Goal: Information Seeking & Learning: Learn about a topic

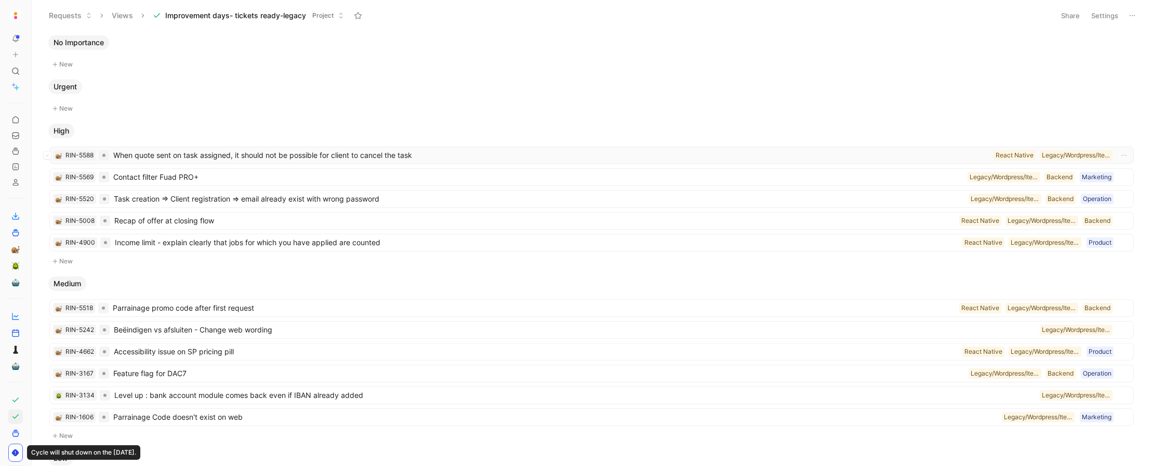
click at [354, 157] on span "When quote sent on task assigned, it should not be possible for client to cance…" at bounding box center [551, 155] width 876 height 12
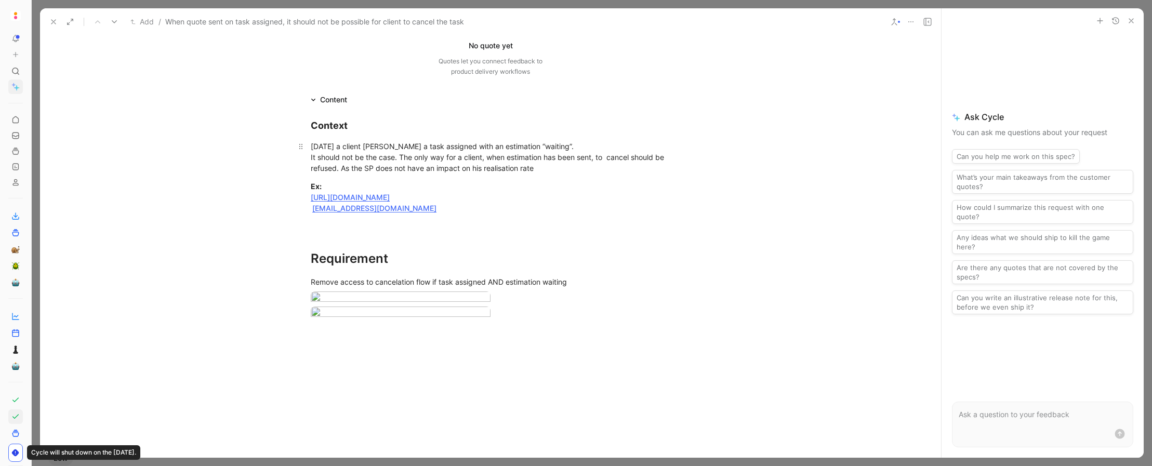
scroll to position [217, 0]
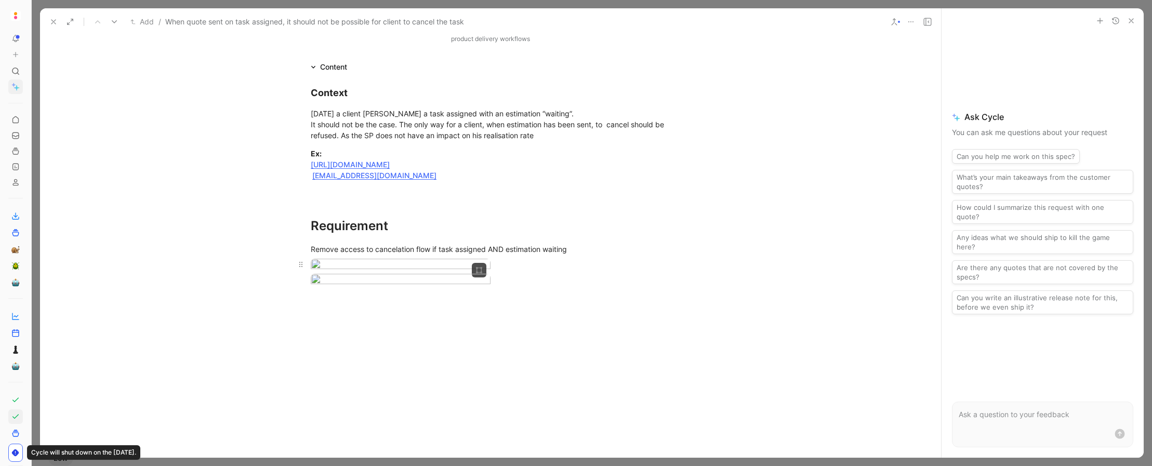
click at [421, 318] on body "To pick up a draggable item, press the space bar. While dragging, use the arrow…" at bounding box center [576, 233] width 1152 height 466
click at [421, 318] on img at bounding box center [543, 247] width 706 height 397
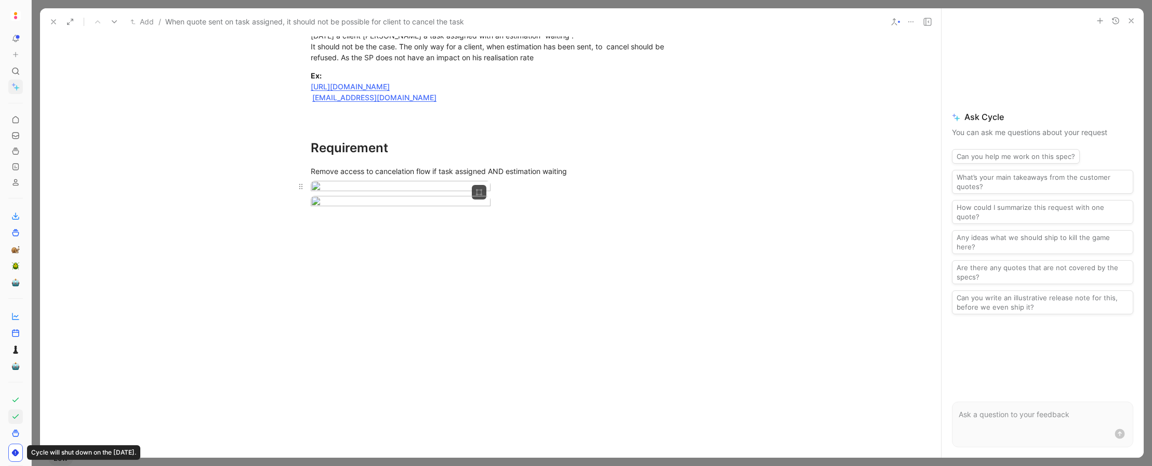
scroll to position [300, 0]
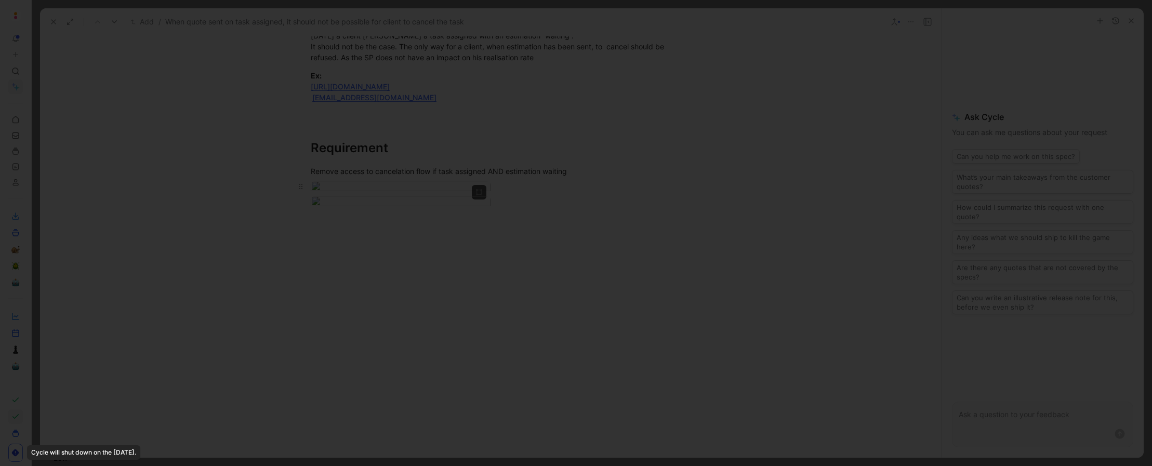
click at [430, 207] on body "To pick up a draggable item, press the space bar. While dragging, use the arrow…" at bounding box center [576, 233] width 1152 height 466
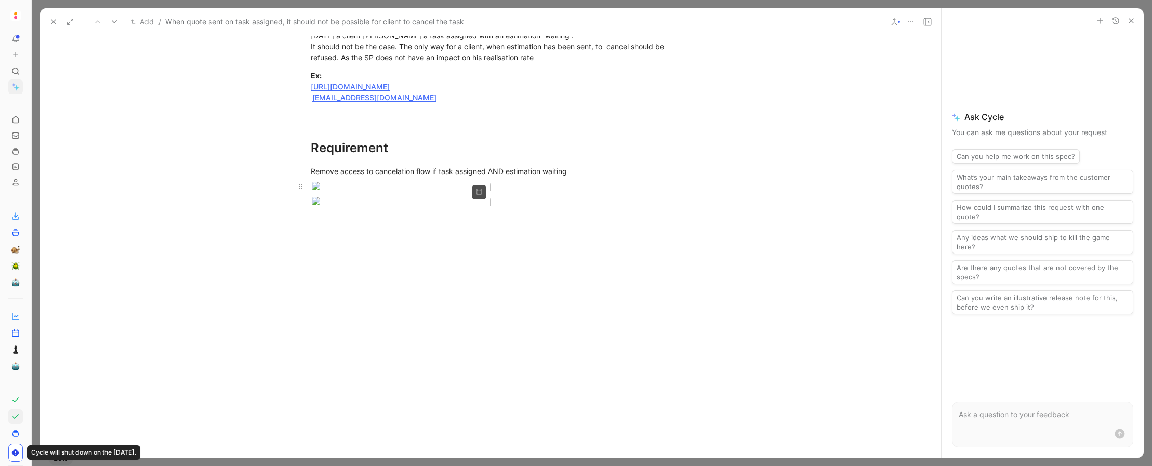
click at [430, 207] on img at bounding box center [576, 233] width 1152 height 466
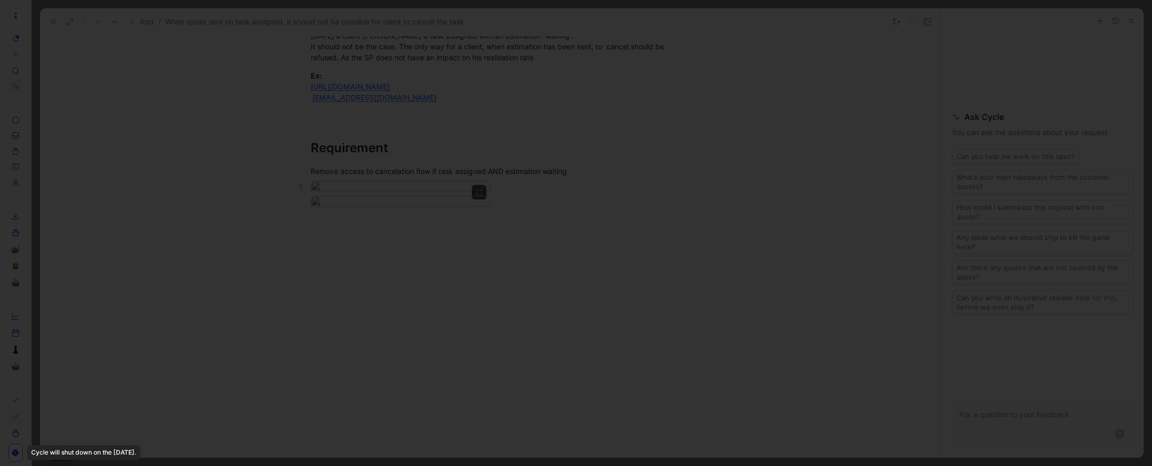
click at [424, 237] on body "To pick up a draggable item, press the space bar. While dragging, use the arrow…" at bounding box center [576, 233] width 1152 height 466
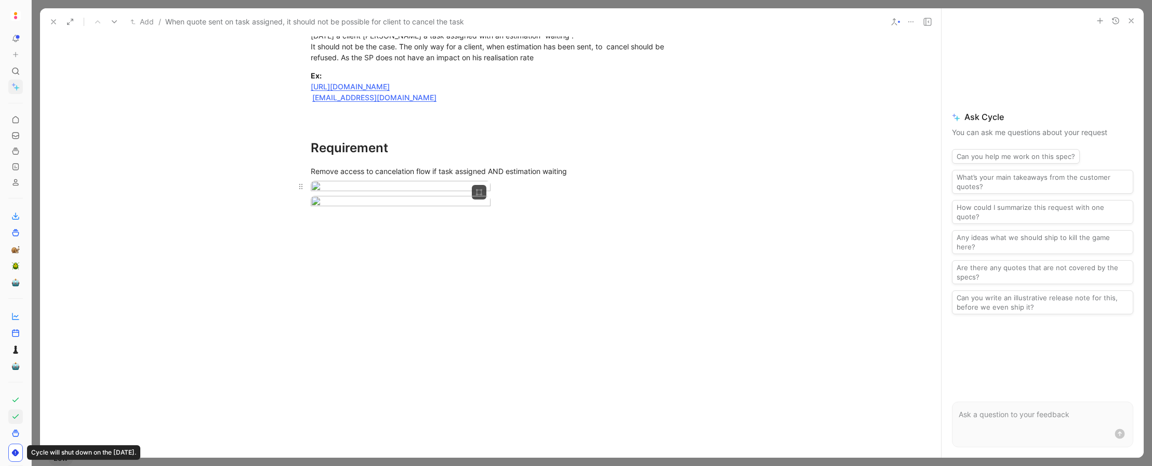
click at [424, 237] on img at bounding box center [576, 233] width 1152 height 466
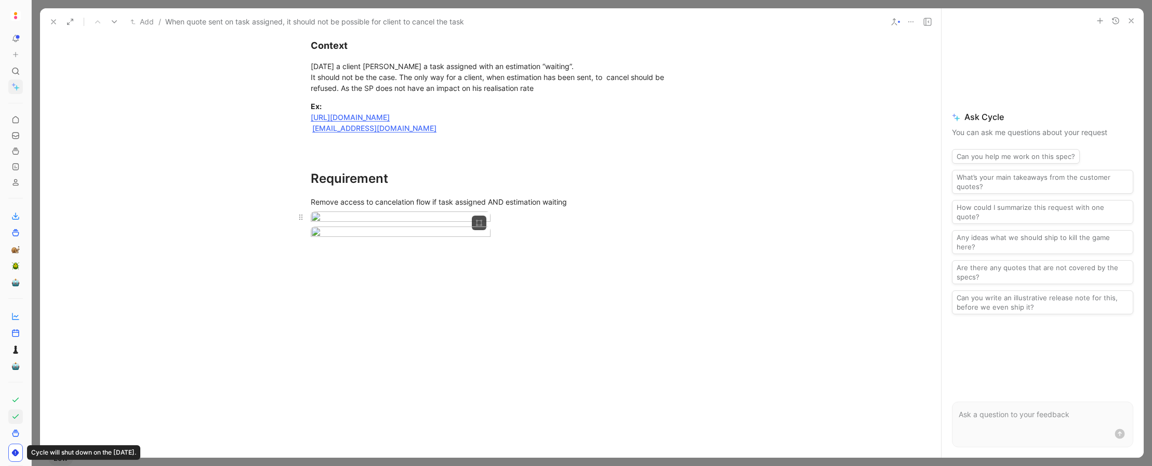
scroll to position [264, 0]
click at [428, 247] on body "To pick up a draggable item, press the space bar. While dragging, use the arrow…" at bounding box center [576, 233] width 1152 height 466
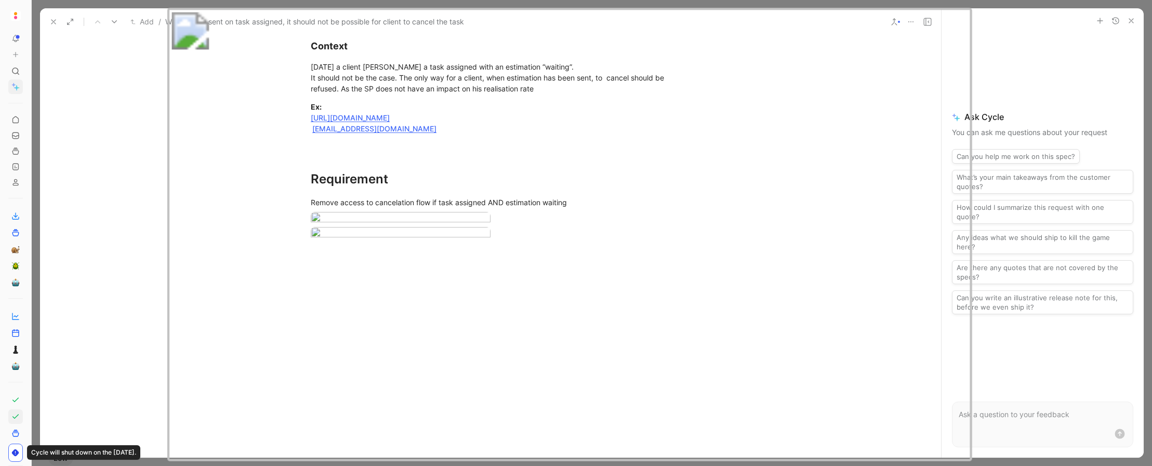
click at [642, 373] on div at bounding box center [576, 466] width 1152 height 0
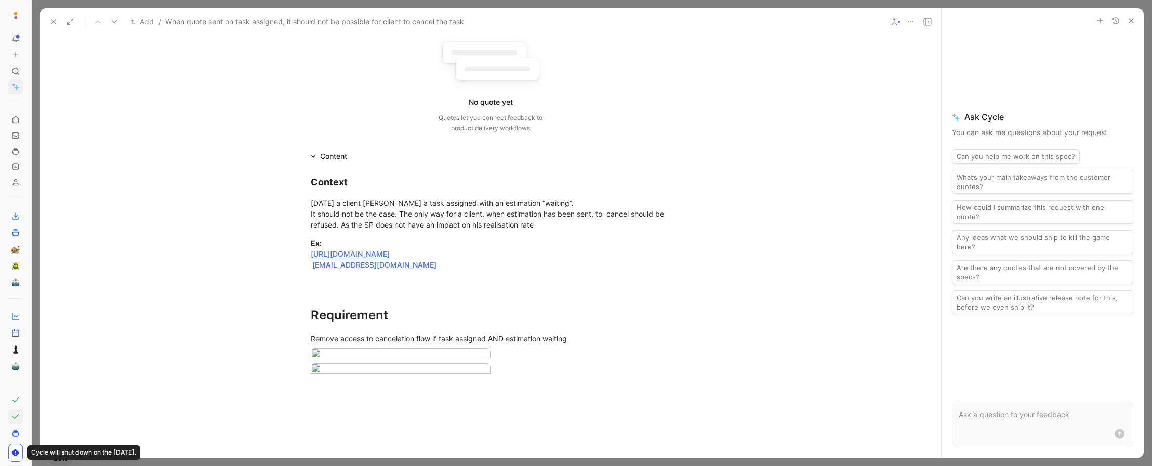
scroll to position [0, 0]
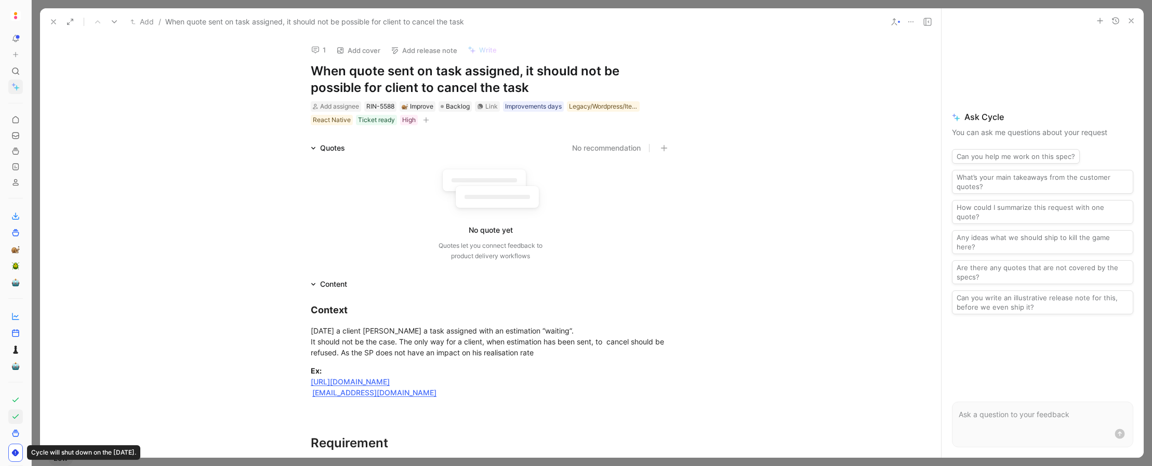
click at [52, 21] on icon at bounding box center [53, 22] width 8 height 8
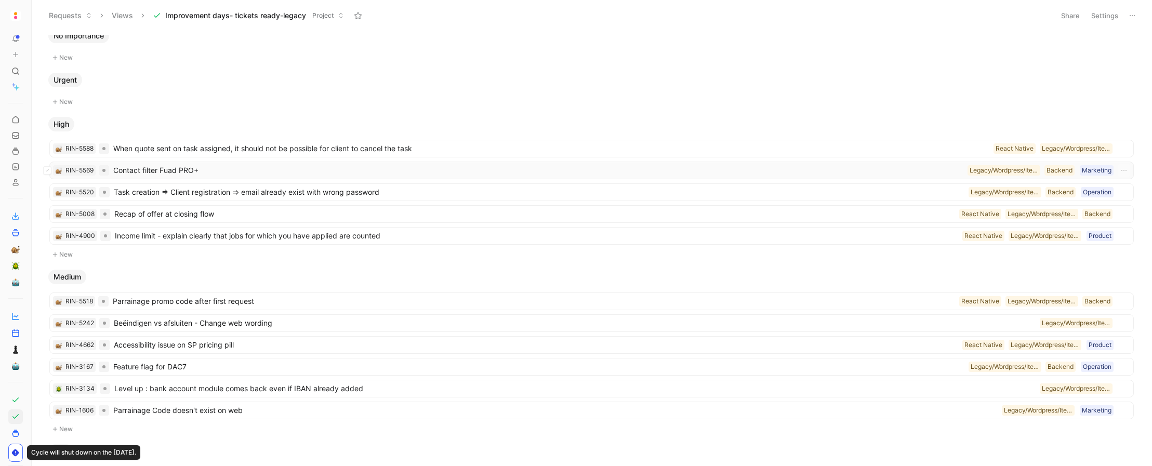
click at [232, 165] on span "Contact filter Fuad PRO+" at bounding box center [538, 170] width 850 height 12
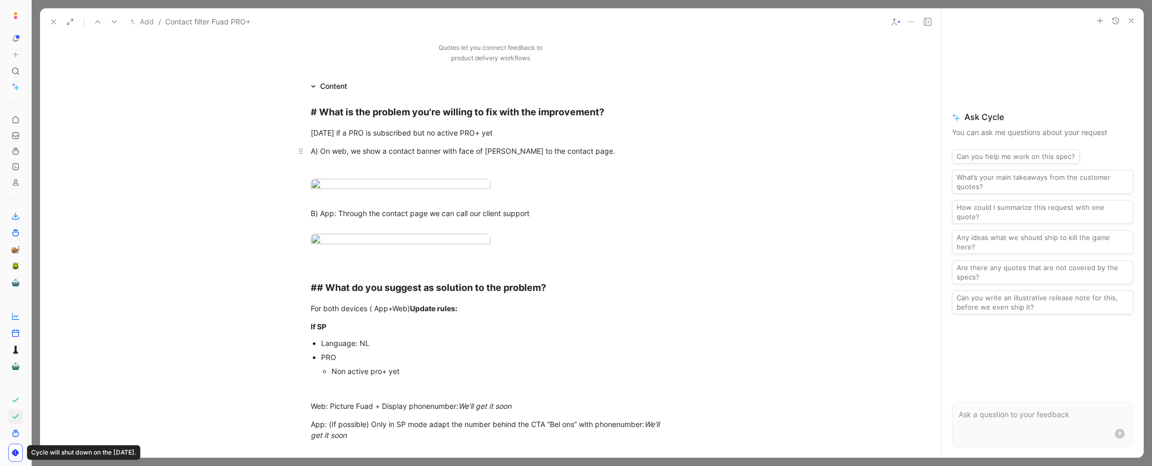
scroll to position [182, 0]
click at [432, 291] on body "To pick up a draggable item, press the space bar. While dragging, use the arrow…" at bounding box center [576, 233] width 1152 height 466
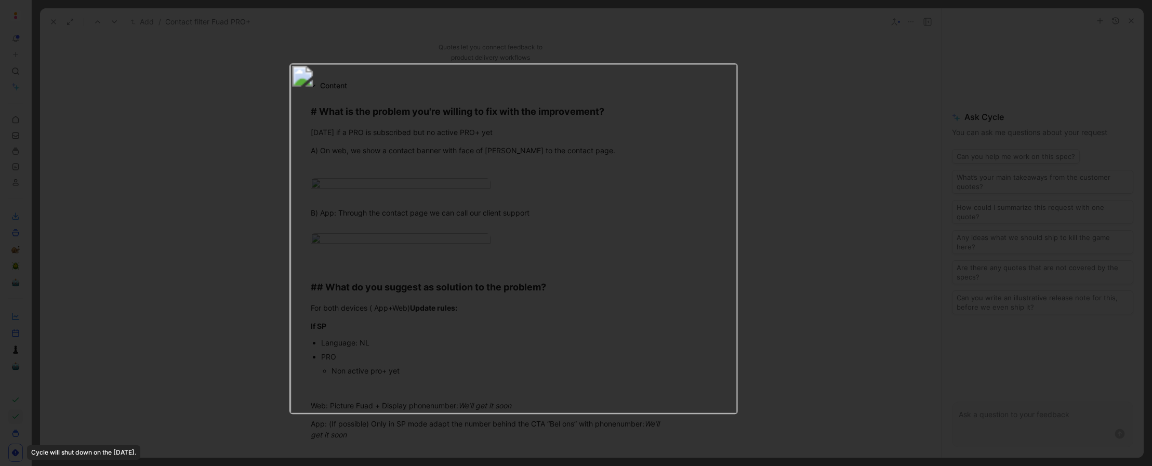
click at [512, 268] on img at bounding box center [513, 238] width 448 height 350
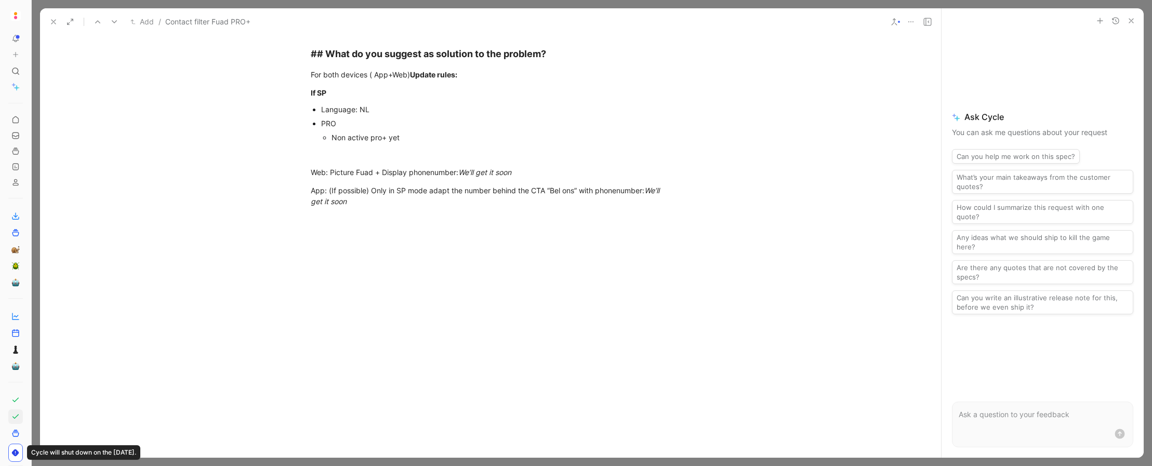
scroll to position [736, 0]
drag, startPoint x: 311, startPoint y: 283, endPoint x: 341, endPoint y: 283, distance: 30.7
click at [341, 98] on div "If SP" at bounding box center [491, 92] width 360 height 11
click at [556, 143] on div "Non active pro+ yet" at bounding box center [500, 137] width 339 height 11
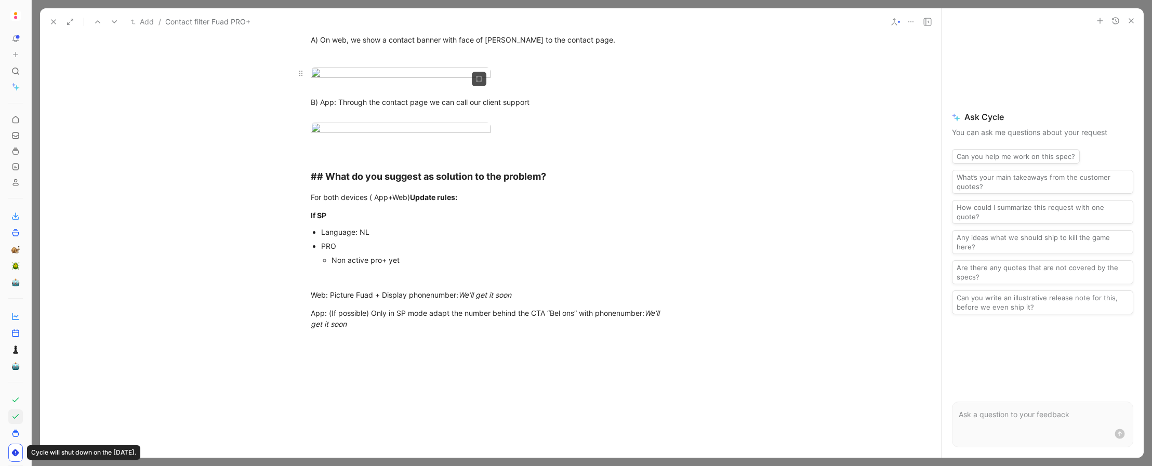
scroll to position [362, 0]
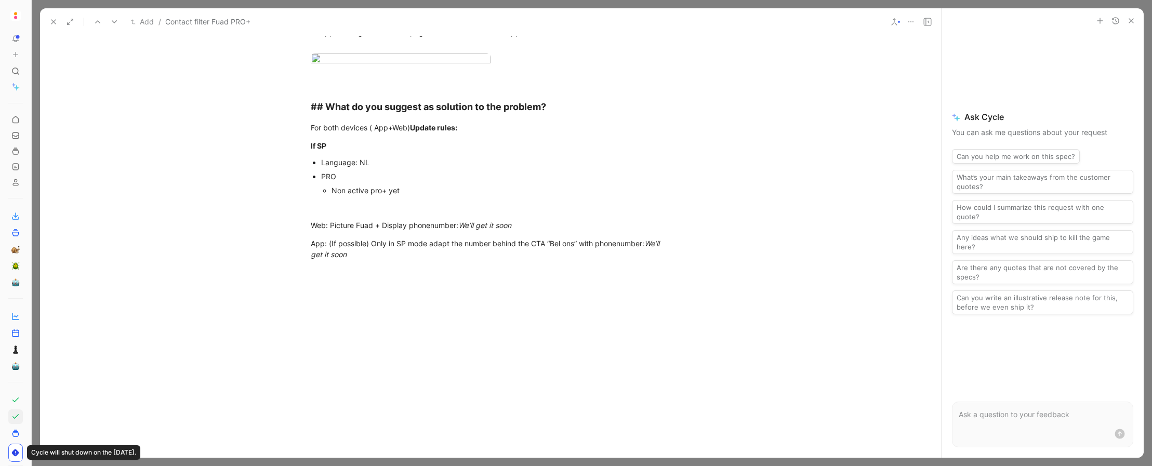
click at [418, 119] on body "To pick up a draggable item, press the space bar. While dragging, use the arrow…" at bounding box center [576, 233] width 1152 height 466
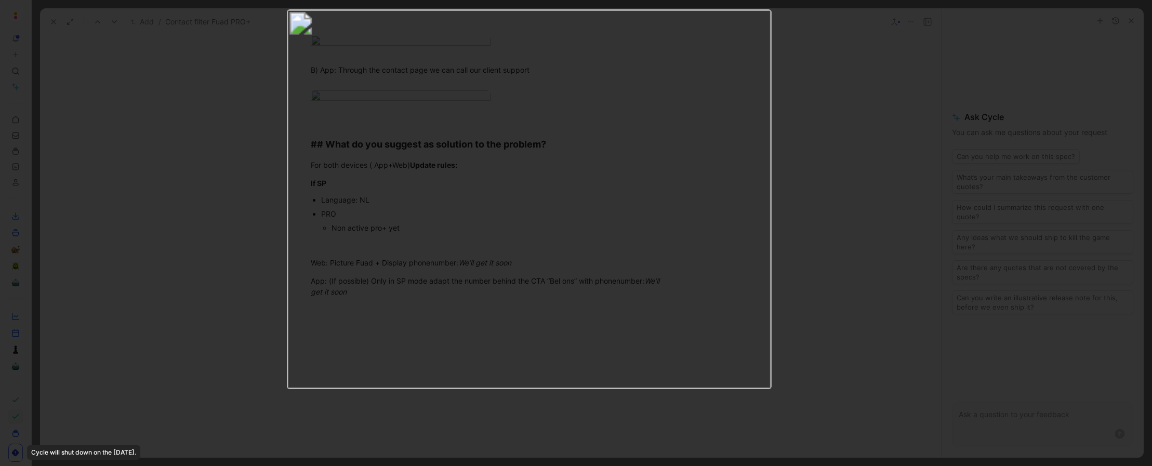
click at [548, 373] on div at bounding box center [576, 466] width 1152 height 0
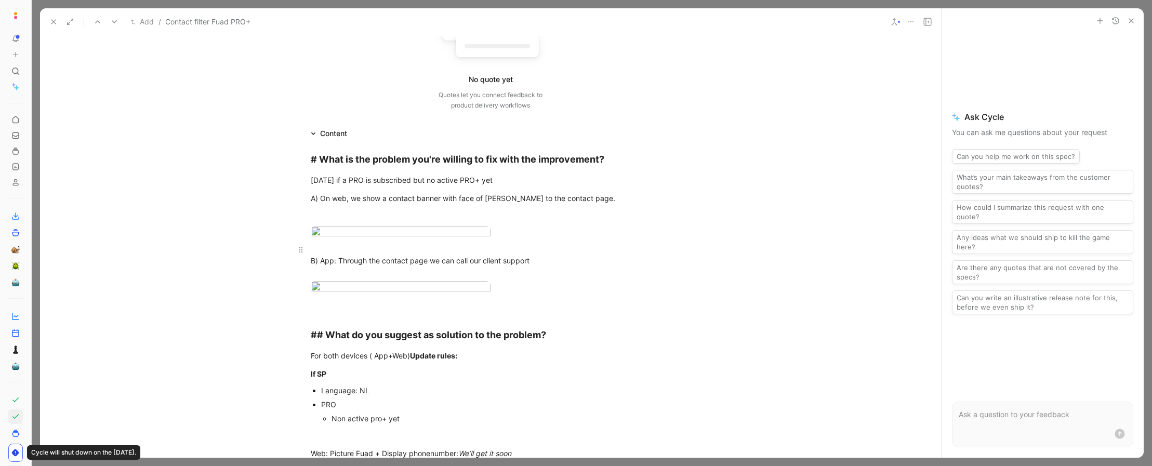
scroll to position [0, 0]
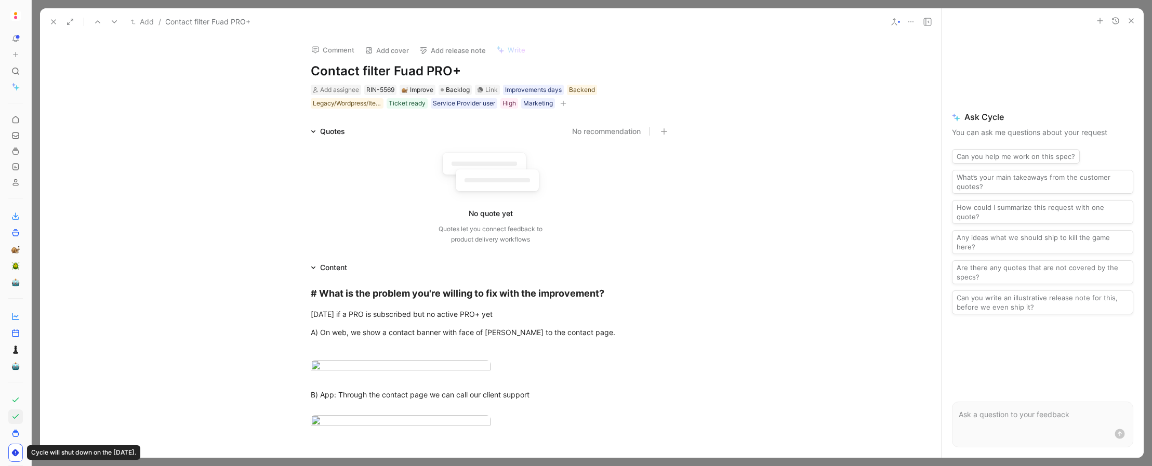
click at [748, 23] on icon at bounding box center [927, 22] width 8 height 8
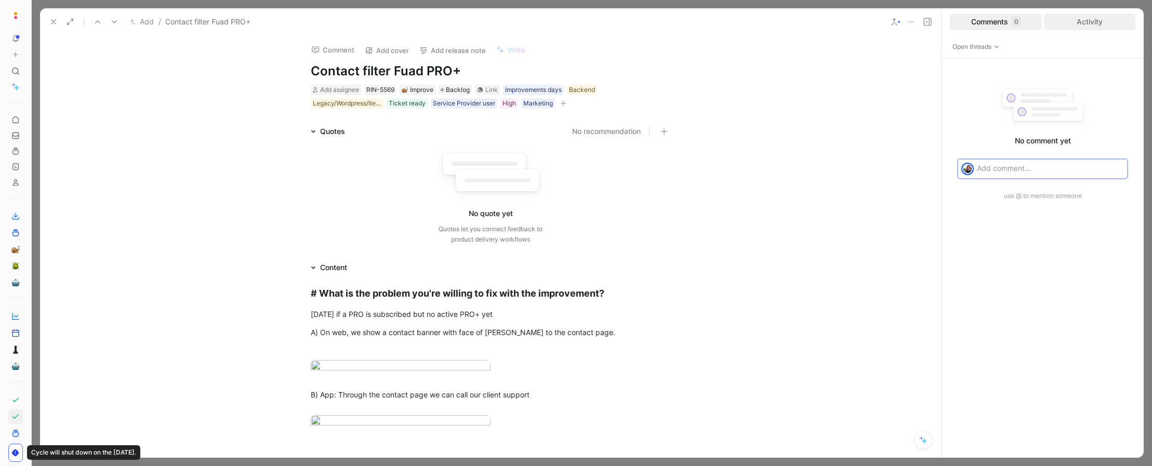
click at [748, 22] on div "Activity" at bounding box center [1090, 22] width 92 height 17
click at [748, 22] on div "Comments 0" at bounding box center [996, 22] width 92 height 17
click at [748, 20] on icon at bounding box center [927, 22] width 8 height 8
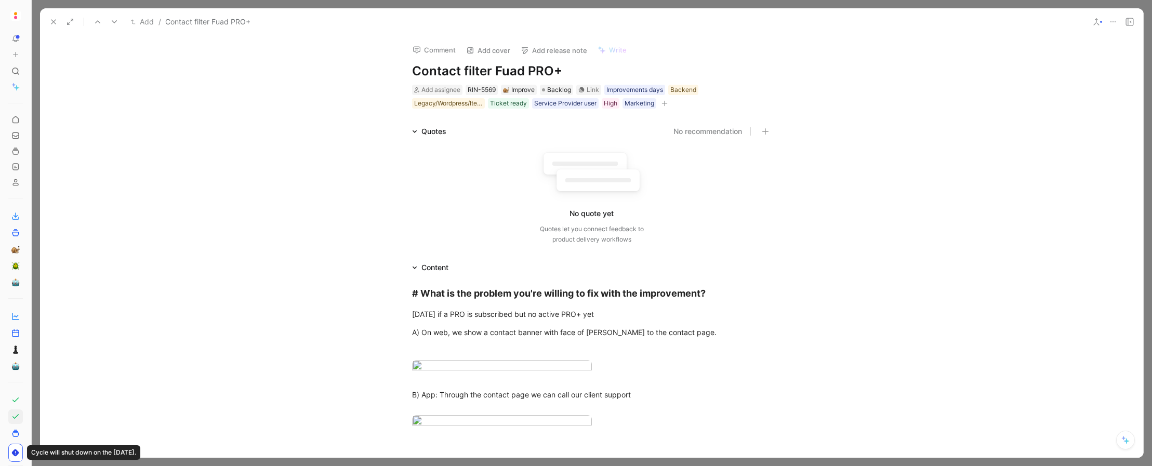
click at [748, 19] on use at bounding box center [1129, 21] width 7 height 7
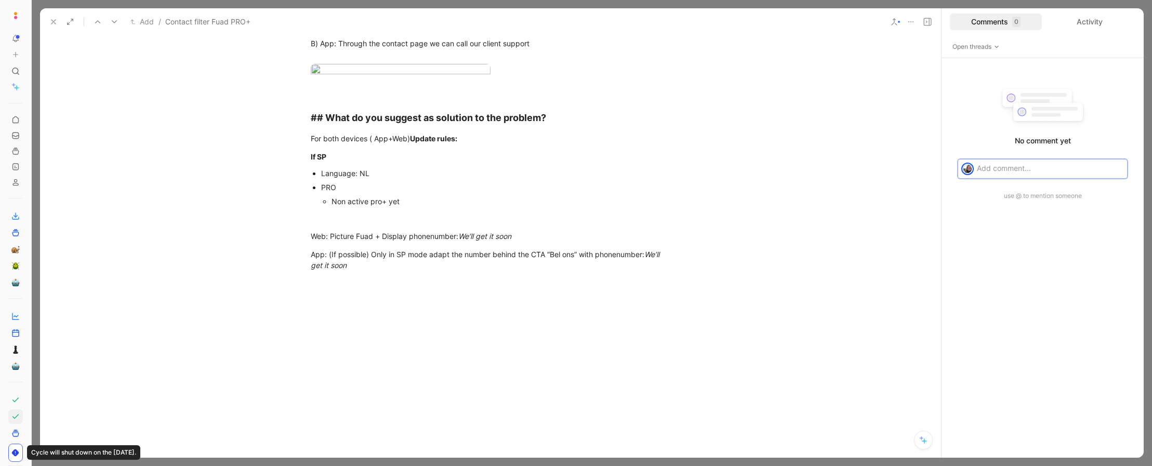
scroll to position [344, 0]
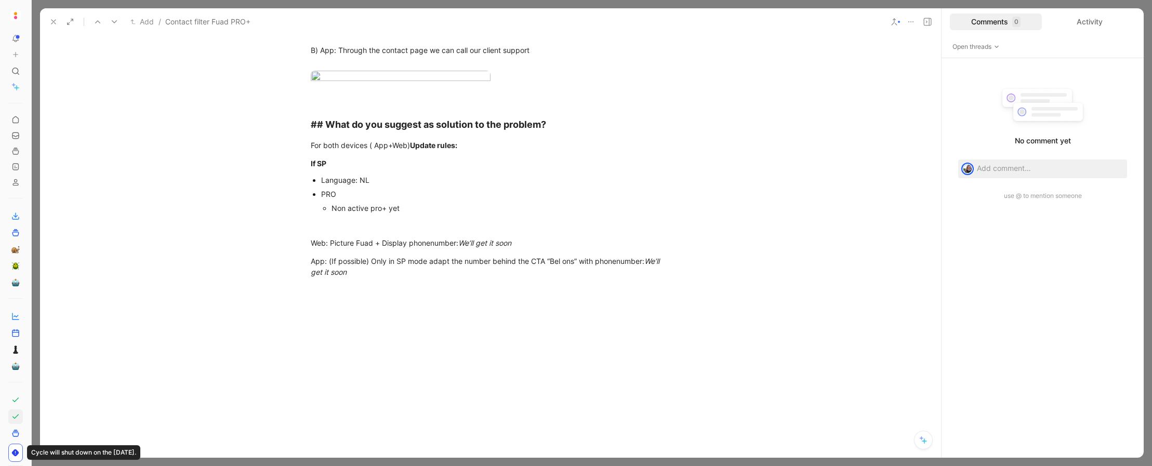
click at [457, 142] on body "To pick up a draggable item, press the space bar. While dragging, use the arrow…" at bounding box center [576, 233] width 1152 height 466
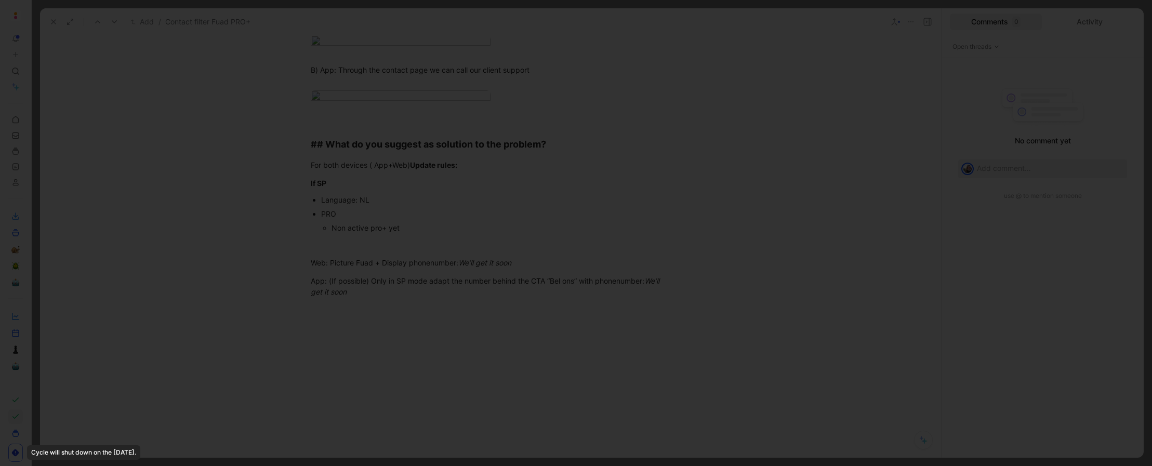
click at [479, 168] on img at bounding box center [576, 233] width 1152 height 466
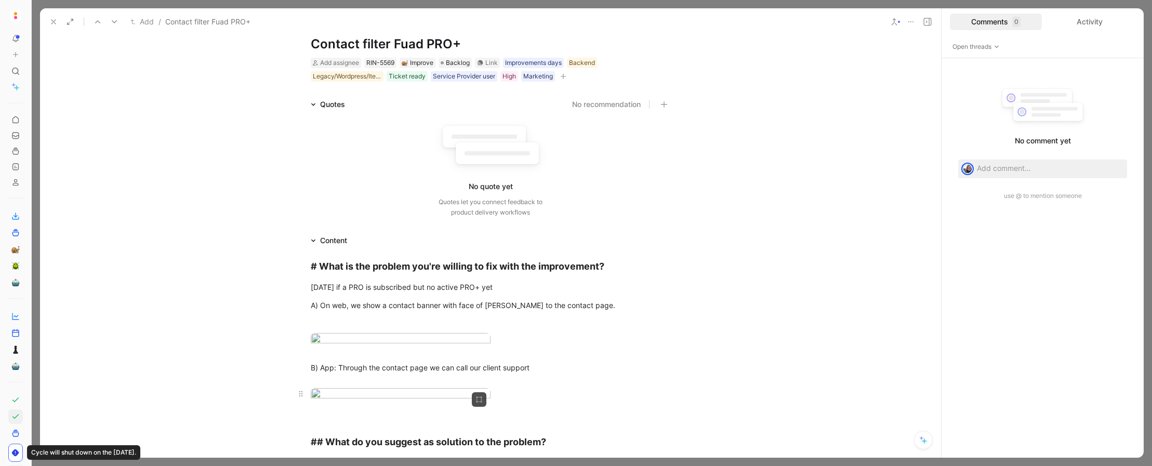
scroll to position [0, 0]
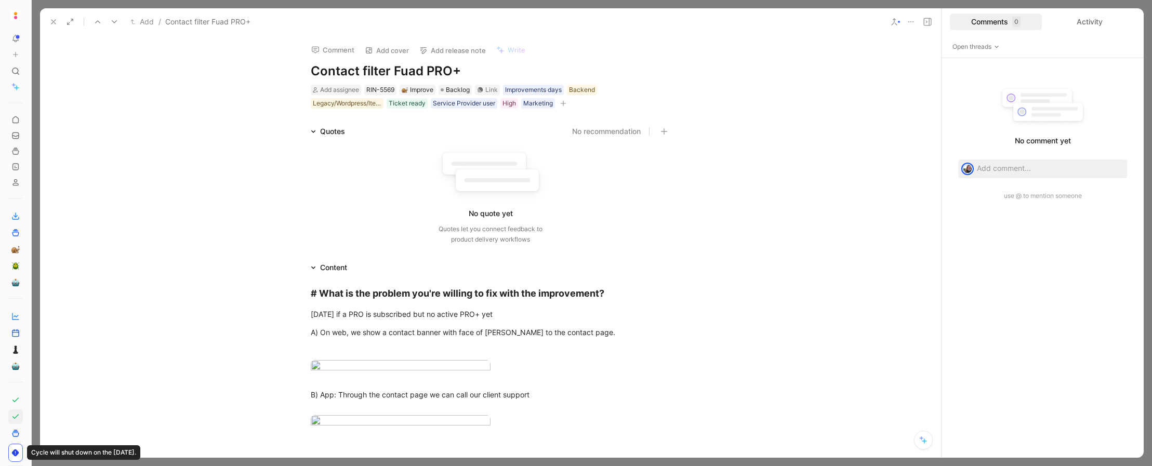
drag, startPoint x: 310, startPoint y: 71, endPoint x: 495, endPoint y: 75, distance: 185.0
click at [495, 75] on h1 "Contact filter Fuad PRO+" at bounding box center [491, 71] width 360 height 17
drag, startPoint x: 501, startPoint y: 74, endPoint x: 281, endPoint y: 70, distance: 219.8
click at [281, 70] on div "Comment Add cover Add release note Write Contact filter Fuad PRO+ Add assignee …" at bounding box center [490, 246] width 901 height 422
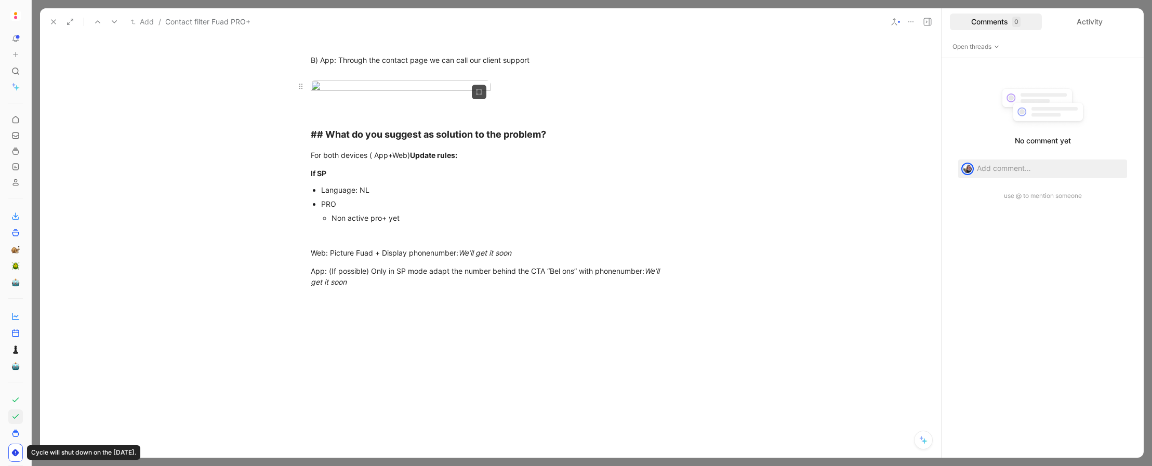
scroll to position [295, 0]
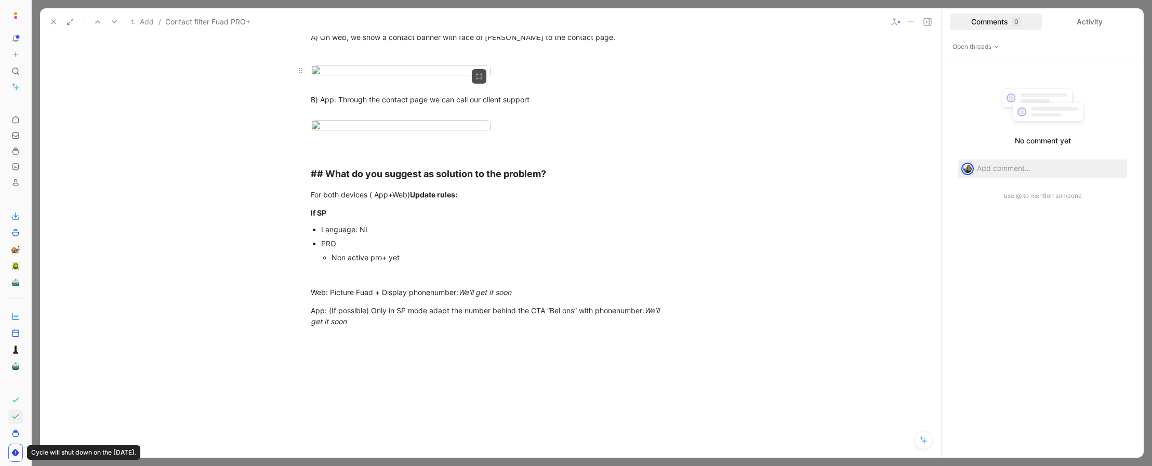
click at [387, 183] on body "To pick up a draggable item, press the space bar. While dragging, use the arrow…" at bounding box center [576, 233] width 1152 height 466
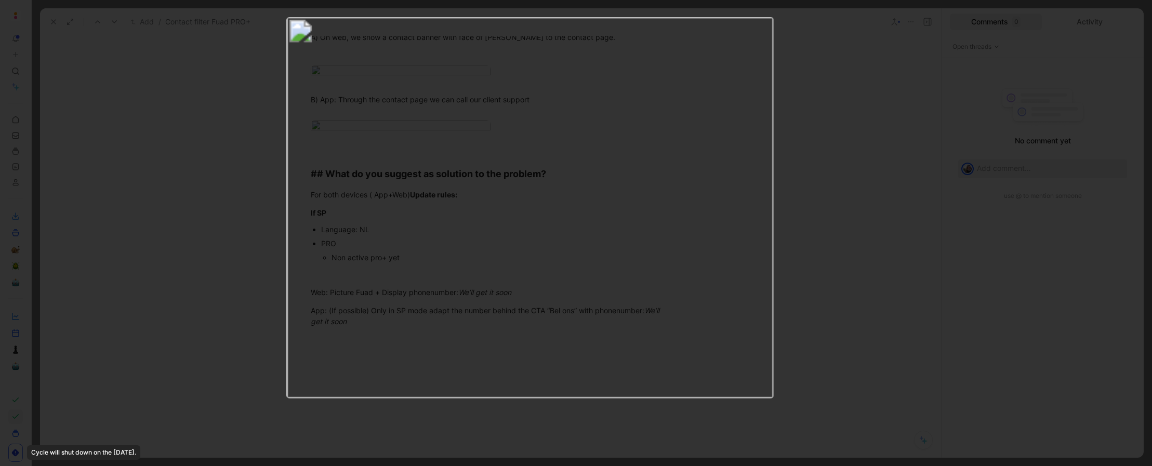
click at [748, 373] on div at bounding box center [576, 466] width 1152 height 0
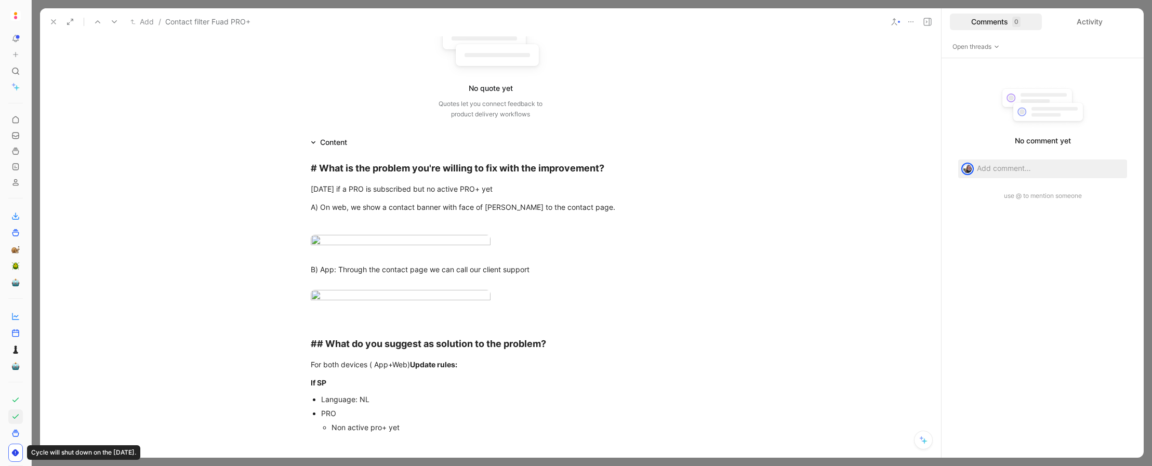
scroll to position [0, 0]
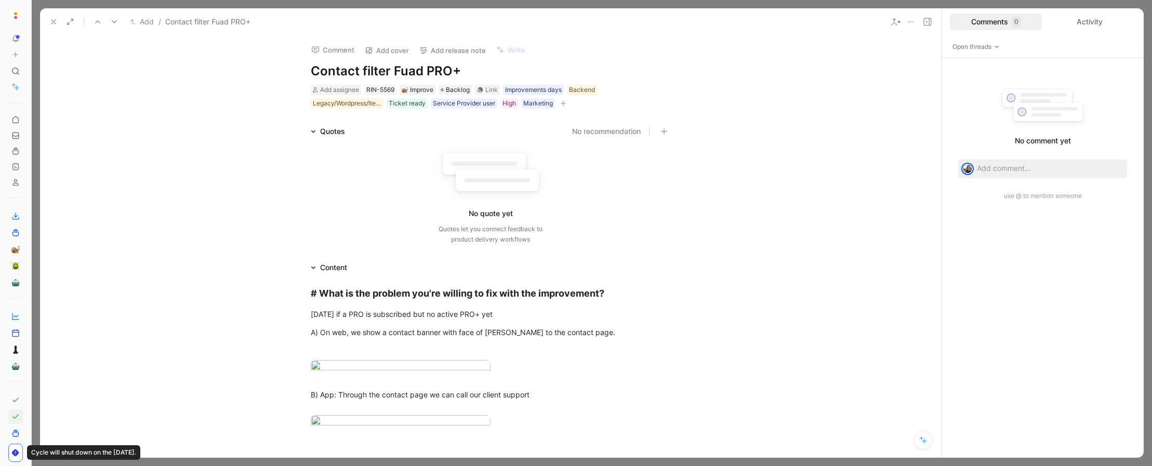
drag, startPoint x: 309, startPoint y: 72, endPoint x: 495, endPoint y: 73, distance: 185.5
click at [494, 75] on div "Comment Add cover Add release note Write Contact filter Fuad PRO+ Add assignee …" at bounding box center [490, 72] width 399 height 74
click at [493, 72] on h1 "Contact filter Fuad PRO+" at bounding box center [491, 71] width 360 height 17
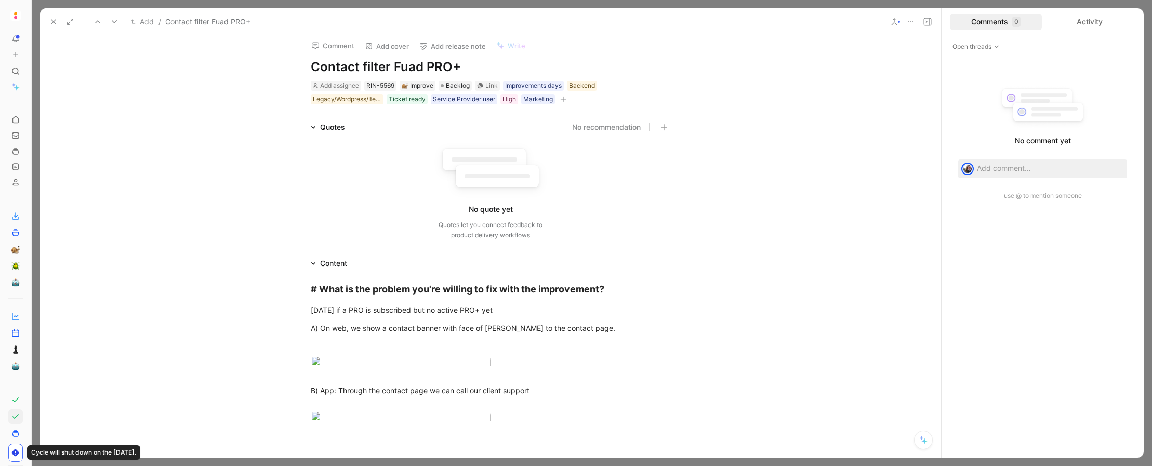
click at [349, 71] on h1 "Contact filter Fuad PRO+" at bounding box center [491, 67] width 360 height 17
click at [392, 65] on h1 "Contact filter Fuad PRO+" at bounding box center [491, 67] width 360 height 17
click at [417, 65] on h1 "Contact filter Fuad PRO+" at bounding box center [491, 67] width 360 height 17
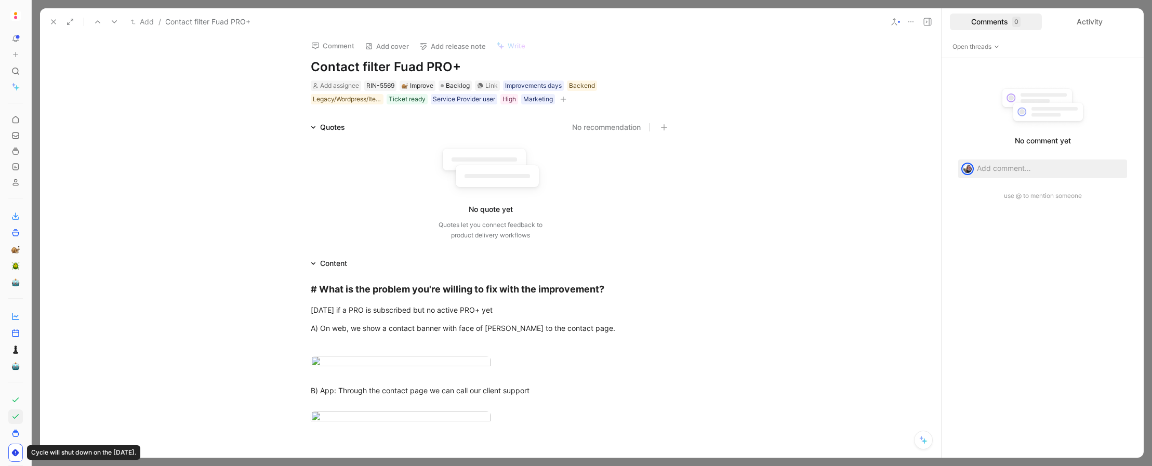
click at [454, 66] on h1 "Contact filter Fuad PRO+" at bounding box center [491, 67] width 360 height 17
drag, startPoint x: 373, startPoint y: 70, endPoint x: 293, endPoint y: 68, distance: 79.5
click at [277, 69] on div "Comment Add cover Add release note Write Contact filter Fuad PRO+ Add assignee …" at bounding box center [490, 246] width 901 height 422
click at [322, 67] on h1 "Contact filter Fuad PRO+" at bounding box center [491, 67] width 360 height 17
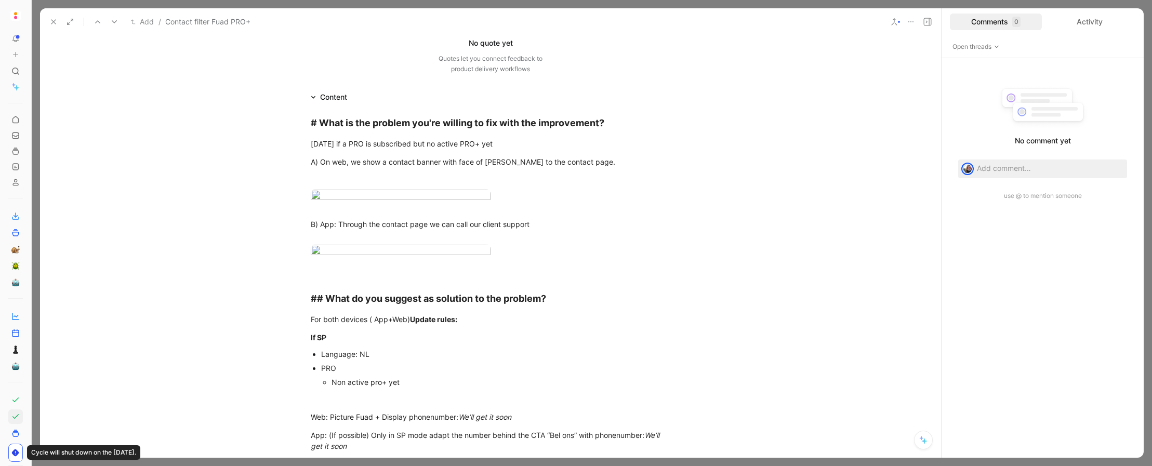
scroll to position [0, 0]
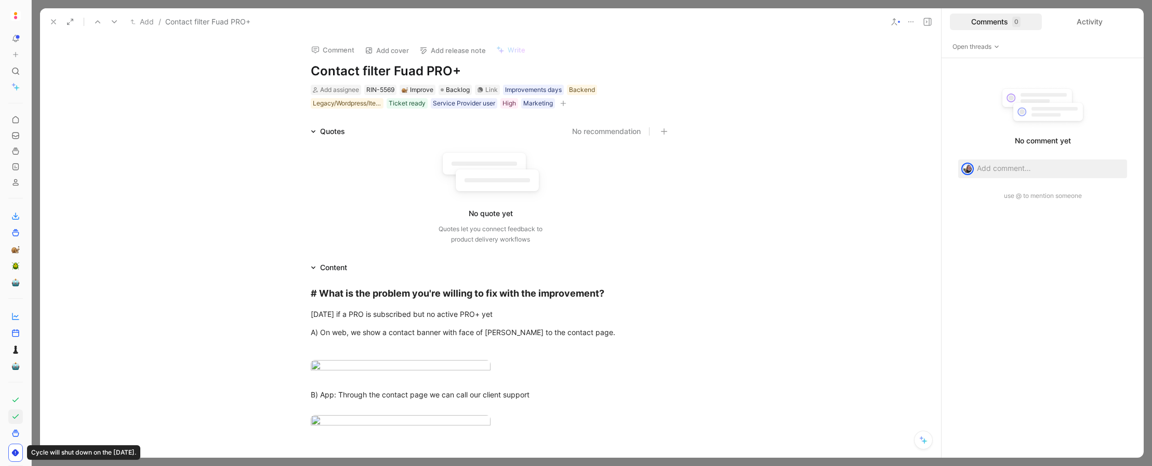
drag, startPoint x: 318, startPoint y: 68, endPoint x: 481, endPoint y: 69, distance: 163.1
click at [481, 69] on h1 "Contact filter Fuad PRO+" at bounding box center [491, 71] width 360 height 17
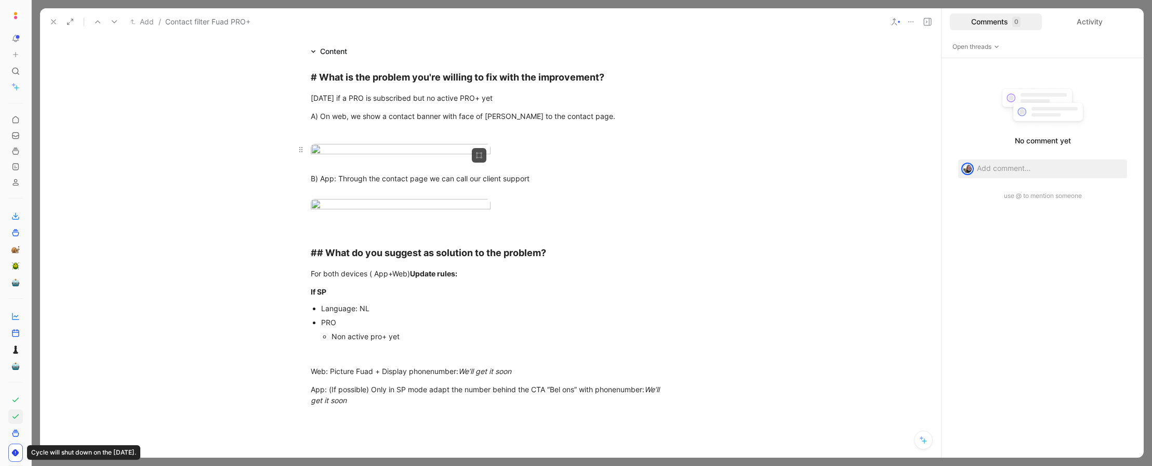
scroll to position [217, 0]
click at [428, 135] on div at bounding box center [491, 133] width 360 height 11
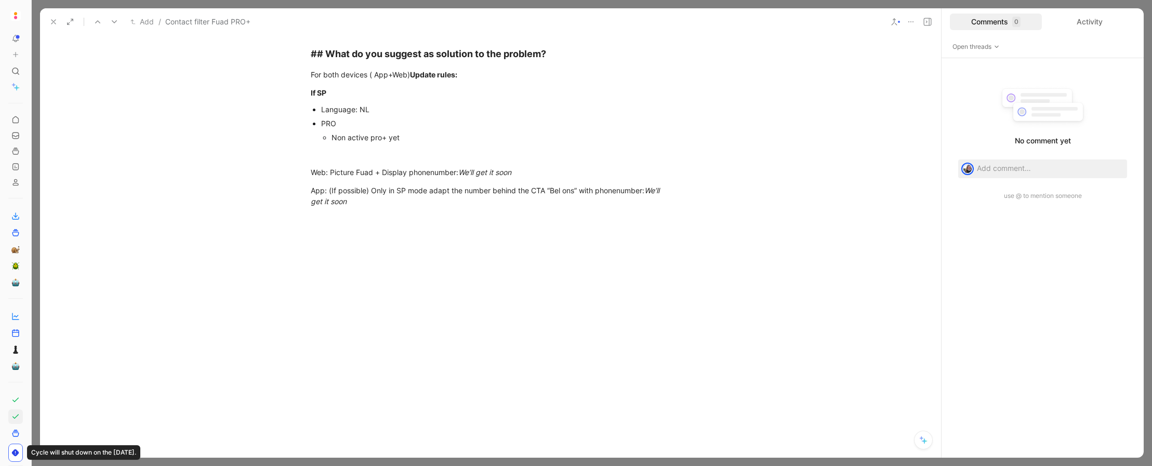
scroll to position [479, 0]
click at [407, 138] on body "To pick up a draggable item, press the space bar. While dragging, use the arrow…" at bounding box center [576, 233] width 1152 height 466
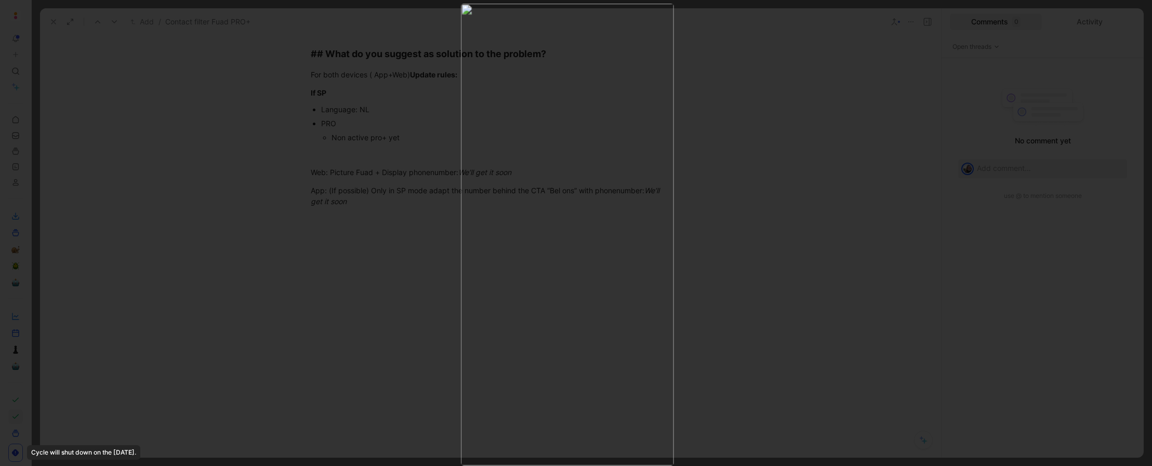
click at [720, 373] on div at bounding box center [576, 466] width 1152 height 0
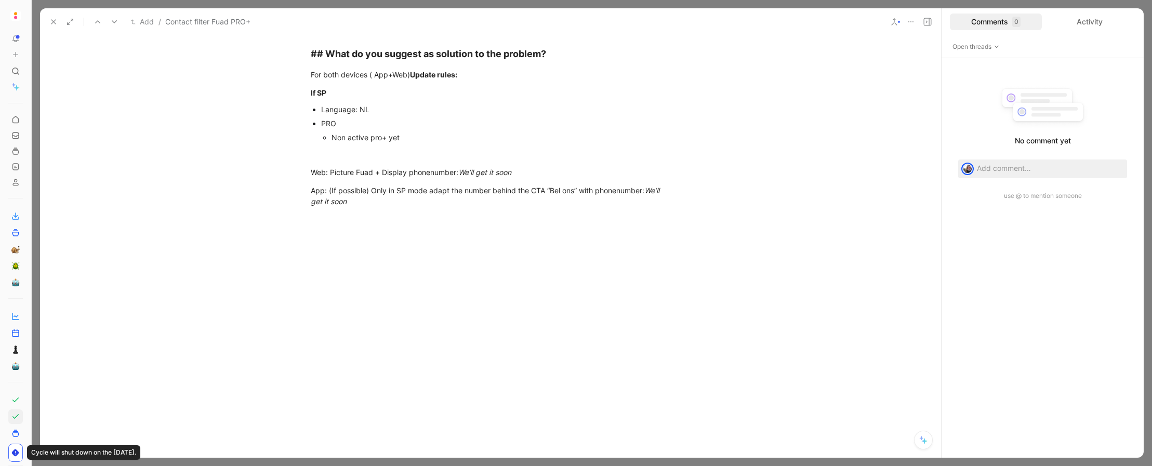
scroll to position [777, 0]
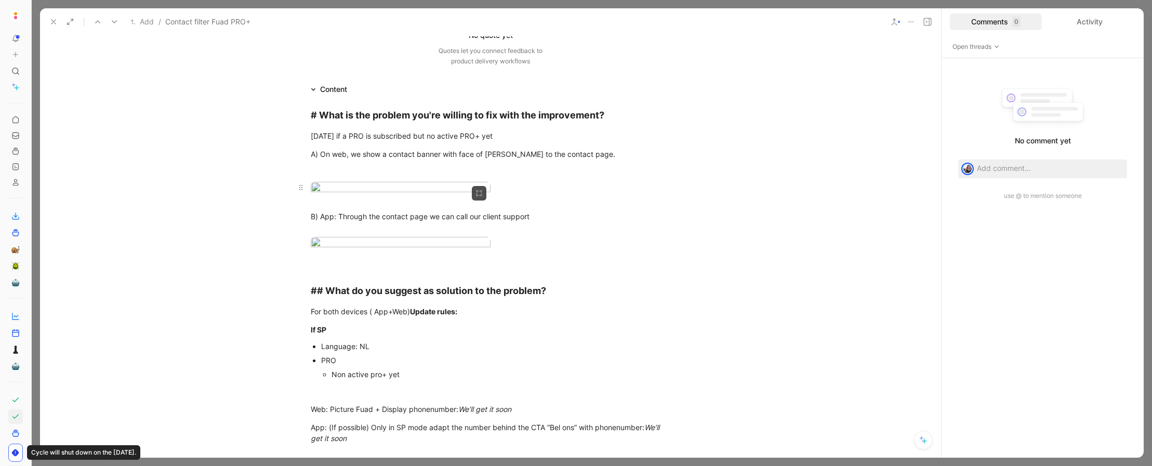
drag, startPoint x: 317, startPoint y: 324, endPoint x: 443, endPoint y: 316, distance: 126.0
click at [443, 316] on div "# What is the problem you're willing to fix with the improvement? Today if a PR…" at bounding box center [490, 276] width 901 height 360
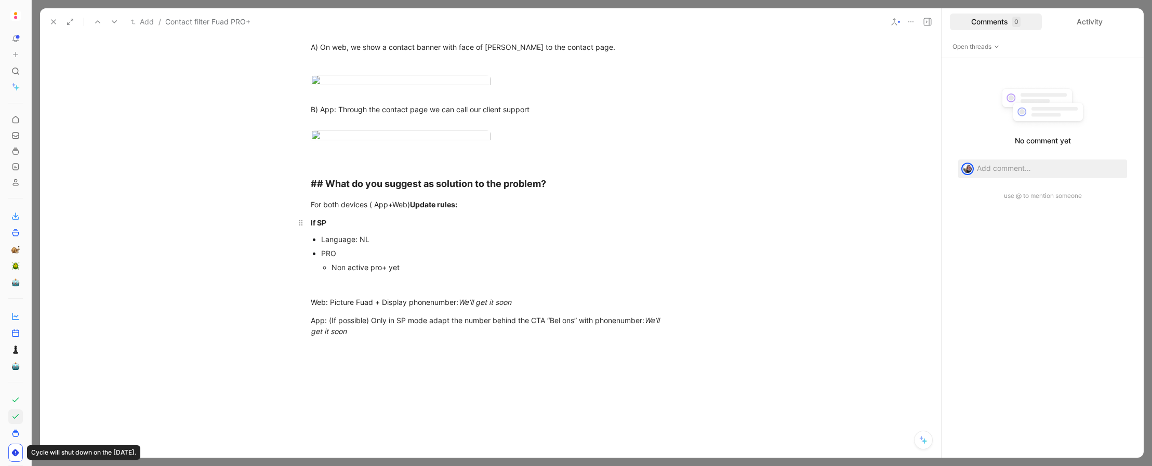
scroll to position [217, 0]
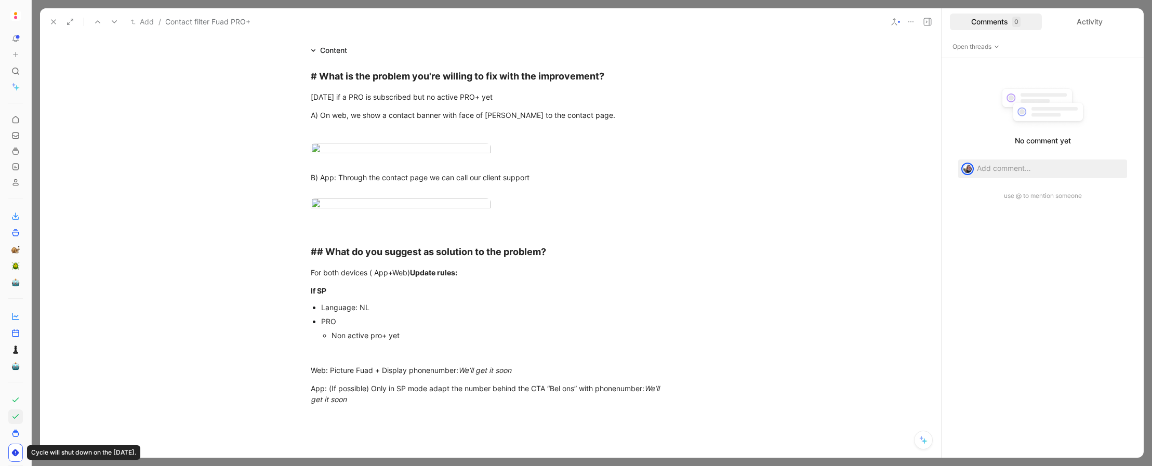
click at [375, 231] on body "To pick up a draggable item, press the space bar. While dragging, use the arrow…" at bounding box center [576, 233] width 1152 height 466
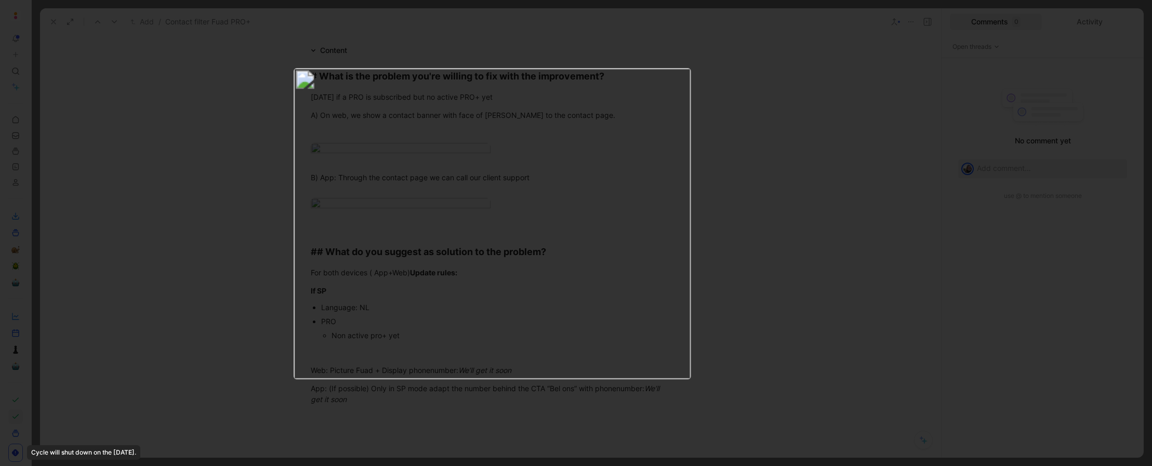
click at [748, 373] on div at bounding box center [576, 466] width 1152 height 0
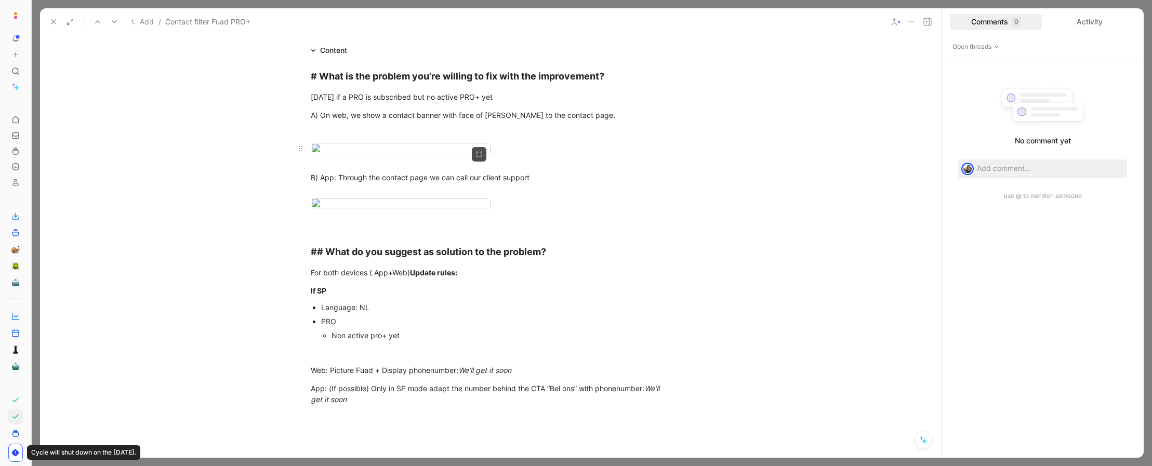
click at [404, 265] on body "To pick up a draggable item, press the space bar. While dragging, use the arrow…" at bounding box center [576, 233] width 1152 height 466
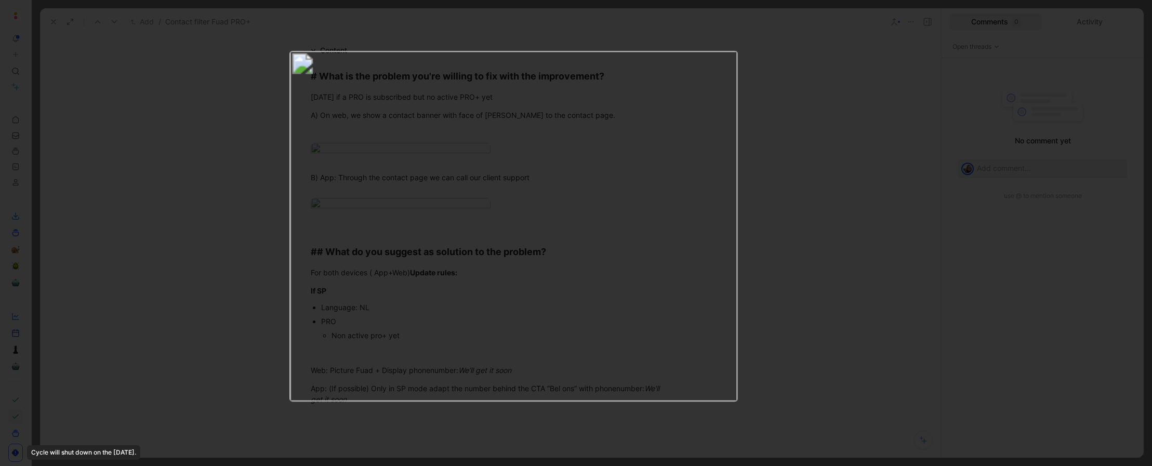
click at [508, 328] on img at bounding box center [513, 226] width 448 height 350
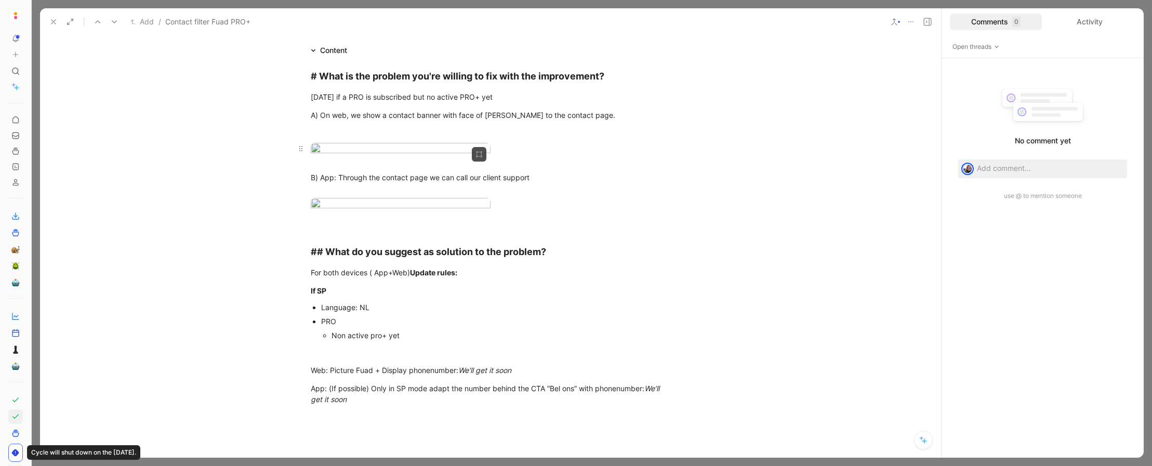
click at [417, 258] on body "To pick up a draggable item, press the space bar. While dragging, use the arrow…" at bounding box center [576, 233] width 1152 height 466
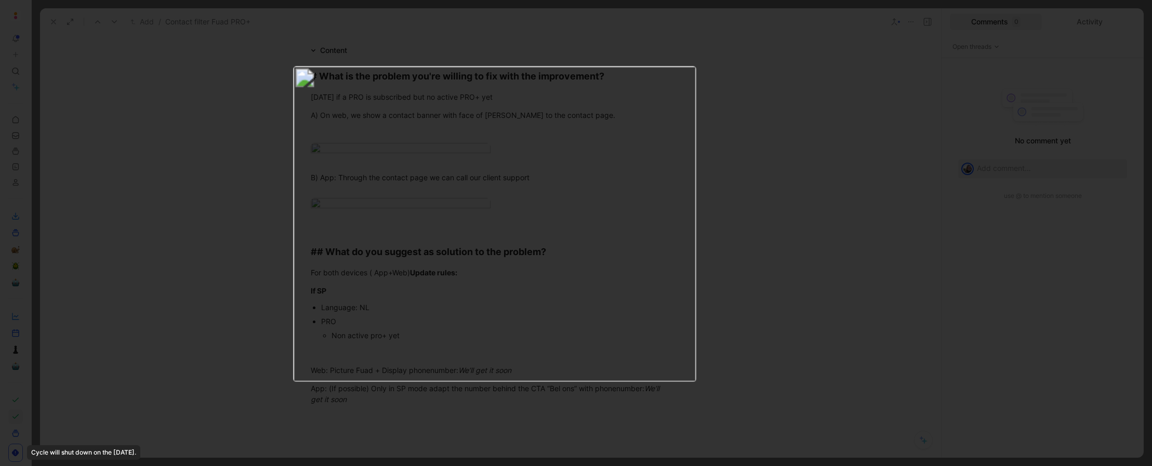
click at [748, 373] on div at bounding box center [576, 466] width 1152 height 0
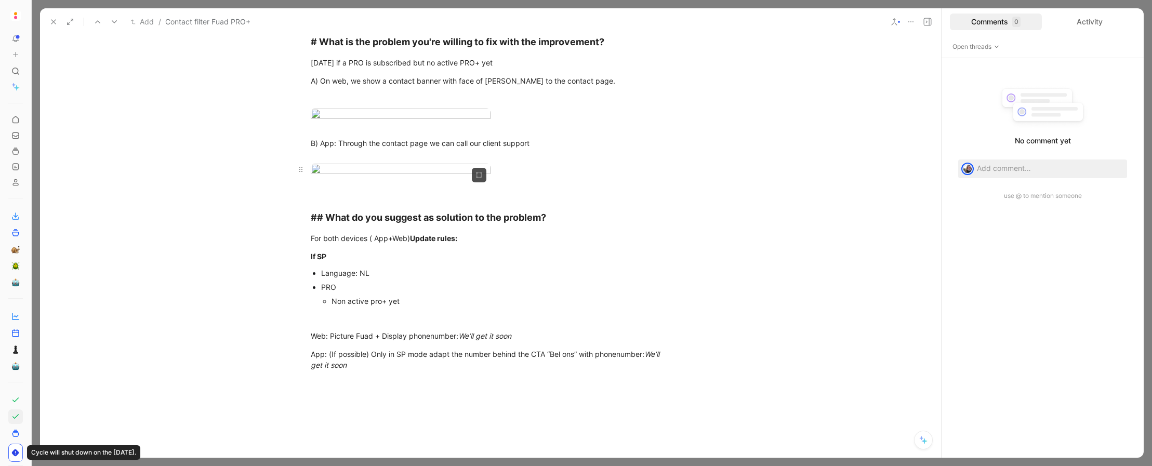
scroll to position [240, 0]
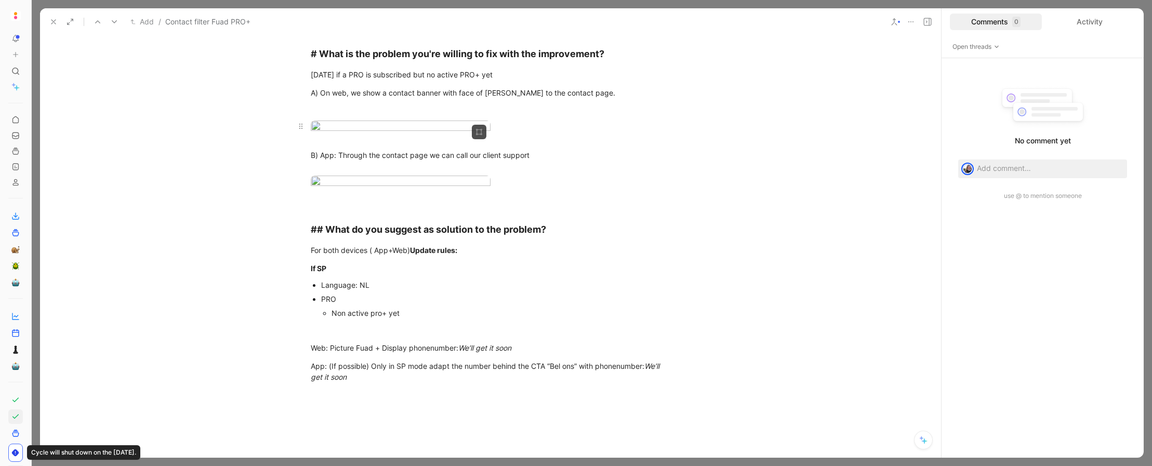
click at [445, 185] on body "To pick up a draggable item, press the space bar. While dragging, use the arrow…" at bounding box center [576, 233] width 1152 height 466
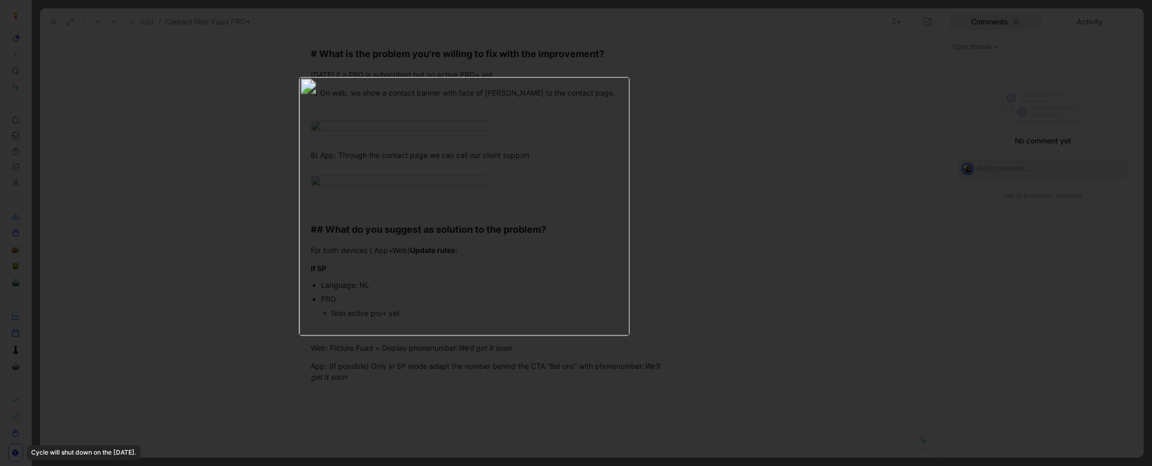
click at [748, 373] on div at bounding box center [576, 466] width 1152 height 0
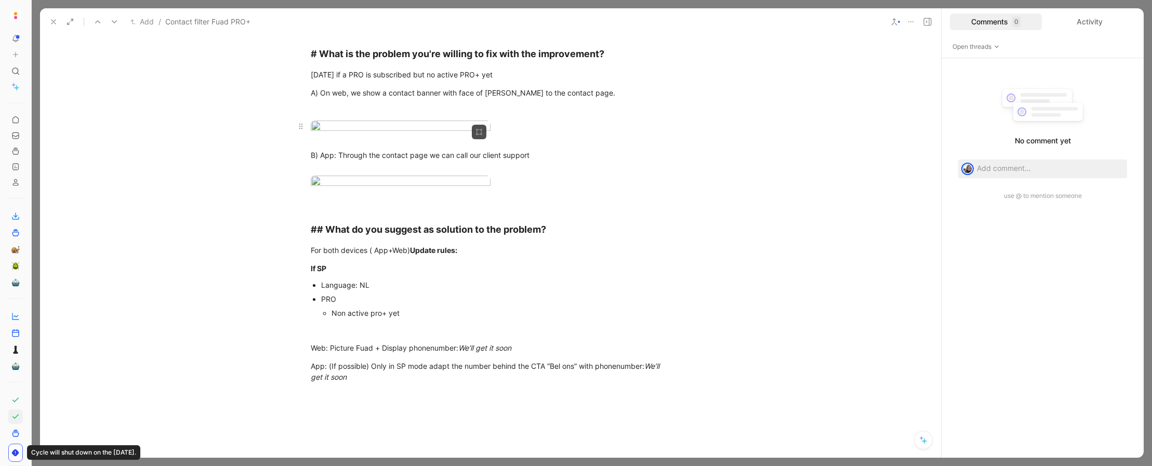
click at [399, 207] on body "To pick up a draggable item, press the space bar. While dragging, use the arrow…" at bounding box center [576, 233] width 1152 height 466
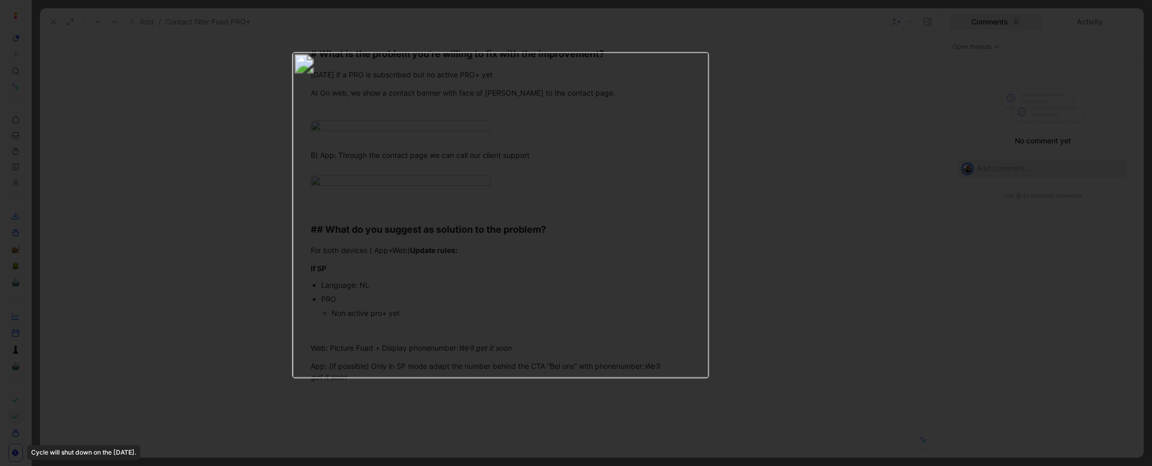
click at [748, 373] on div at bounding box center [576, 466] width 1152 height 0
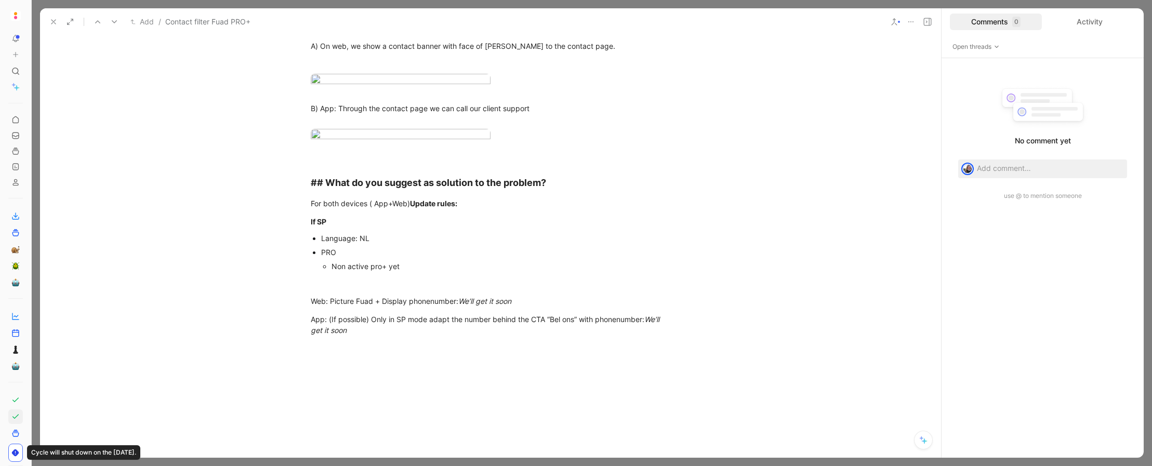
scroll to position [300, 0]
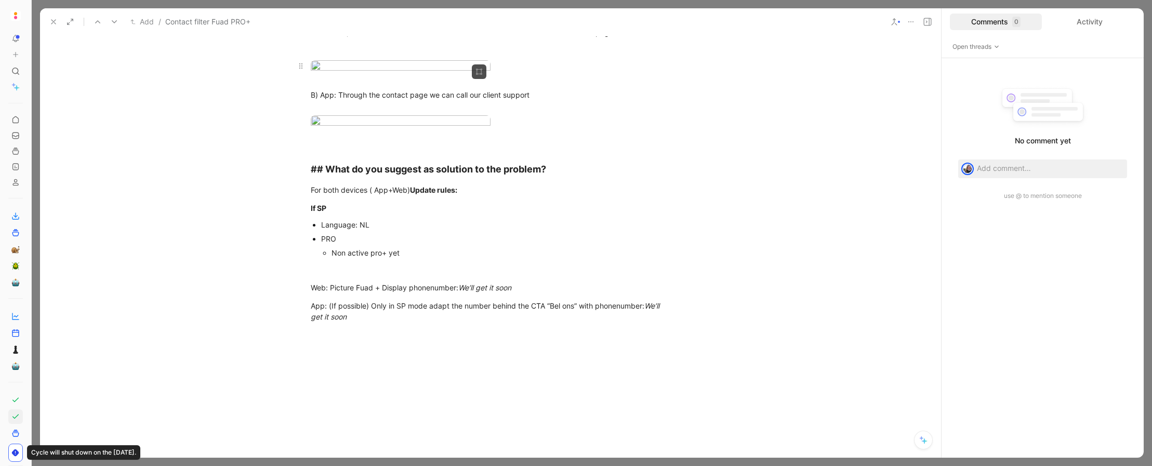
click at [425, 168] on body "To pick up a draggable item, press the space bar. While dragging, use the arrow…" at bounding box center [576, 233] width 1152 height 466
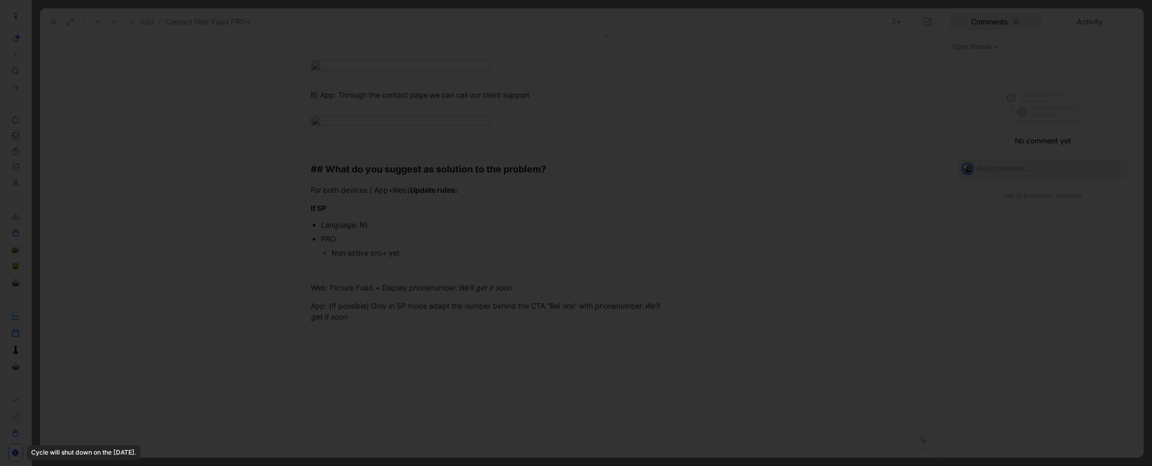
click at [748, 373] on div at bounding box center [576, 466] width 1152 height 0
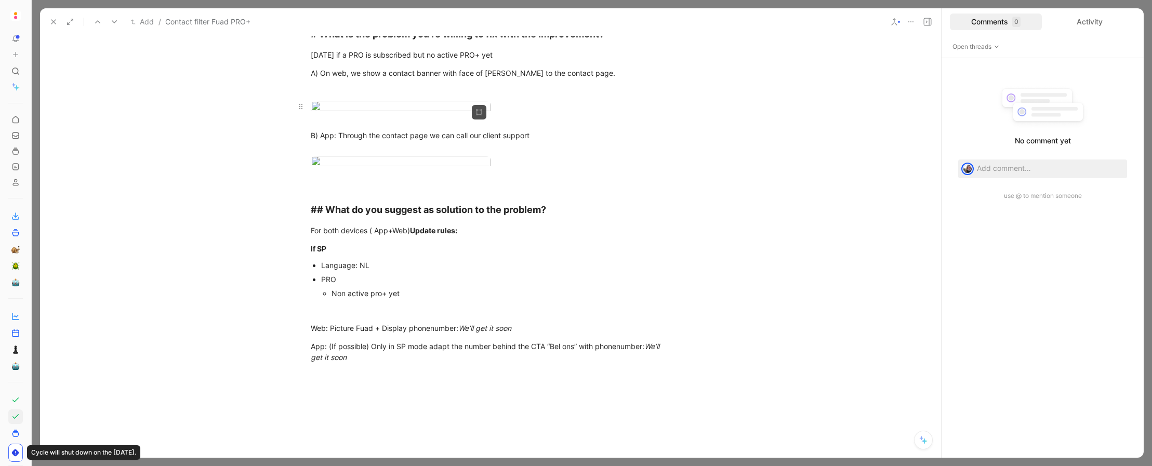
scroll to position [260, 0]
click at [439, 175] on body "To pick up a draggable item, press the space bar. While dragging, use the arrow…" at bounding box center [576, 233] width 1152 height 466
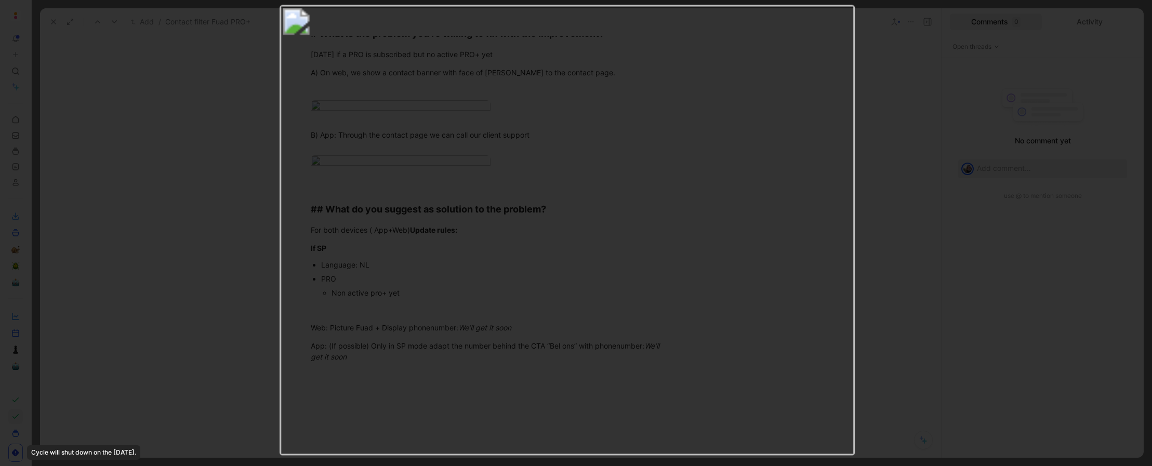
click at [493, 189] on img at bounding box center [567, 230] width 575 height 450
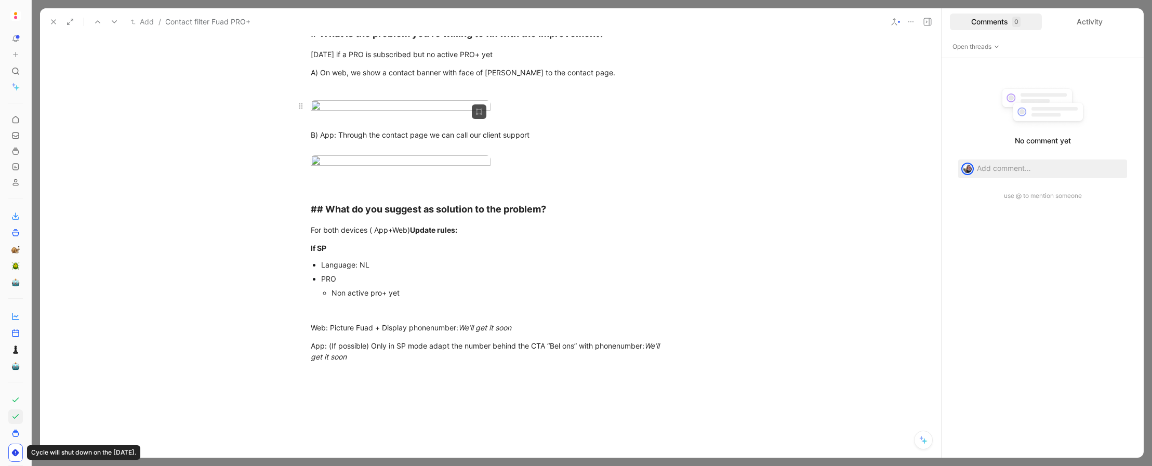
click at [452, 211] on body "To pick up a draggable item, press the space bar. While dragging, use the arrow…" at bounding box center [576, 233] width 1152 height 466
click at [458, 211] on img at bounding box center [575, 233] width 1149 height 465
click at [520, 114] on div at bounding box center [491, 107] width 360 height 14
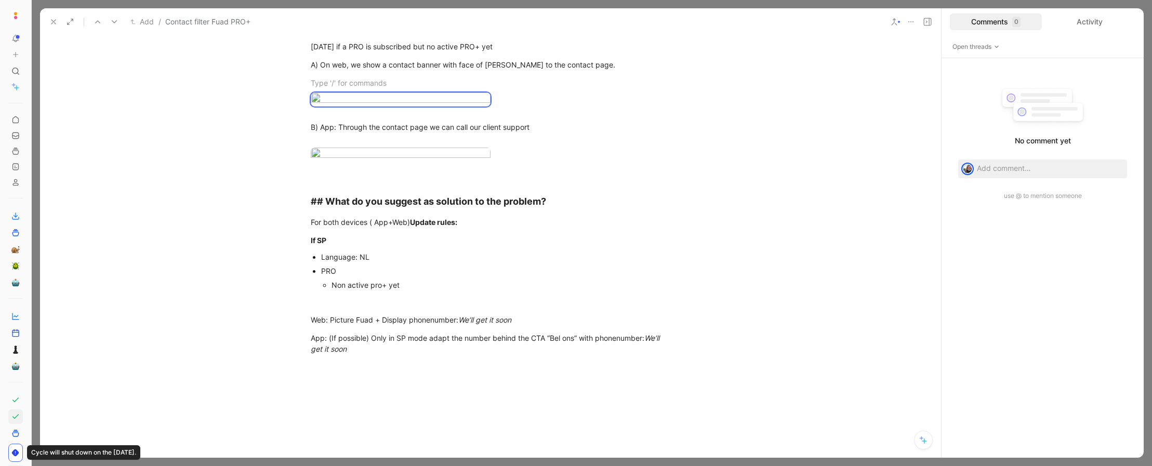
click at [386, 202] on body "To pick up a draggable item, press the space bar. While dragging, use the arrow…" at bounding box center [576, 233] width 1152 height 466
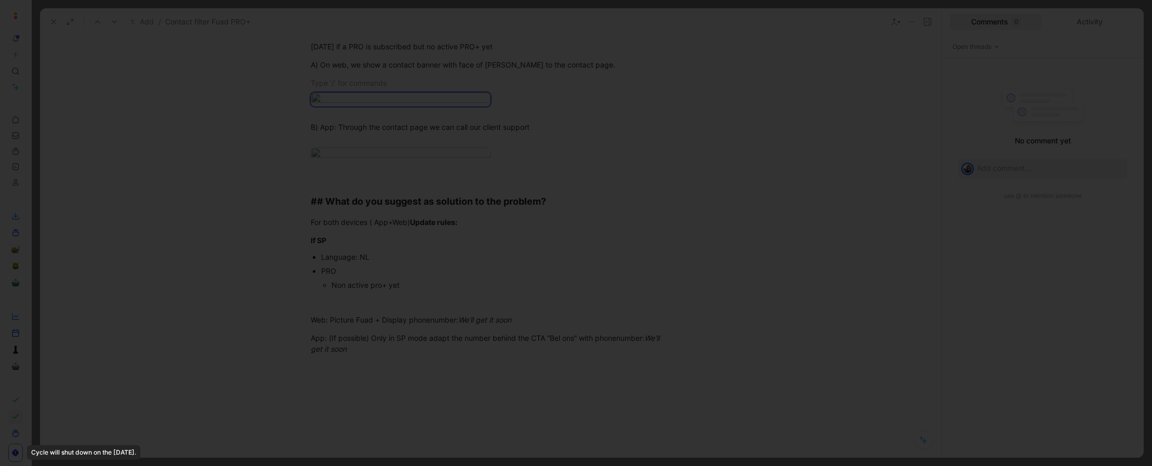
click at [748, 373] on div at bounding box center [576, 466] width 1152 height 0
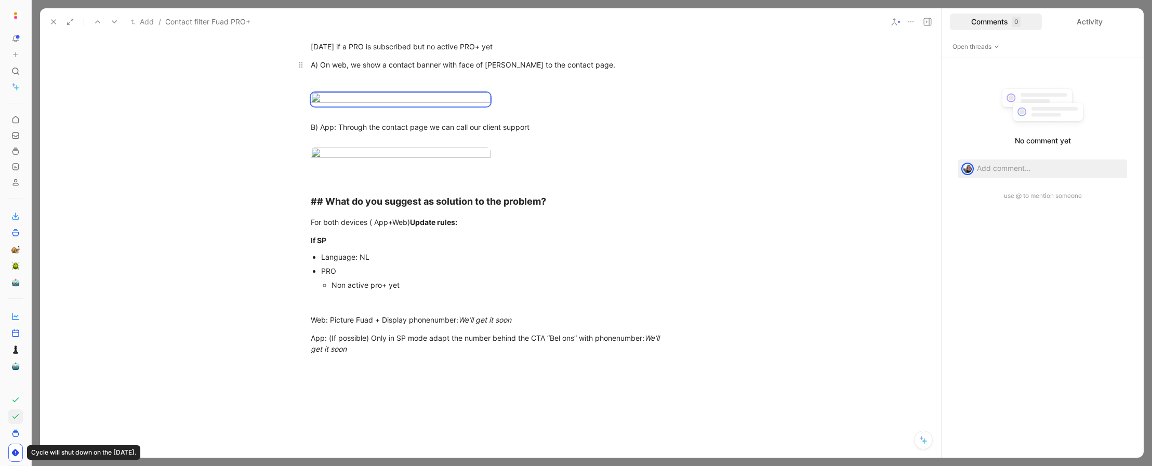
drag, startPoint x: 549, startPoint y: 258, endPoint x: 310, endPoint y: 73, distance: 302.5
click at [310, 73] on div "# What is the problem you're willing to fix with the improvement? Today if a PR…" at bounding box center [490, 186] width 901 height 360
click at [311, 67] on div "A) On web, we show a contact banner with face of Delael to the contact page." at bounding box center [491, 64] width 360 height 11
drag, startPoint x: 310, startPoint y: 65, endPoint x: 605, endPoint y: 88, distance: 296.5
click at [605, 88] on div "# What is the problem you're willing to fix with the improvement? Today if a PR…" at bounding box center [490, 186] width 901 height 360
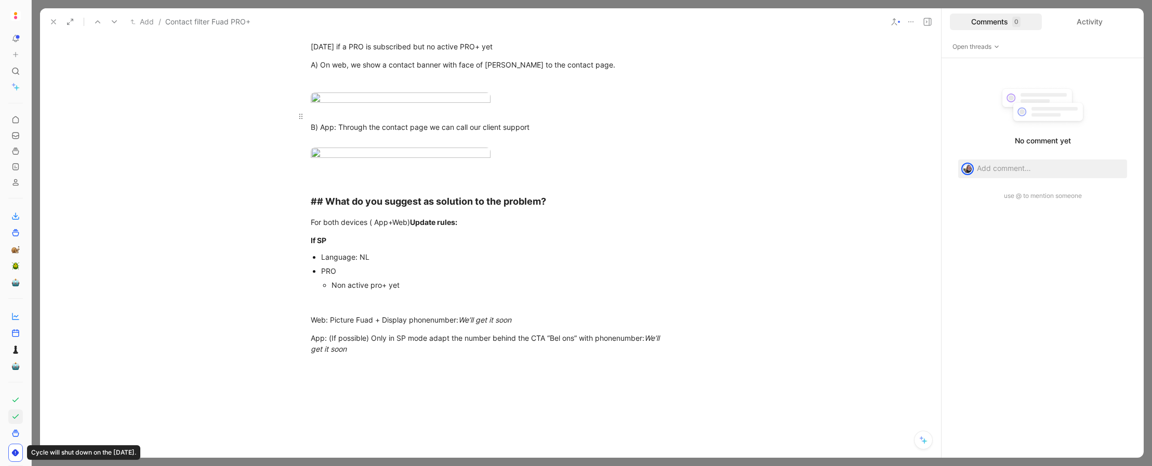
click at [545, 143] on div "B) App: Through the contact page we can call our client support" at bounding box center [491, 127] width 360 height 33
click at [557, 143] on div "B) App: Through the contact page we can call our client support" at bounding box center [491, 127] width 360 height 33
drag, startPoint x: 562, startPoint y: 258, endPoint x: 294, endPoint y: 258, distance: 268.1
click at [289, 257] on div "# What is the problem you're willing to fix with the improvement? Today if a PR…" at bounding box center [490, 186] width 901 height 360
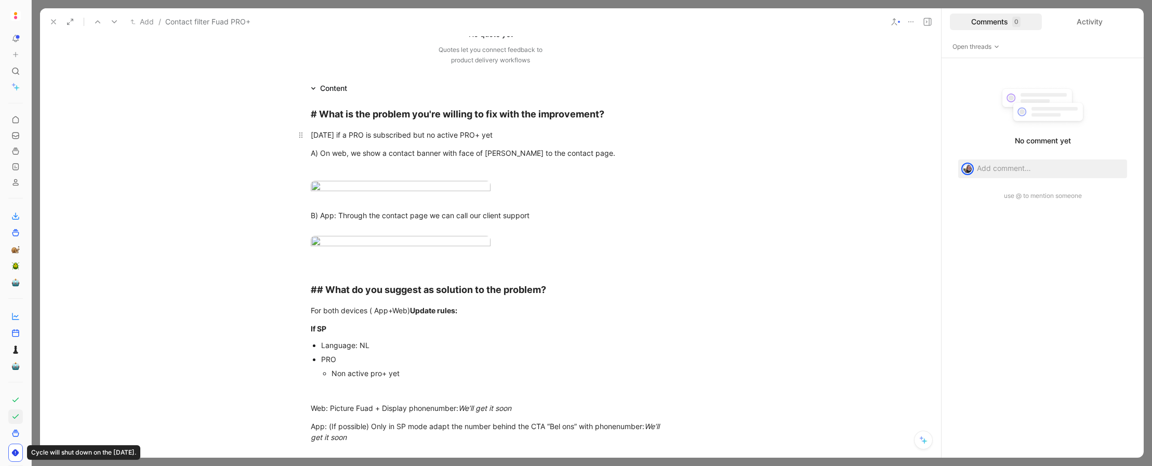
scroll to position [180, 0]
click at [390, 259] on body "To pick up a draggable item, press the space bar. While dragging, use the arrow…" at bounding box center [576, 233] width 1152 height 466
click at [390, 259] on img at bounding box center [573, 233] width 1140 height 461
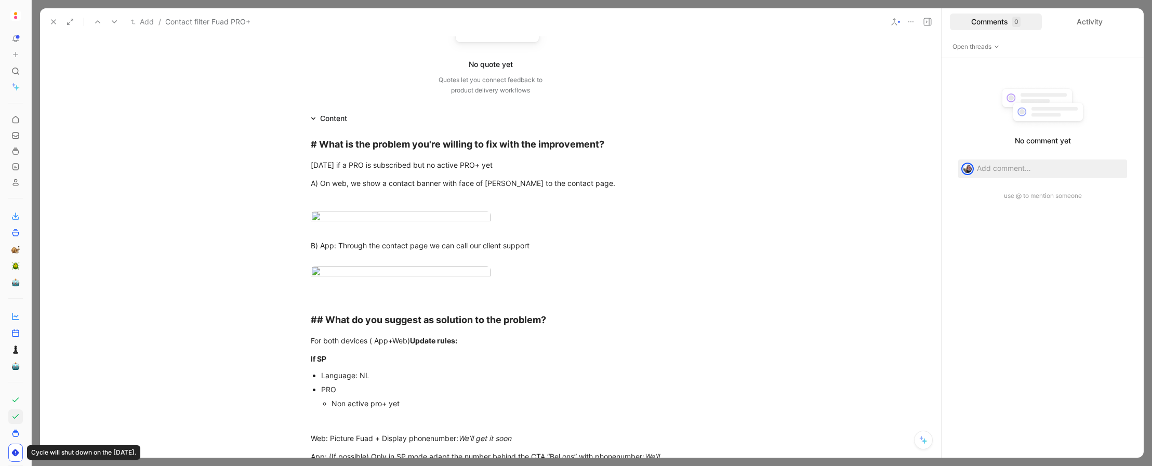
scroll to position [310, 0]
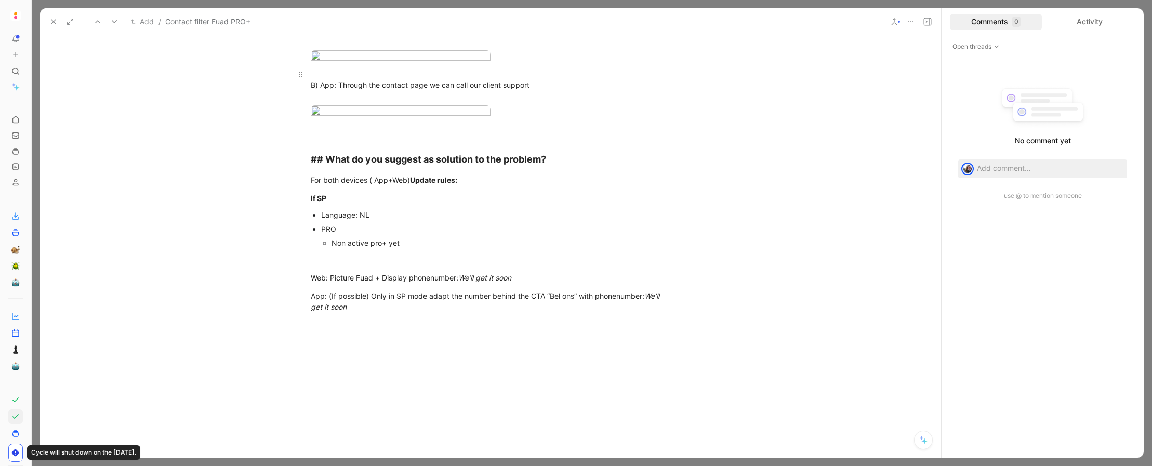
click at [534, 101] on div "B) App: Through the contact page we can call our client support" at bounding box center [491, 85] width 360 height 33
drag, startPoint x: 542, startPoint y: 217, endPoint x: 302, endPoint y: 220, distance: 240.1
click at [283, 219] on div "# What is the problem you're willing to fix with the improvement? Today if a PR…" at bounding box center [490, 144] width 901 height 360
click at [303, 104] on p "B) App: Through the contact page we can call our client support" at bounding box center [490, 84] width 399 height 39
drag, startPoint x: 381, startPoint y: 211, endPoint x: 535, endPoint y: 210, distance: 153.8
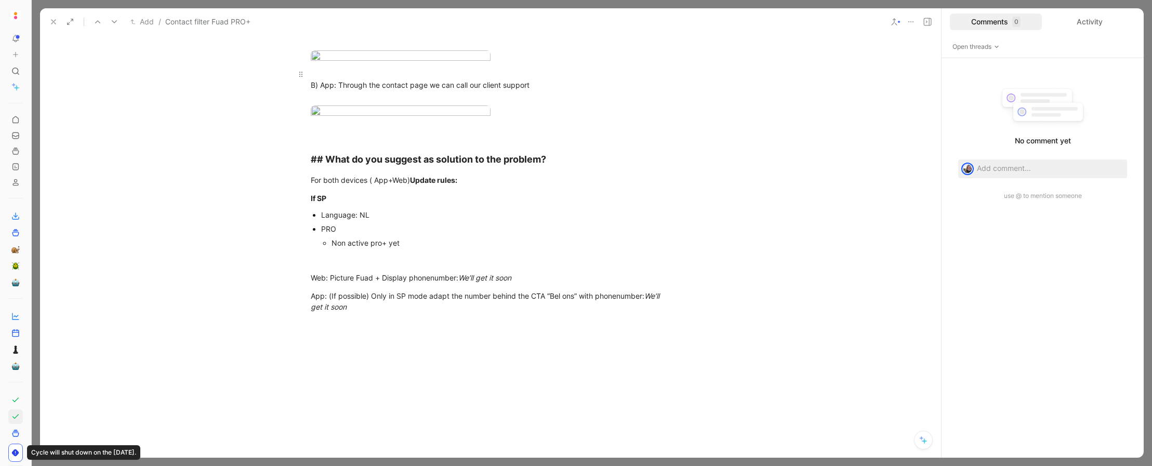
click at [535, 104] on p "B) App: Through the contact page we can call our client support" at bounding box center [490, 84] width 399 height 39
click at [537, 101] on div "B) App: Through the contact page we can call our client support" at bounding box center [491, 85] width 360 height 33
click at [409, 148] on body "To pick up a draggable item, press the space bar. While dragging, use the arrow…" at bounding box center [576, 233] width 1152 height 466
click at [449, 233] on img at bounding box center [572, 231] width 1137 height 460
click at [413, 190] on img at bounding box center [401, 120] width 349 height 141
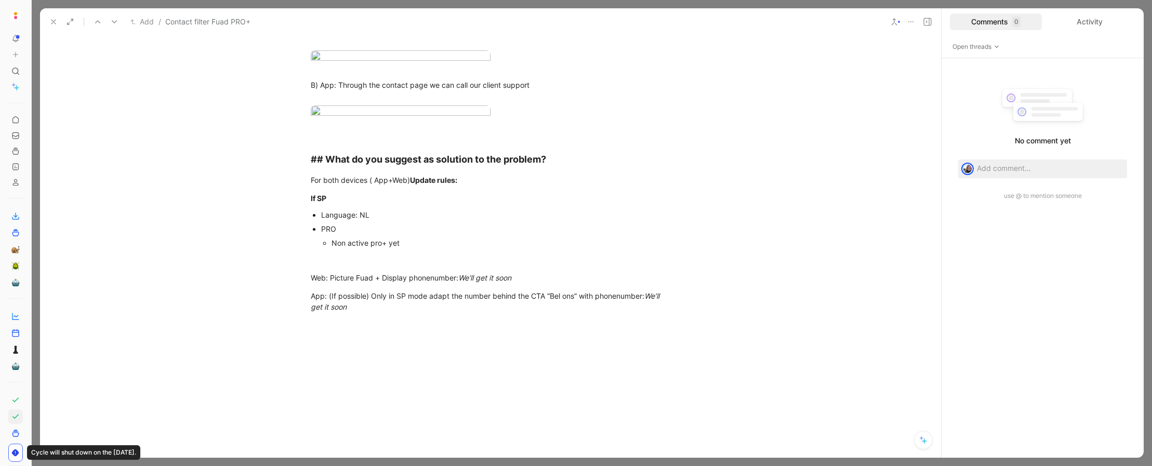
click at [413, 190] on img at bounding box center [574, 232] width 1145 height 463
drag, startPoint x: 311, startPoint y: 218, endPoint x: 532, endPoint y: 218, distance: 220.8
click at [532, 101] on div "B) App: Through the contact page we can call our client support" at bounding box center [491, 85] width 360 height 33
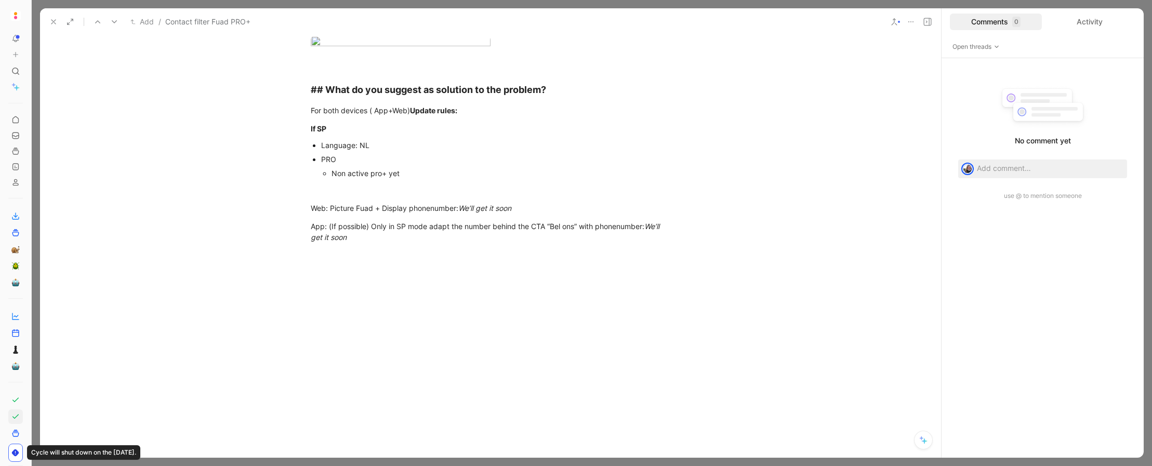
click at [551, 32] on div "B) App: Through the contact page we can call our client support" at bounding box center [491, 15] width 360 height 33
drag, startPoint x: 551, startPoint y: 147, endPoint x: 309, endPoint y: 148, distance: 242.6
click at [309, 35] on p "B) App: Through the contact page we can call our client support" at bounding box center [490, 15] width 399 height 39
drag, startPoint x: 310, startPoint y: 148, endPoint x: 537, endPoint y: 151, distance: 227.6
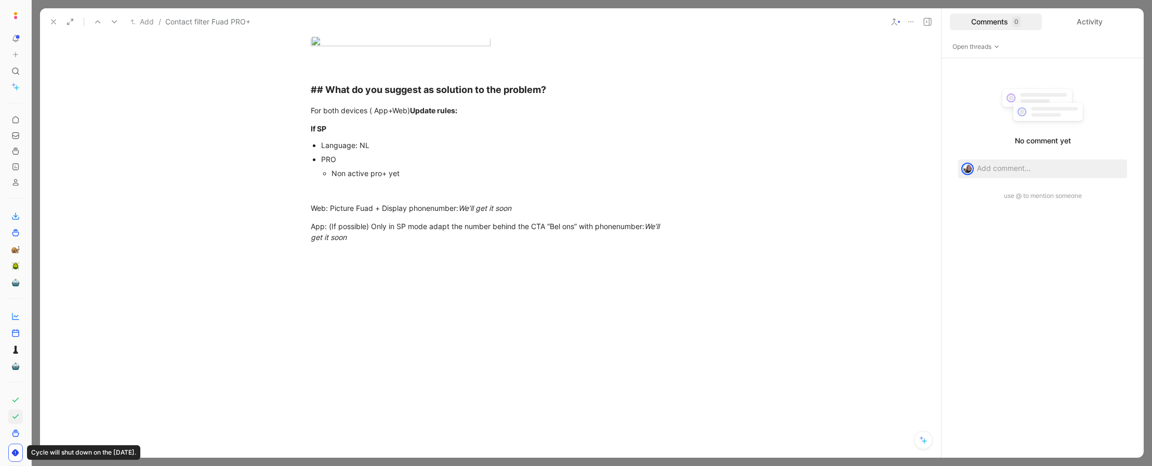
click at [537, 35] on p "B) App: Through the contact page we can call our client support" at bounding box center [490, 15] width 399 height 39
click at [537, 32] on div "B) App: Through the contact page we can call our client support" at bounding box center [491, 15] width 360 height 33
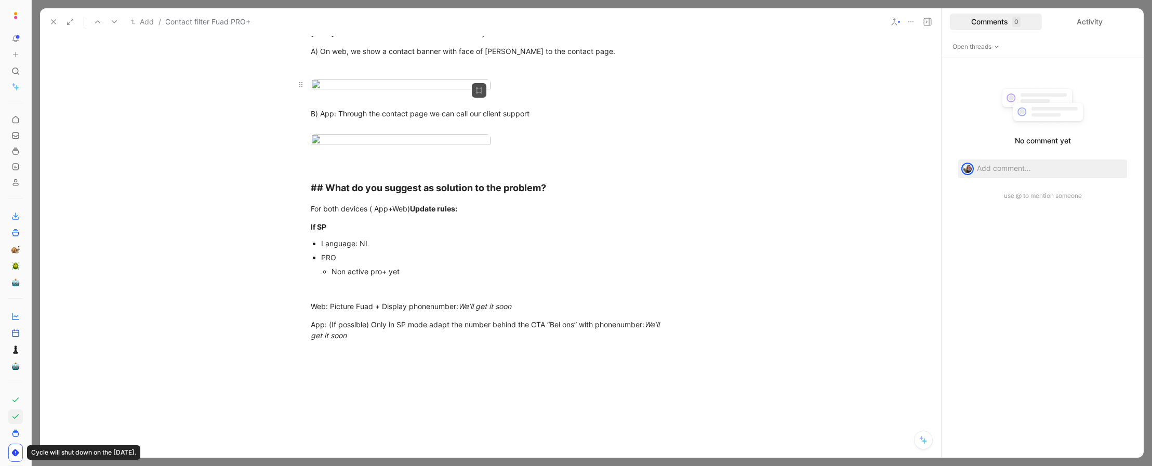
scroll to position [278, 0]
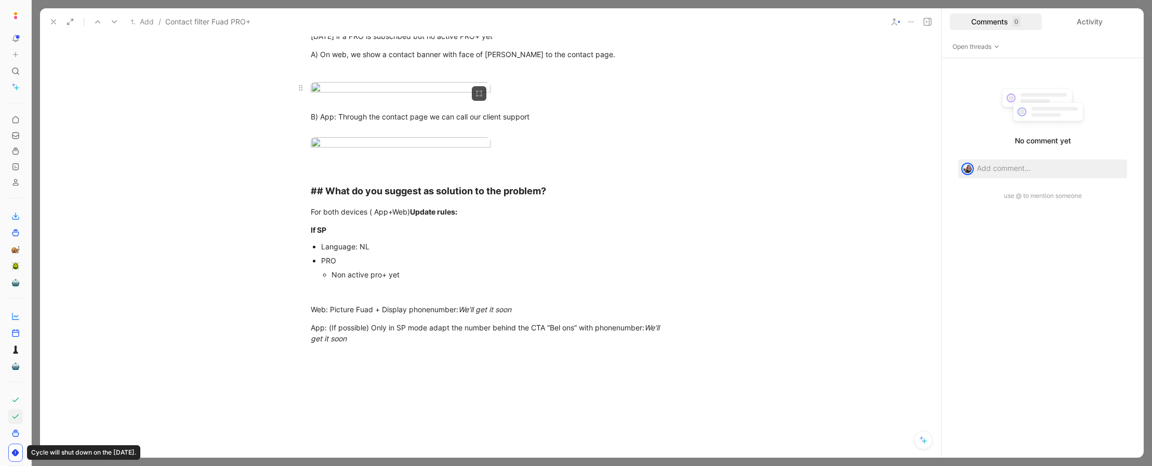
click at [445, 148] on body "To pick up a draggable item, press the space bar. While dragging, use the arrow…" at bounding box center [576, 233] width 1152 height 466
click at [445, 148] on img at bounding box center [574, 232] width 1144 height 463
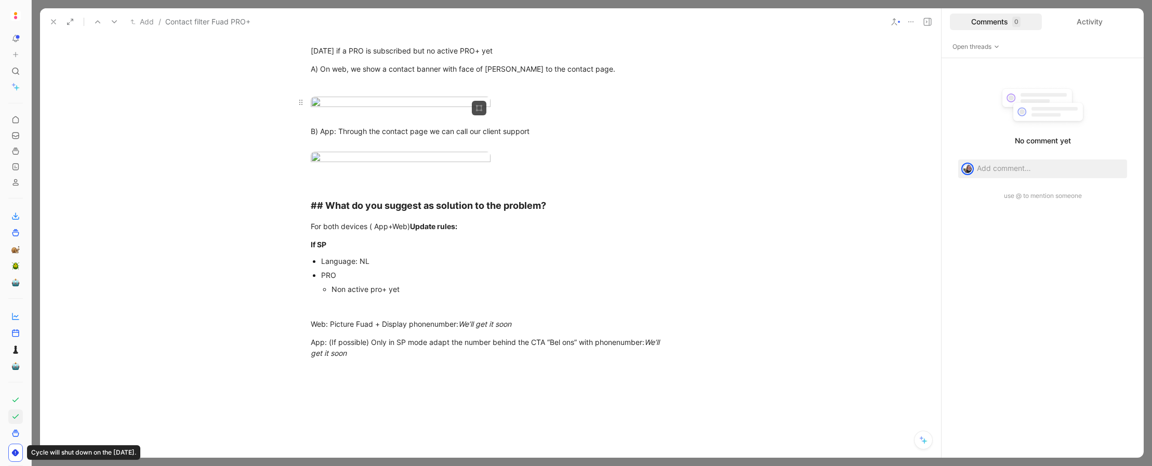
scroll to position [262, 0]
click at [456, 160] on body "To pick up a draggable item, press the space bar. While dragging, use the arrow…" at bounding box center [576, 233] width 1152 height 466
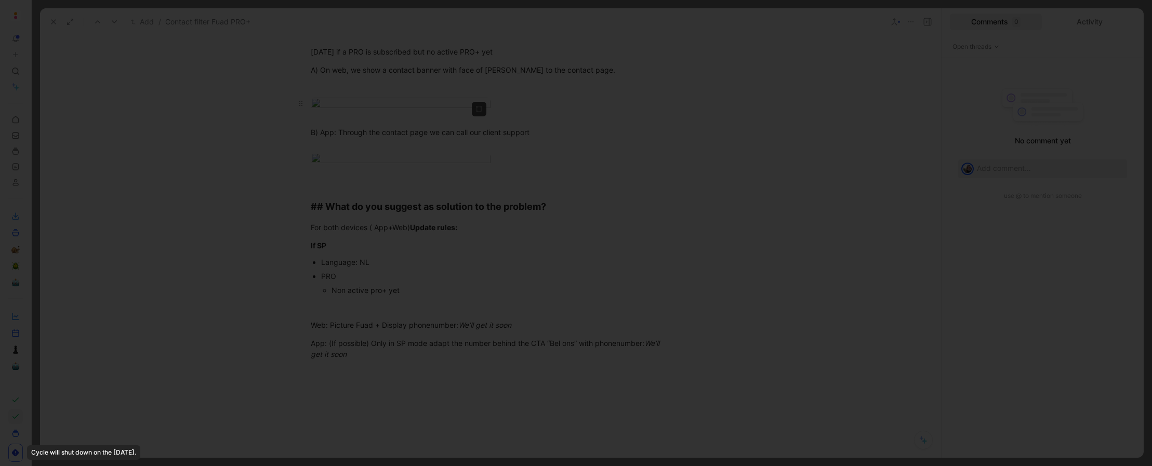
click at [456, 160] on img at bounding box center [576, 233] width 1152 height 466
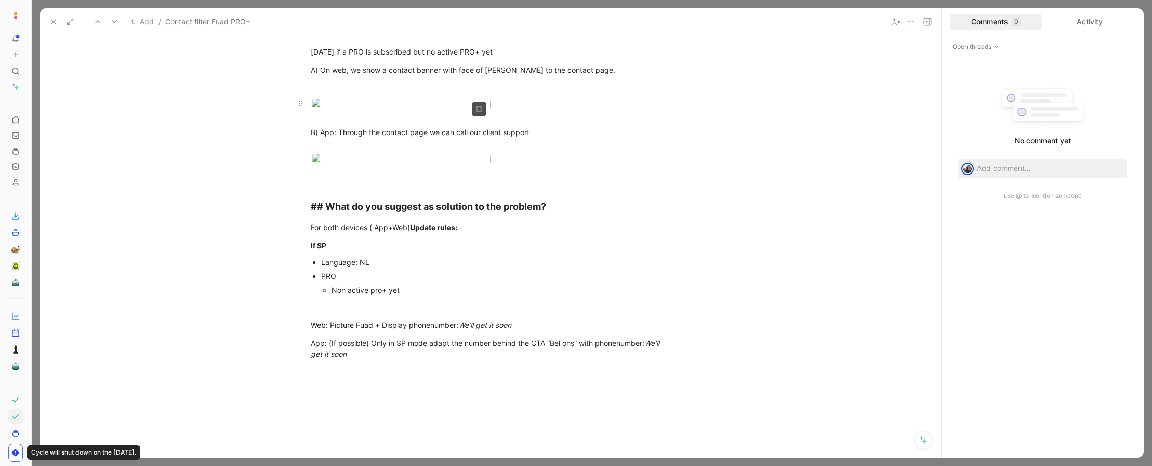
click at [428, 200] on body "To pick up a draggable item, press the space bar. While dragging, use the arrow…" at bounding box center [576, 233] width 1152 height 466
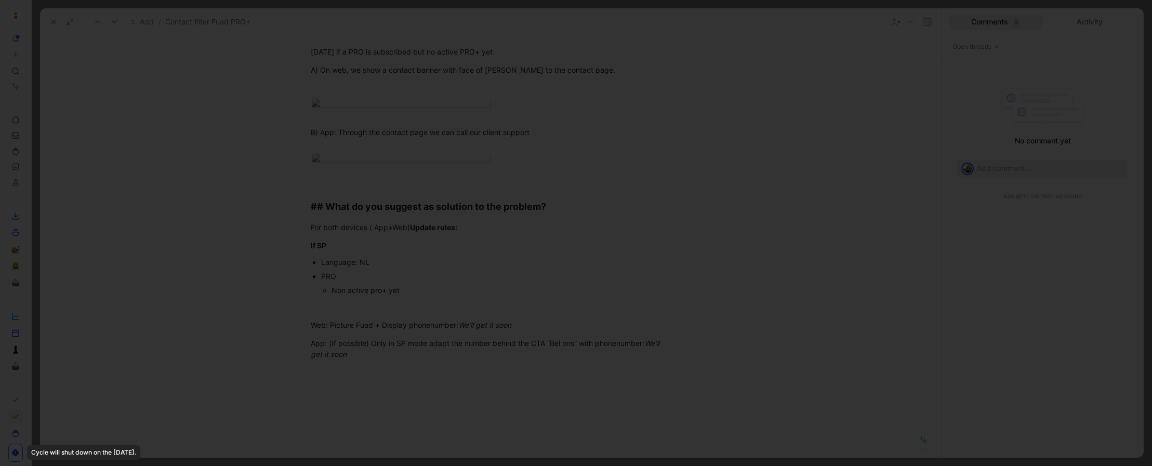
click at [748, 373] on div at bounding box center [576, 466] width 1152 height 0
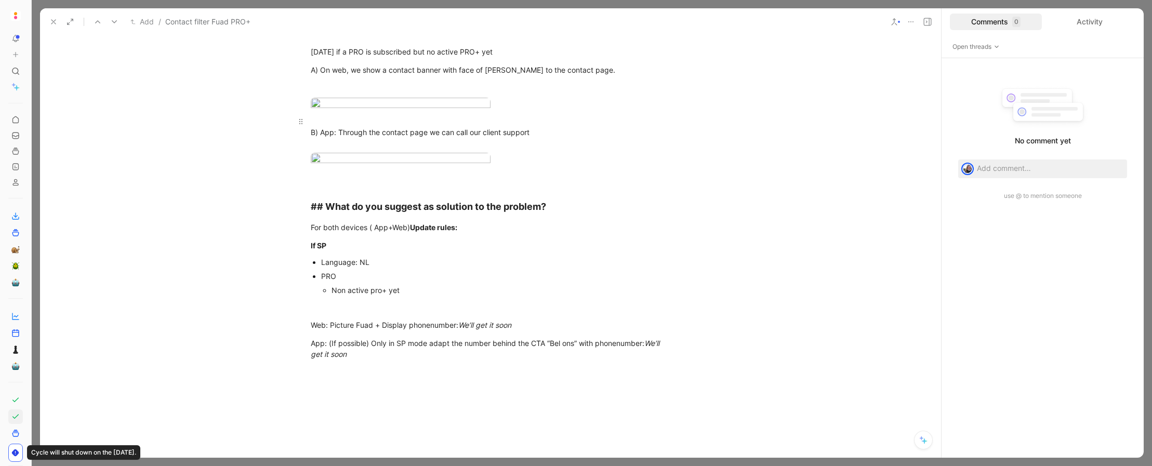
click at [499, 149] on div "B) App: Through the contact page we can call our client support" at bounding box center [491, 132] width 360 height 33
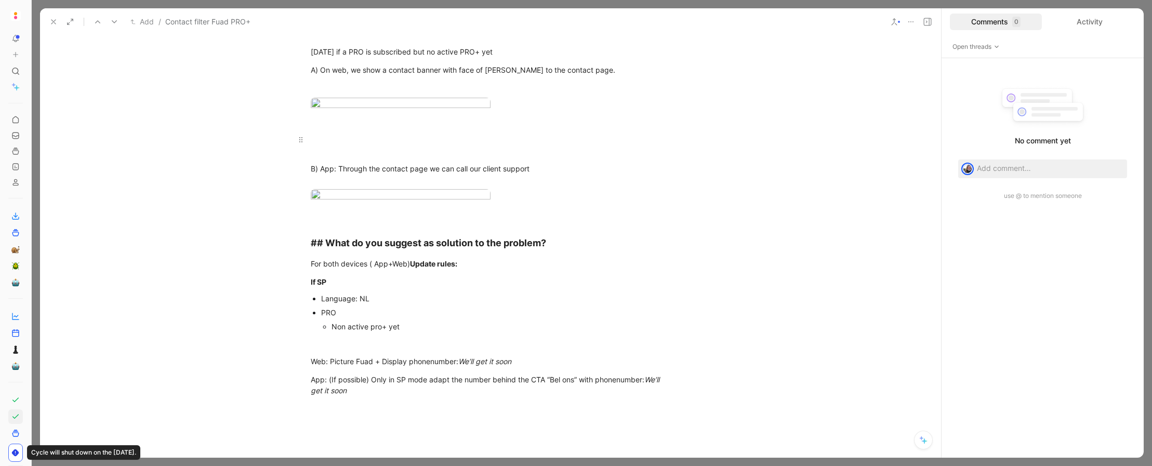
click at [443, 145] on div at bounding box center [491, 139] width 360 height 11
click at [440, 148] on p at bounding box center [490, 139] width 399 height 17
click at [395, 145] on div at bounding box center [491, 139] width 360 height 11
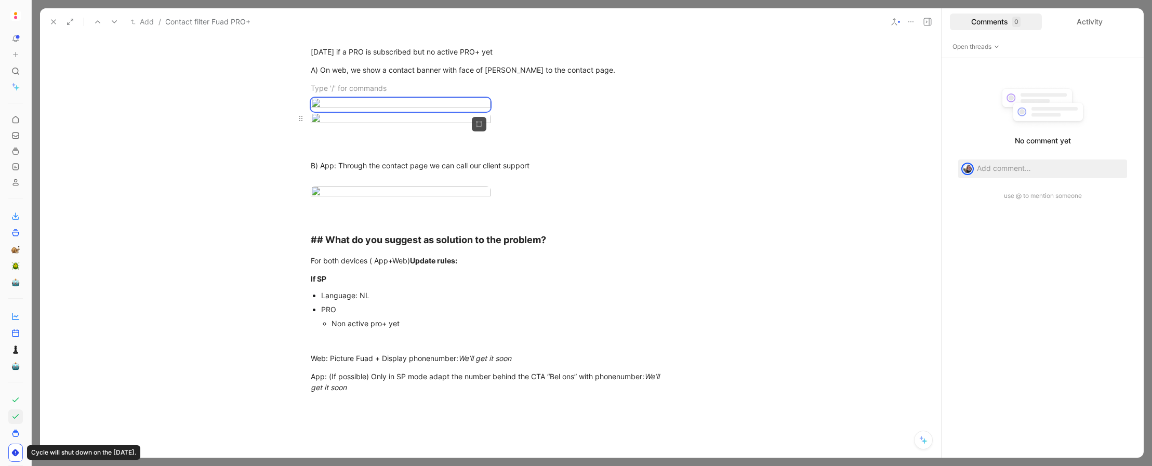
drag, startPoint x: 522, startPoint y: 263, endPoint x: 514, endPoint y: 239, distance: 25.6
click at [521, 127] on div at bounding box center [491, 120] width 360 height 14
click at [516, 112] on div at bounding box center [491, 105] width 360 height 14
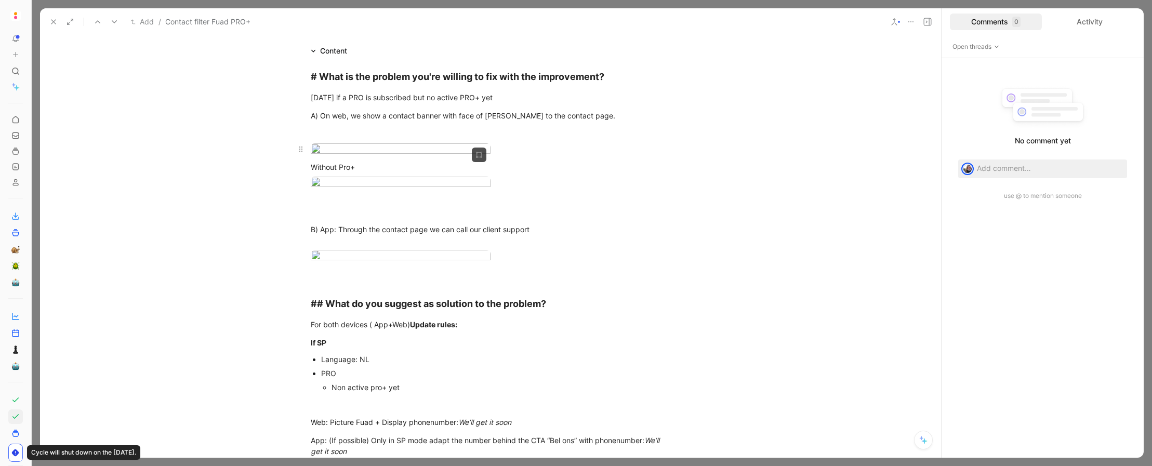
scroll to position [124, 0]
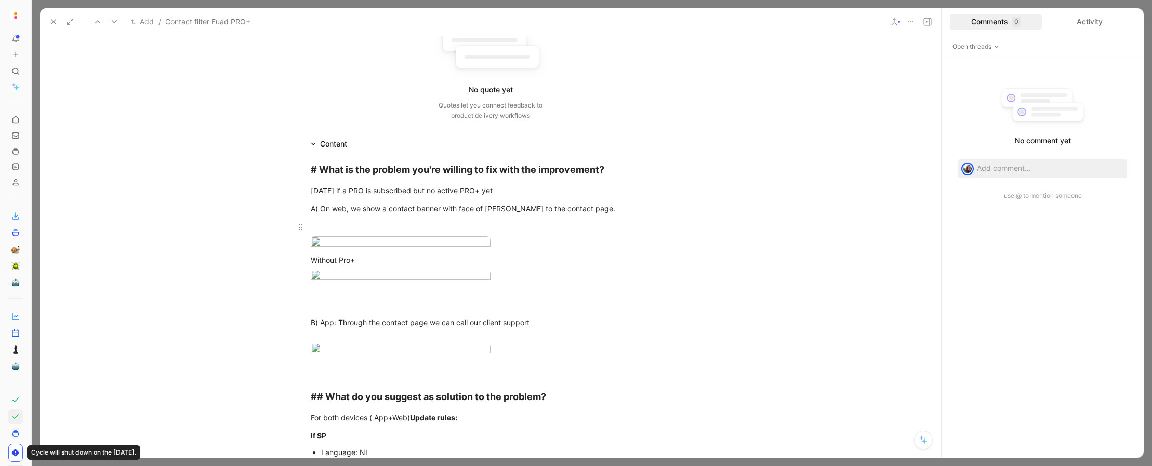
click at [346, 230] on div at bounding box center [491, 226] width 360 height 11
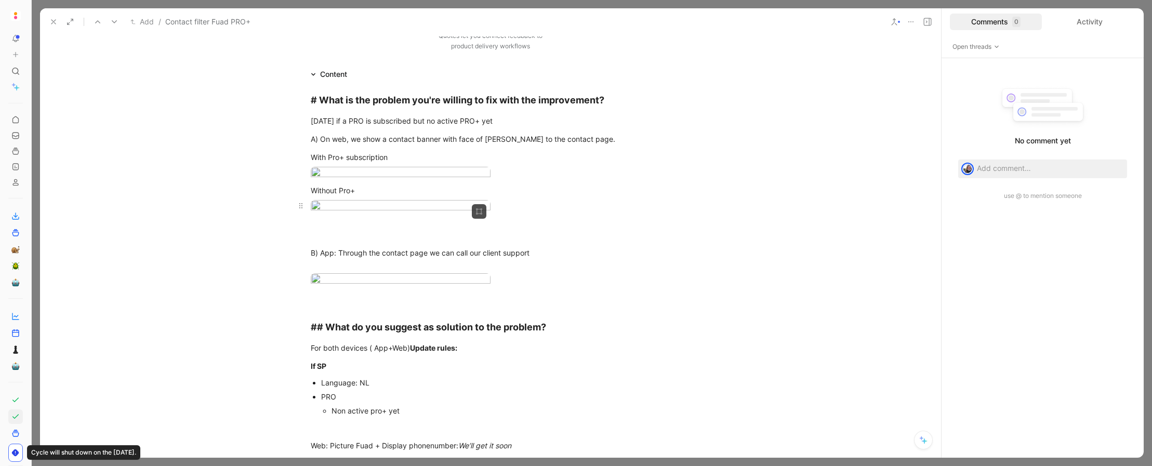
scroll to position [205, 0]
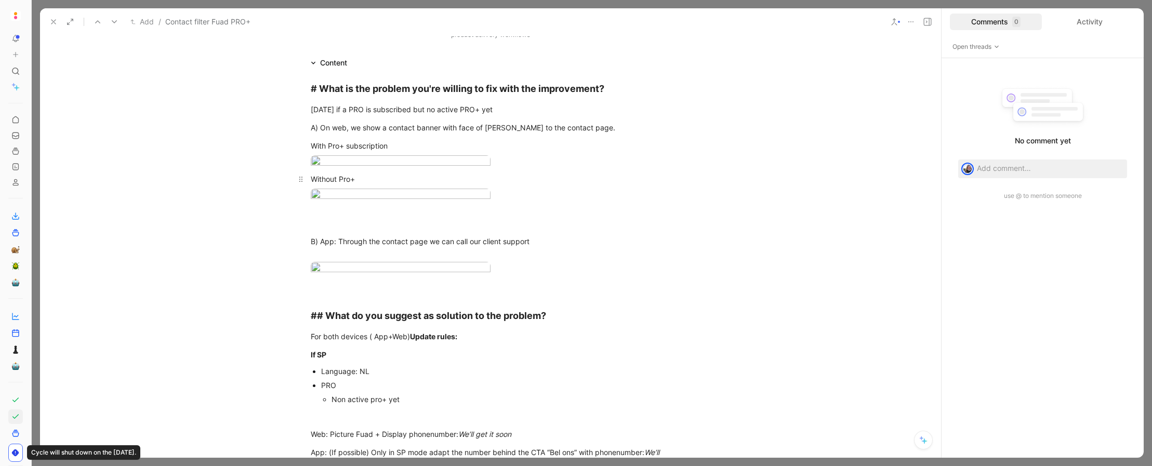
drag, startPoint x: 365, startPoint y: 310, endPoint x: 307, endPoint y: 310, distance: 57.7
click at [308, 188] on p "Without Pro+" at bounding box center [490, 178] width 399 height 17
drag, startPoint x: 380, startPoint y: 146, endPoint x: 311, endPoint y: 148, distance: 69.7
click at [311, 147] on div "With Pro+ subscription" at bounding box center [491, 145] width 360 height 11
click at [597, 203] on div at bounding box center [491, 196] width 360 height 14
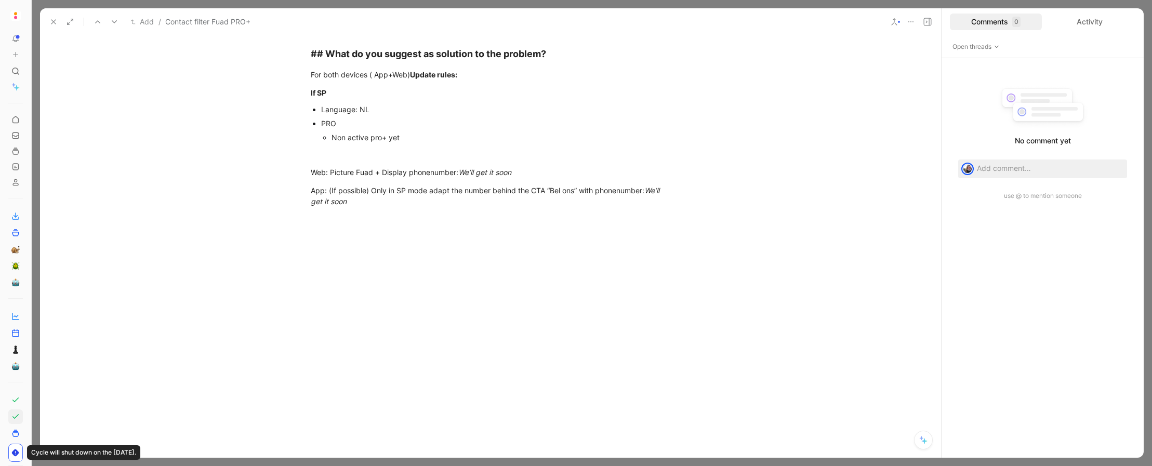
scroll to position [993, 0]
click at [336, 98] on div "If SP" at bounding box center [491, 92] width 360 height 11
drag, startPoint x: 335, startPoint y: 132, endPoint x: 285, endPoint y: 89, distance: 65.9
click at [285, 89] on div "# What is the problem you're willing to fix with the improvement? Today if a PR…" at bounding box center [490, 12] width 901 height 411
click at [311, 80] on div "For both devices ( App+Web) Update rules:" at bounding box center [491, 74] width 360 height 11
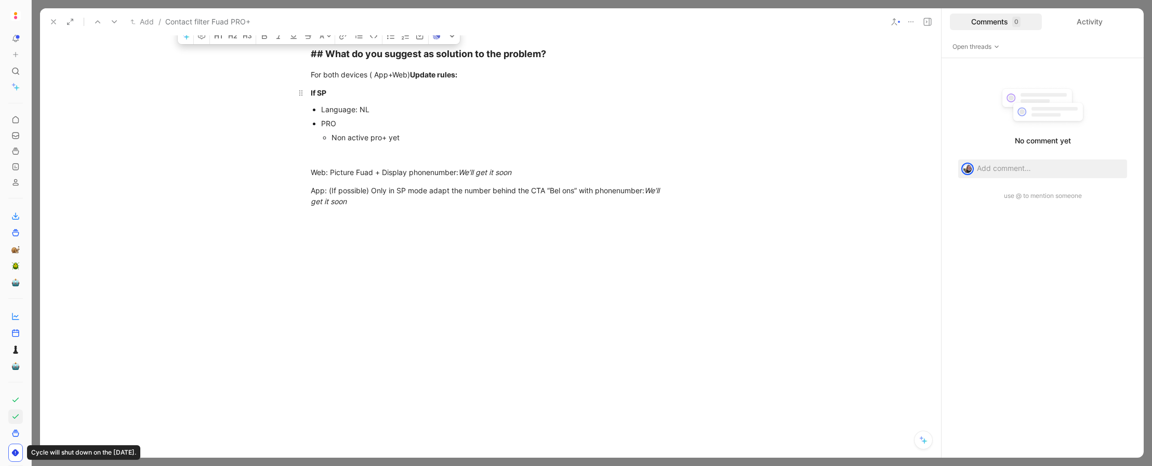
drag, startPoint x: 310, startPoint y: 96, endPoint x: 346, endPoint y: 140, distance: 56.9
click at [346, 140] on div "# What is the problem you're willing to fix with the improvement? Today if a PR…" at bounding box center [490, 12] width 901 height 411
click at [346, 101] on p "If SP" at bounding box center [490, 92] width 399 height 17
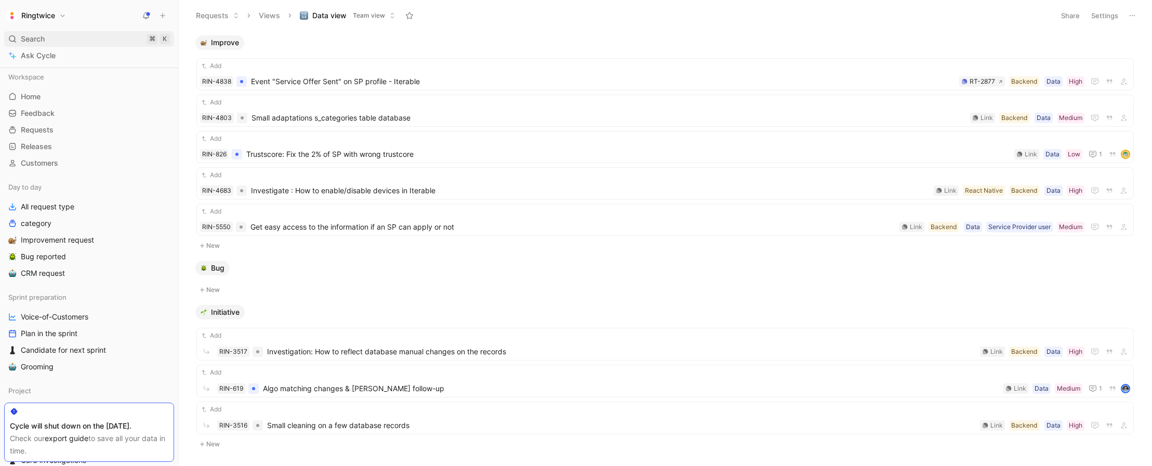
scroll to position [336, 0]
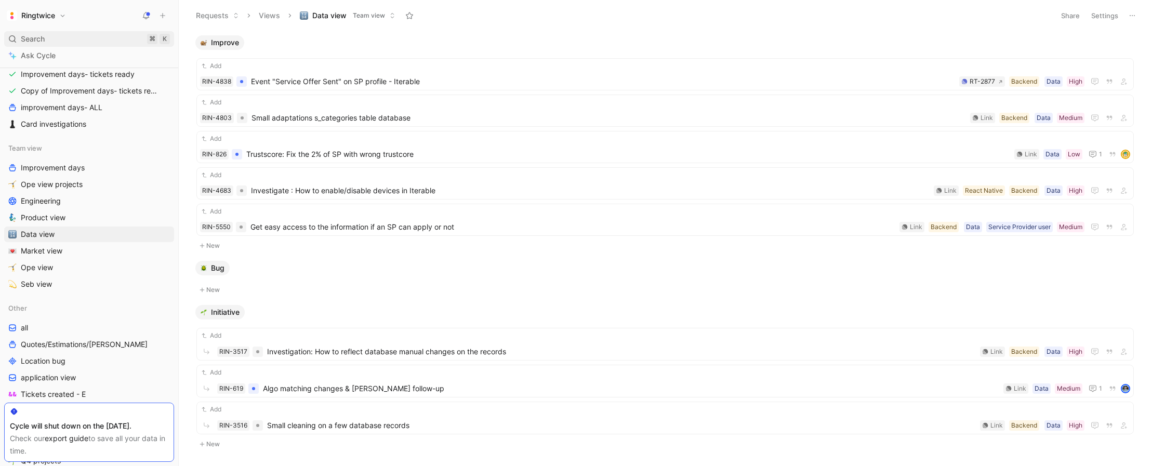
click at [44, 36] on span "Search" at bounding box center [33, 39] width 24 height 12
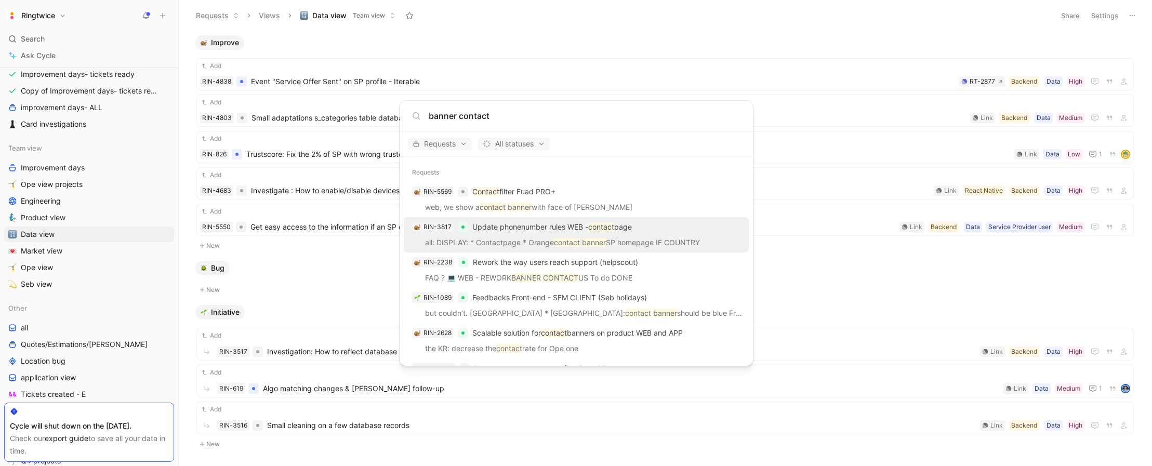
type input "banner contact"
click at [519, 230] on p "Update phonenumber rules WEB - contact page" at bounding box center [552, 227] width 160 height 12
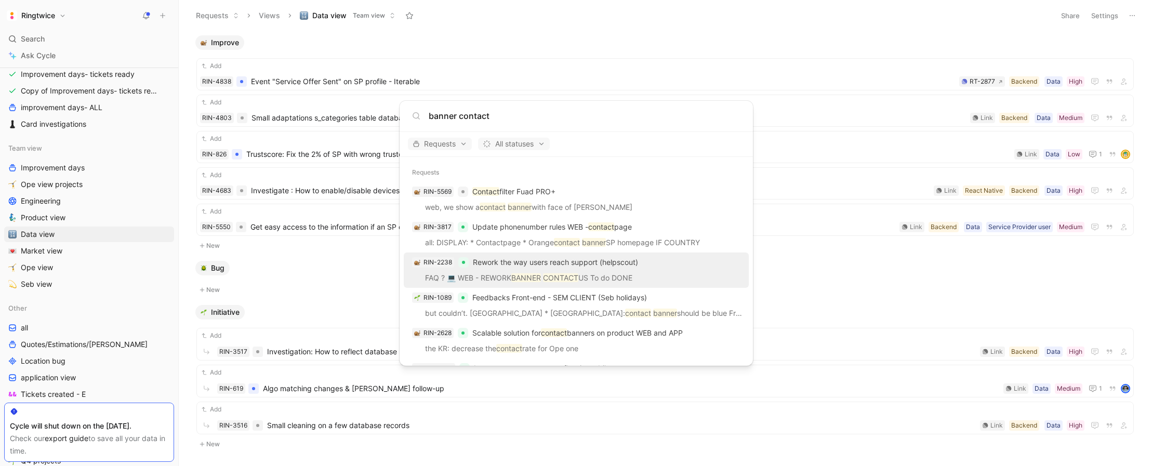
click at [518, 263] on span "Rework the way users reach support (helpscout)" at bounding box center [555, 262] width 165 height 9
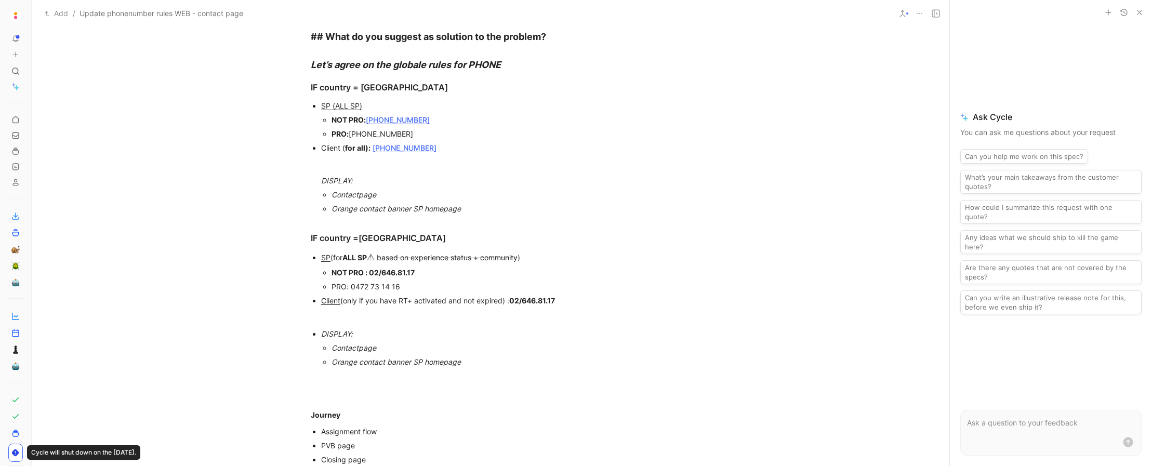
scroll to position [358, 0]
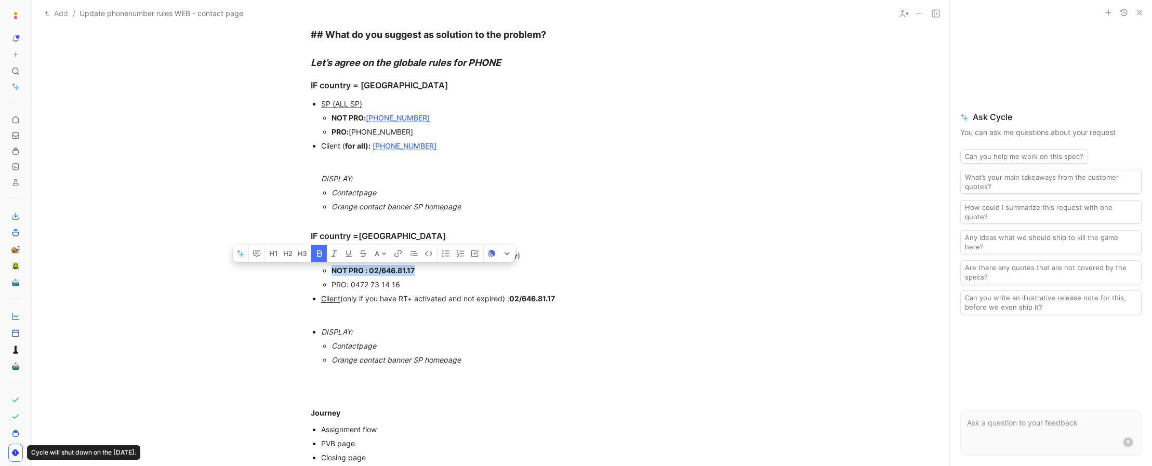
drag, startPoint x: 331, startPoint y: 270, endPoint x: 426, endPoint y: 270, distance: 94.6
click at [426, 270] on div "NOT PRO : 02/646.81.17" at bounding box center [500, 270] width 339 height 11
drag, startPoint x: 431, startPoint y: 270, endPoint x: 331, endPoint y: 272, distance: 99.8
click at [331, 272] on div "NOT PRO : 02/646.81.17" at bounding box center [500, 270] width 339 height 11
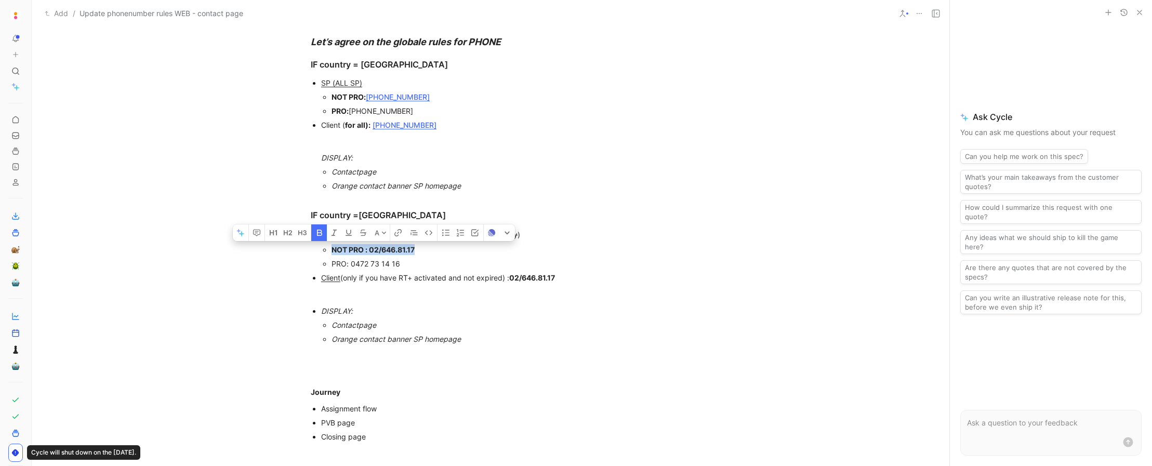
scroll to position [380, 0]
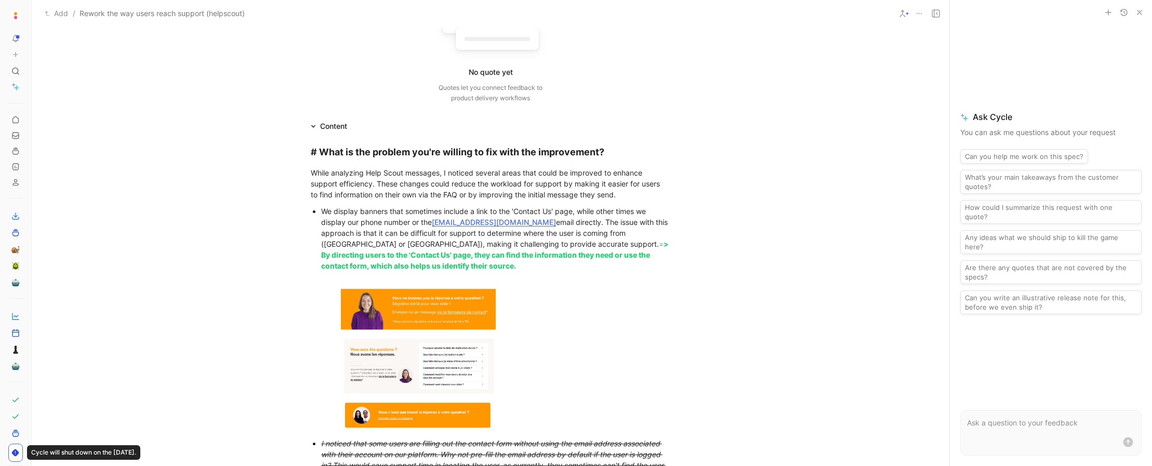
scroll to position [272, 0]
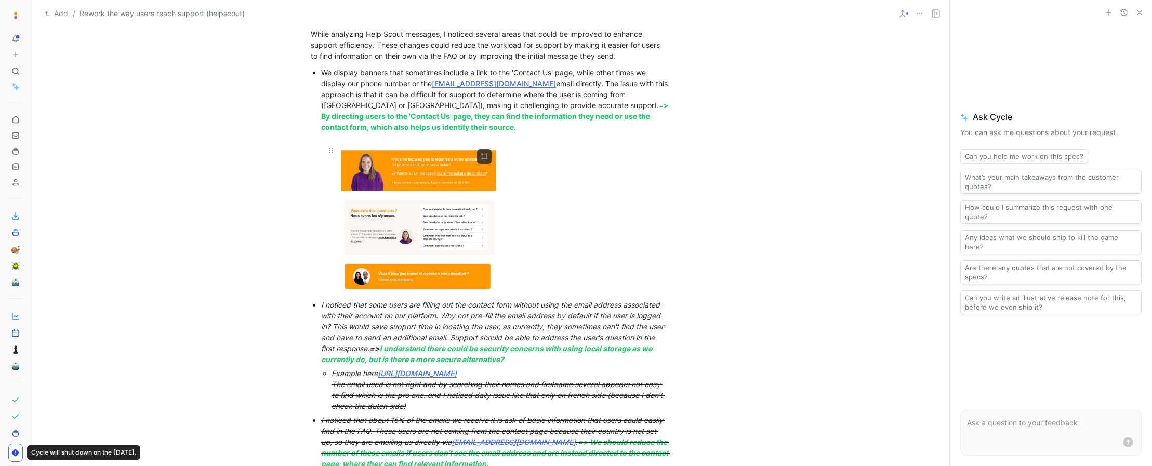
click at [403, 183] on body "To pick up a draggable item, press the space bar. While dragging, use the arrow…" at bounding box center [576, 233] width 1152 height 466
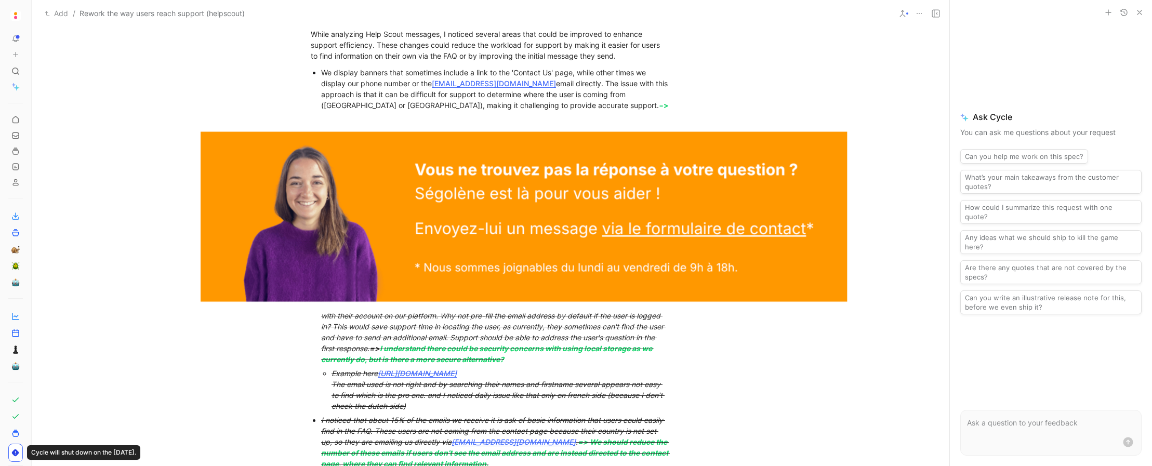
click at [403, 183] on img at bounding box center [524, 212] width 646 height 204
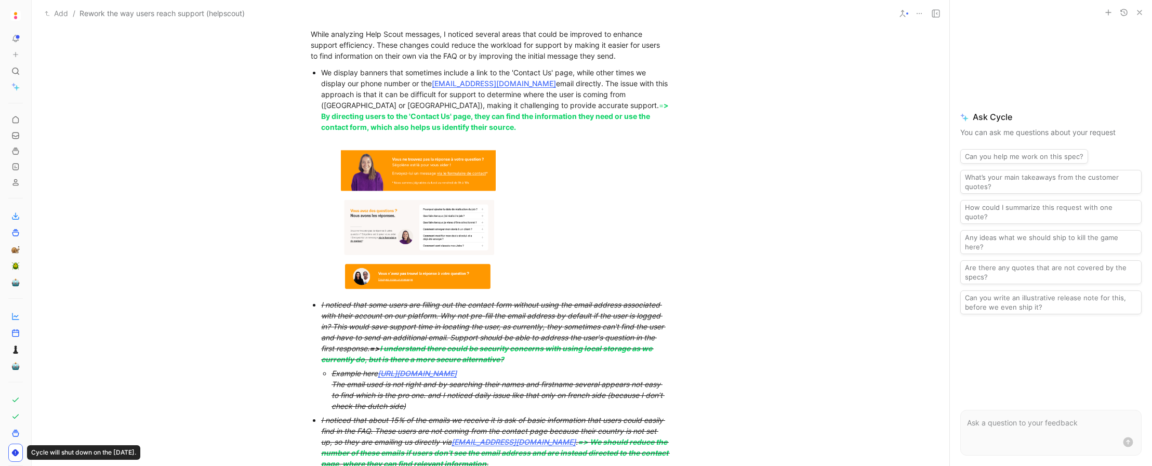
click at [548, 106] on span "> By directing users to the 'Contact Us' page, they can find the information th…" at bounding box center [495, 116] width 349 height 31
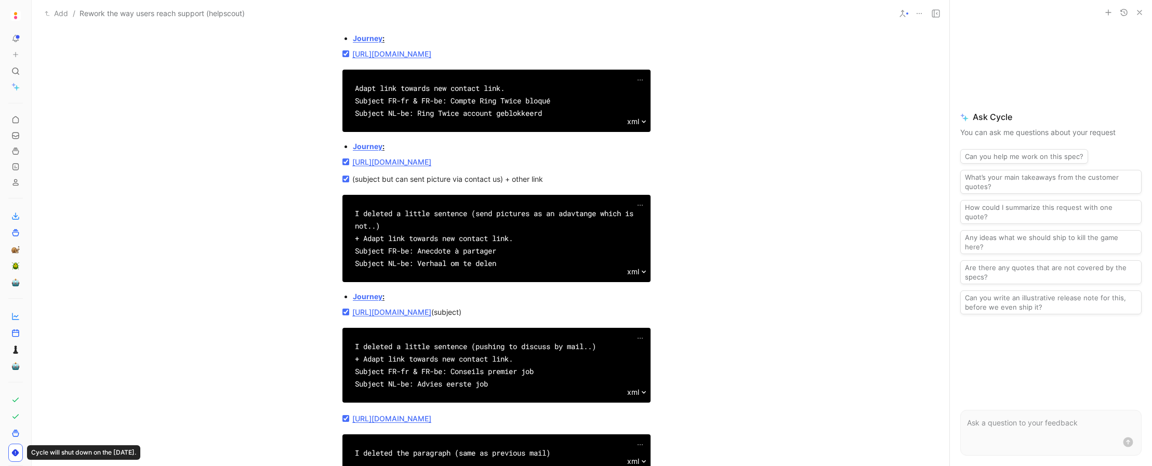
scroll to position [4586, 0]
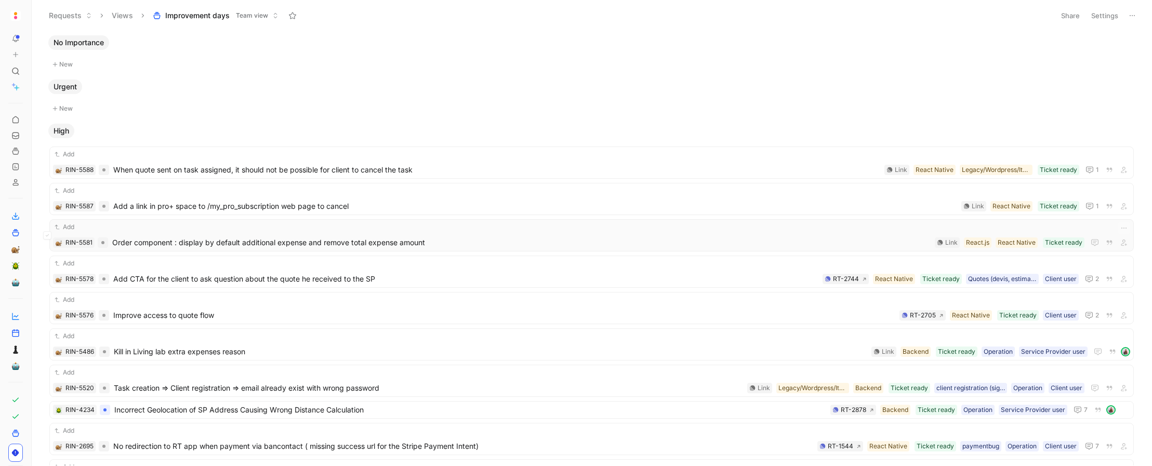
click at [174, 241] on span "Order component : display by default additional expense and remove total expens…" at bounding box center [521, 242] width 818 height 12
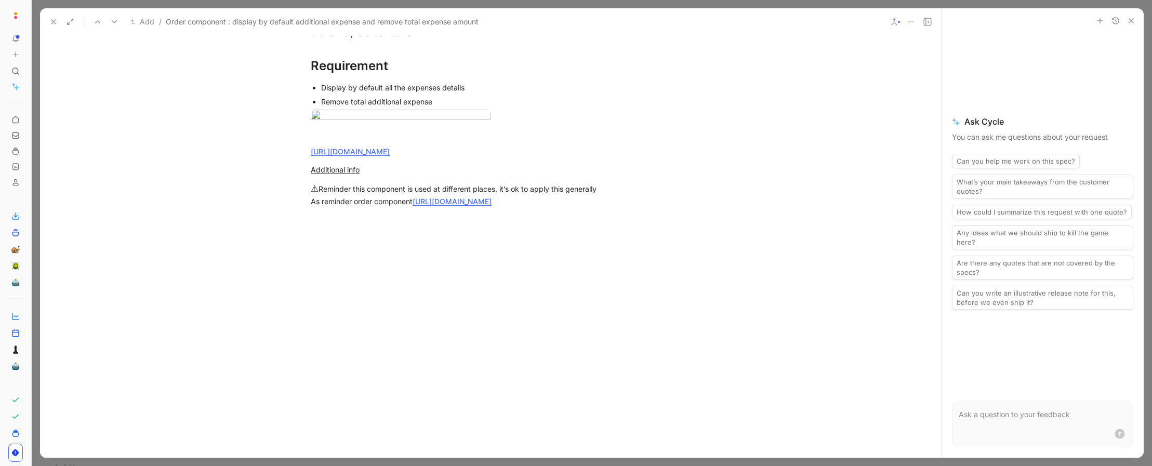
scroll to position [509, 0]
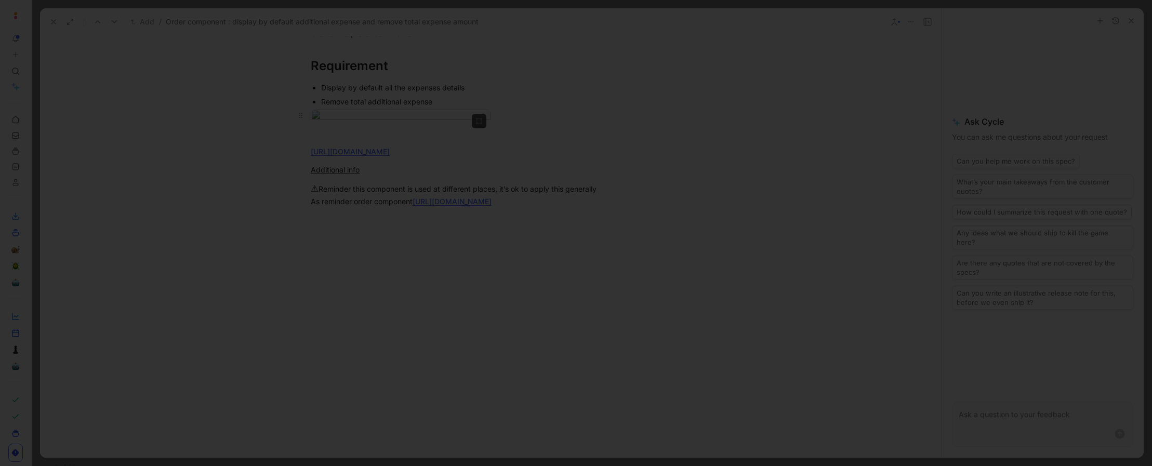
click at [396, 347] on body "To pick up a draggable item, press the space bar. While dragging, use the arrow…" at bounding box center [576, 233] width 1152 height 466
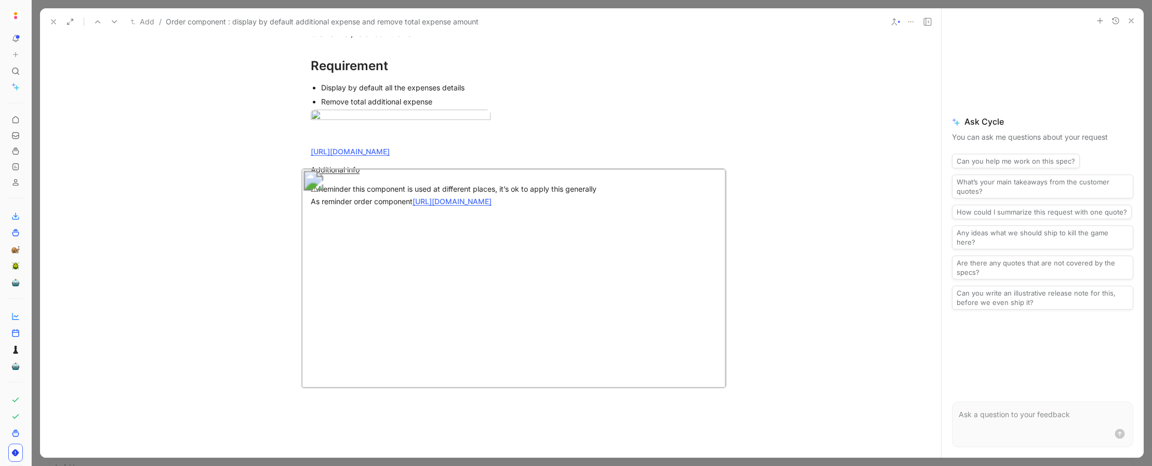
click at [348, 263] on img at bounding box center [513, 278] width 425 height 220
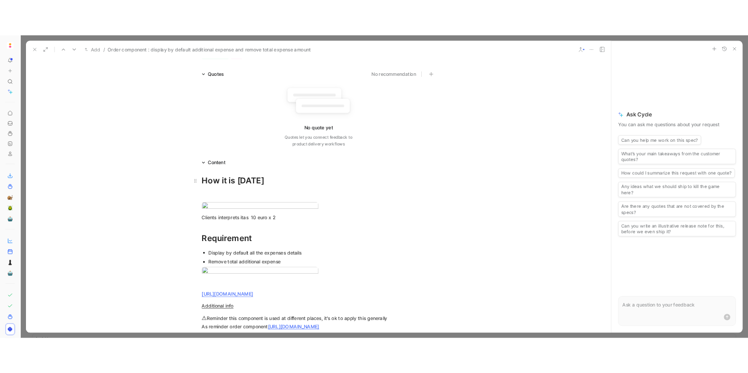
scroll to position [0, 0]
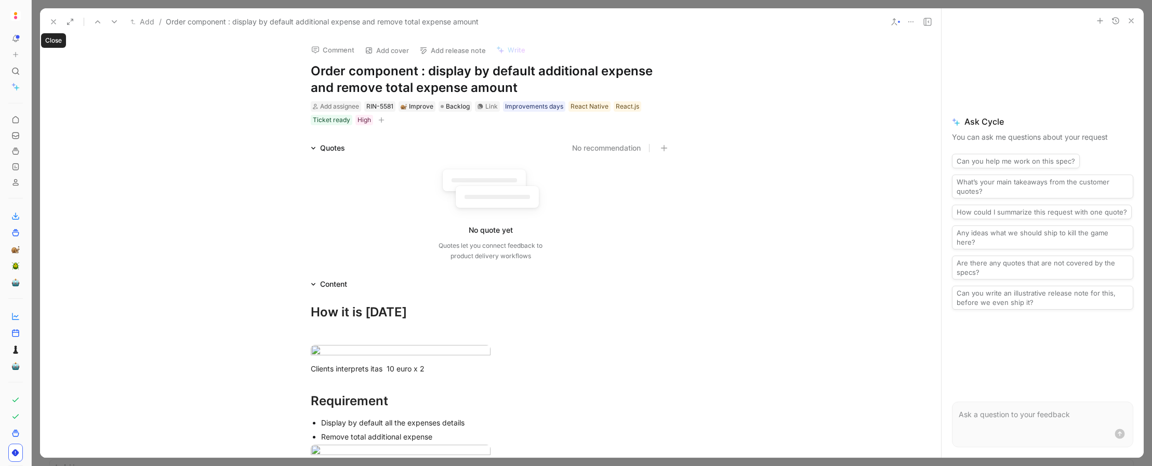
click at [53, 22] on use at bounding box center [53, 22] width 4 height 4
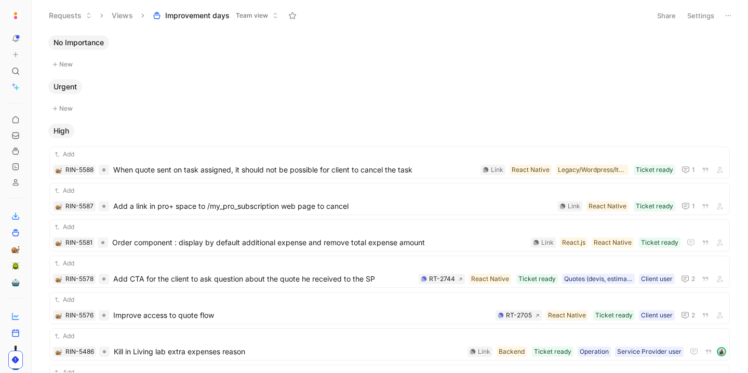
click at [35, 16] on icon at bounding box center [34, 15] width 8 height 8
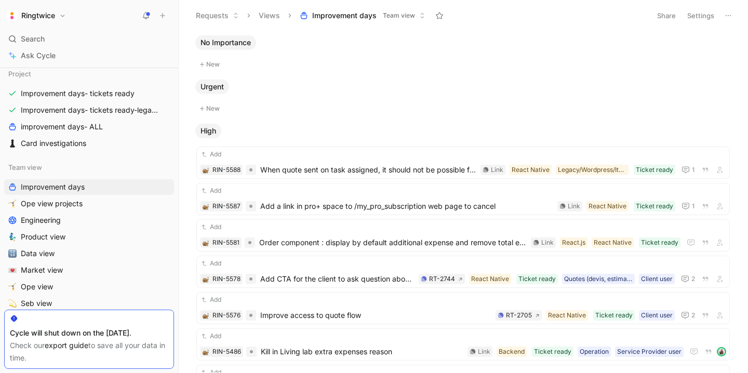
scroll to position [345, 0]
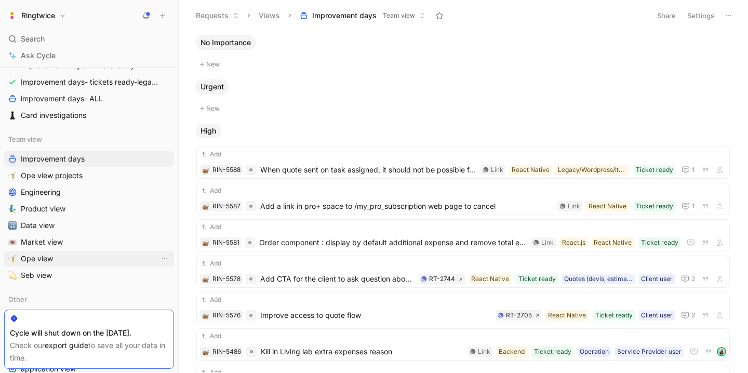
click at [42, 262] on span "Ope view" at bounding box center [37, 259] width 32 height 10
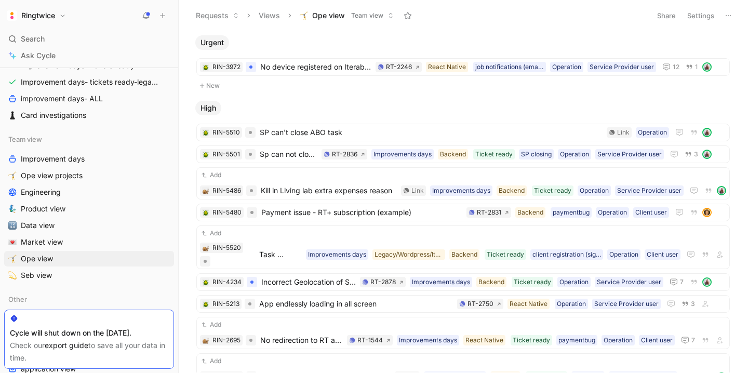
click at [709, 9] on button "Settings" at bounding box center [701, 15] width 36 height 15
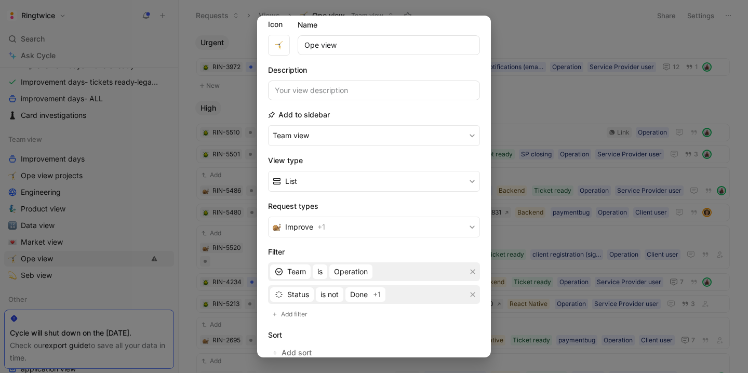
scroll to position [41, 0]
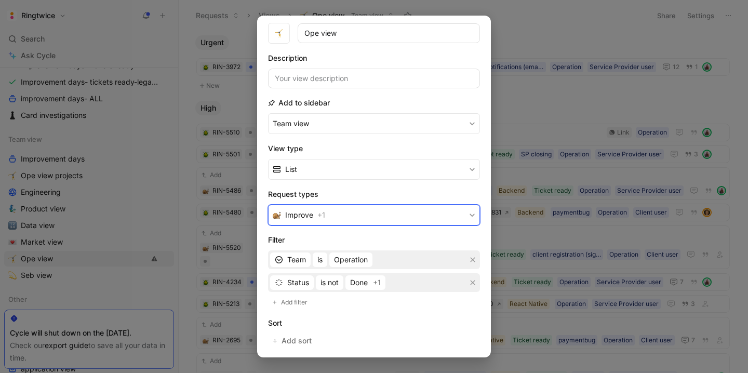
click at [399, 211] on button "Improve + 1" at bounding box center [374, 215] width 212 height 21
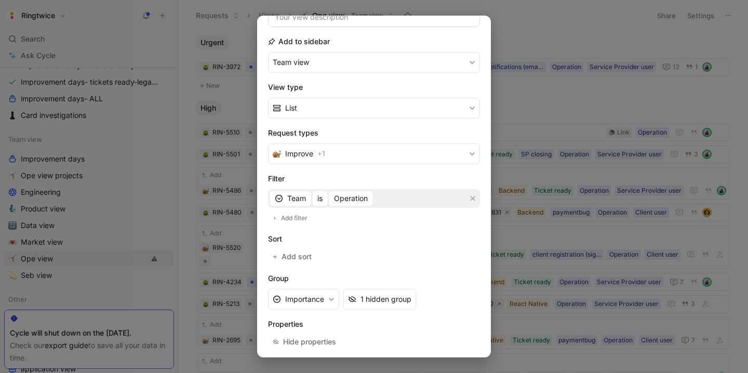
scroll to position [105, 0]
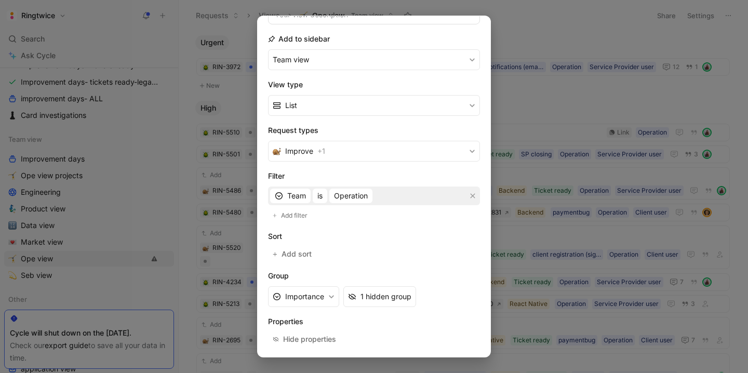
click at [509, 204] on div at bounding box center [374, 186] width 748 height 373
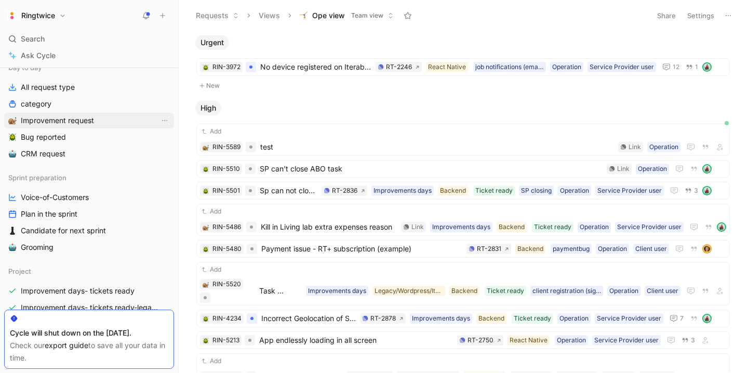
scroll to position [96, 0]
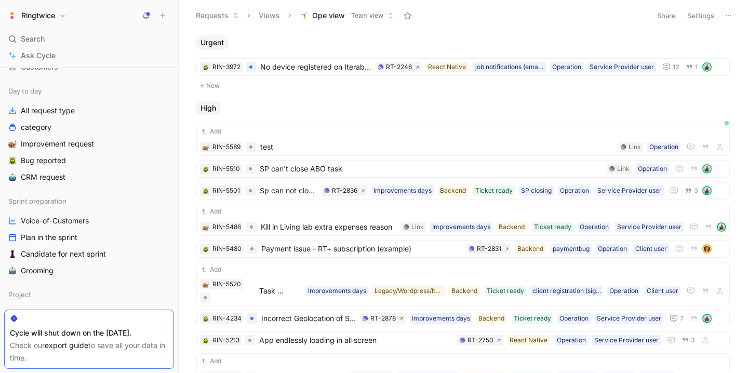
click at [28, 15] on h1 "Ringtwice" at bounding box center [38, 15] width 34 height 9
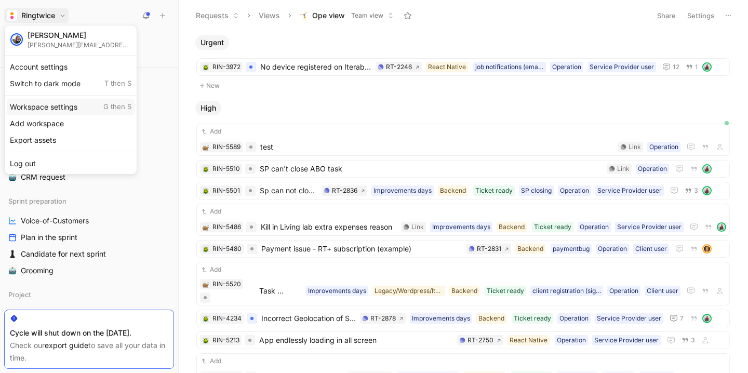
click at [53, 108] on div "Workspace settings G then S" at bounding box center [71, 107] width 128 height 17
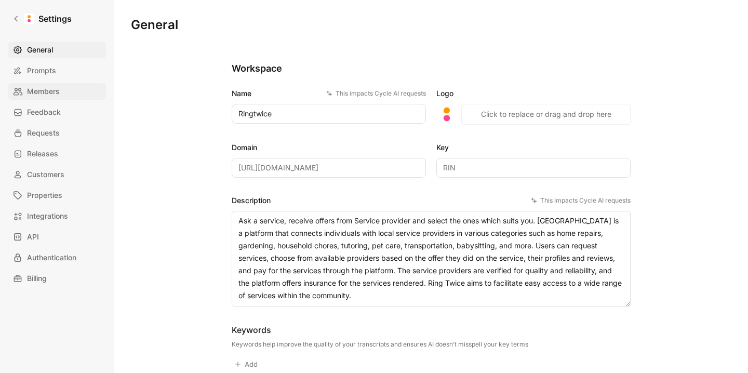
click at [50, 89] on span "Members" at bounding box center [43, 91] width 33 height 12
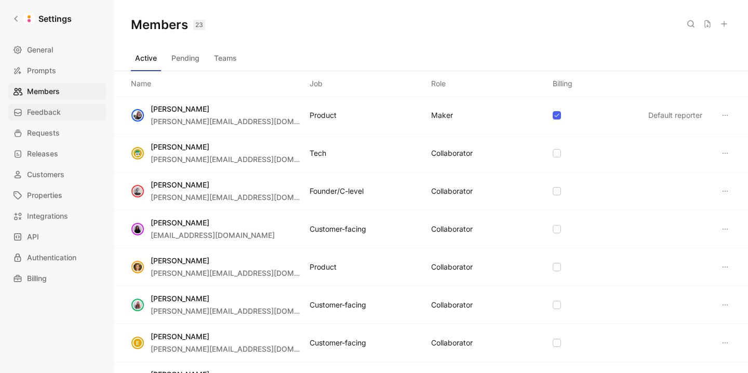
click at [63, 114] on link "Feedback" at bounding box center [57, 112] width 98 height 17
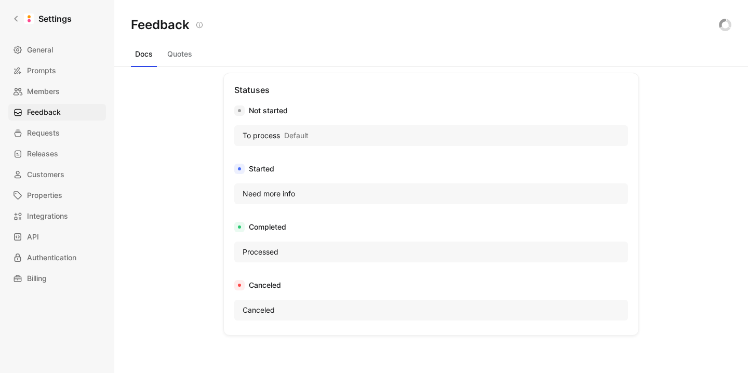
scroll to position [591, 0]
click at [62, 172] on span "Customers" at bounding box center [45, 174] width 37 height 12
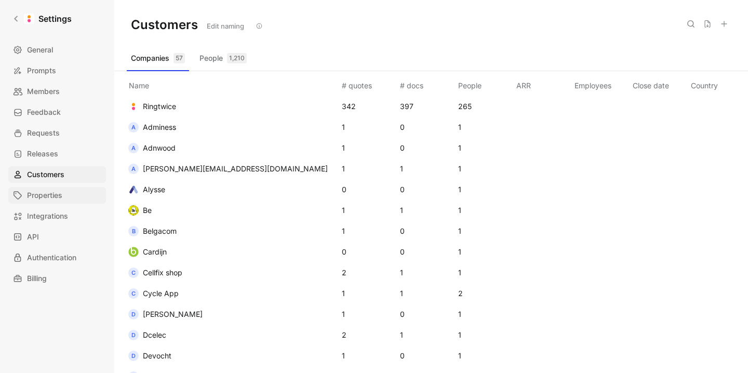
click at [60, 194] on span "Properties" at bounding box center [44, 195] width 35 height 12
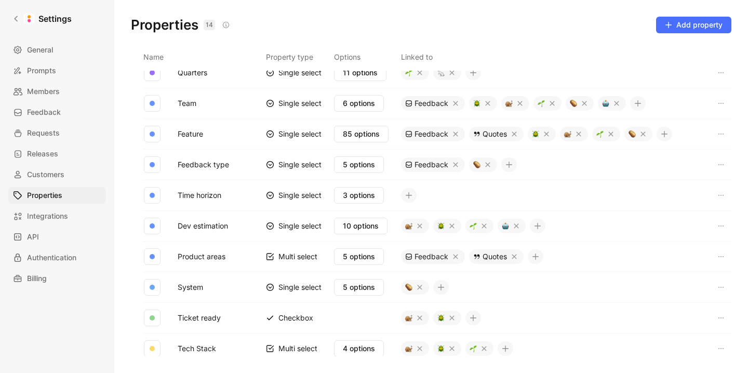
scroll to position [105, 0]
click at [42, 172] on span "Customers" at bounding box center [45, 174] width 37 height 12
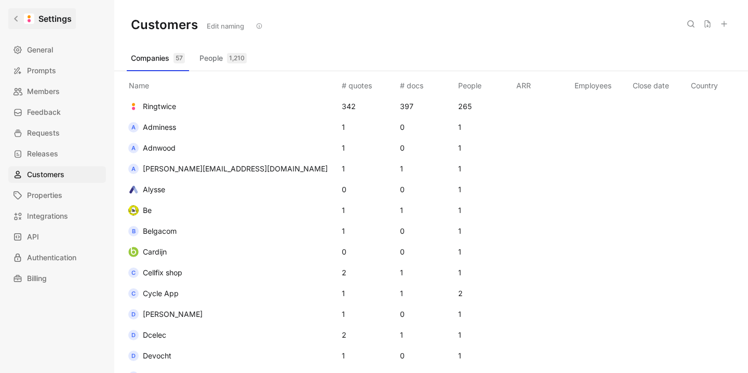
click at [14, 16] on icon at bounding box center [15, 18] width 7 height 7
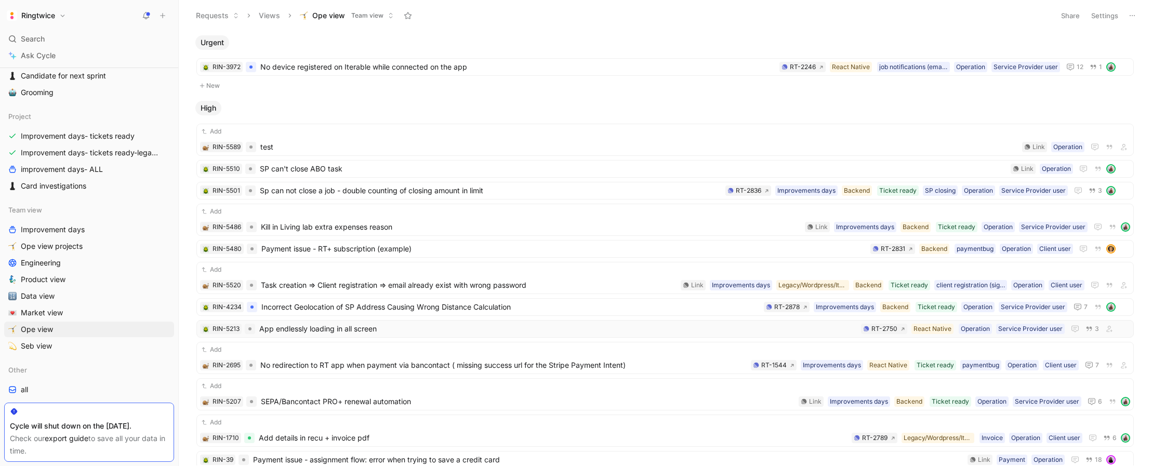
scroll to position [274, 0]
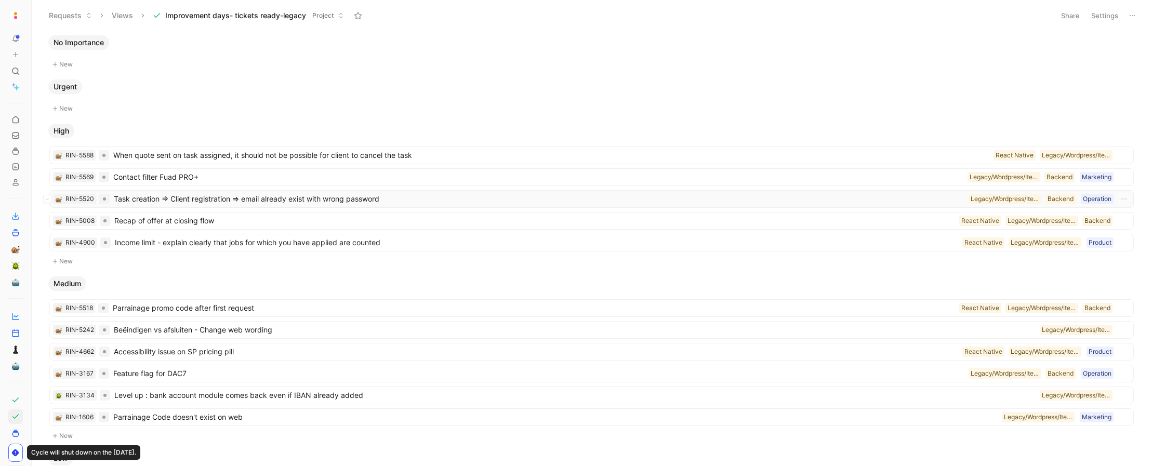
click at [293, 196] on span "Task creation => Client registration => email already exist with wrong password" at bounding box center [539, 199] width 851 height 12
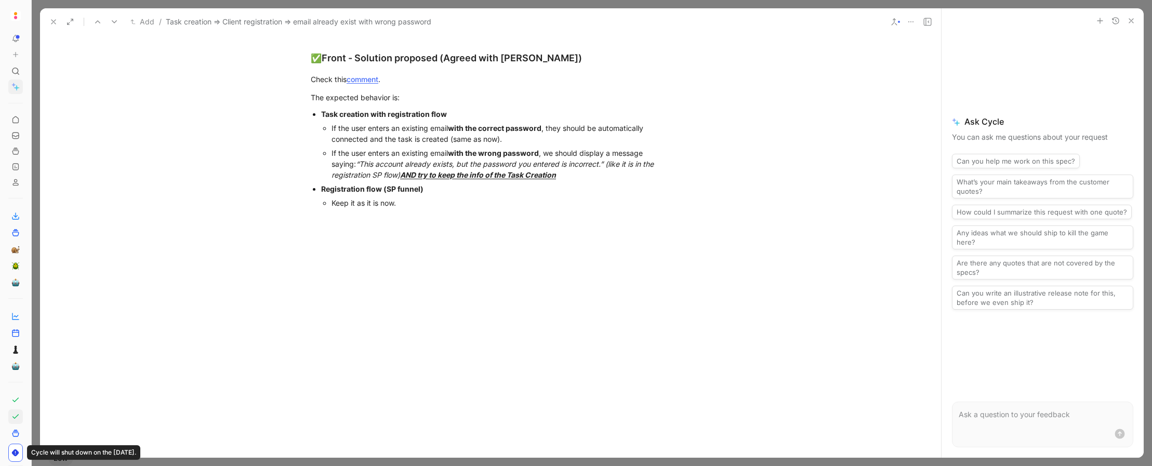
scroll to position [1200, 0]
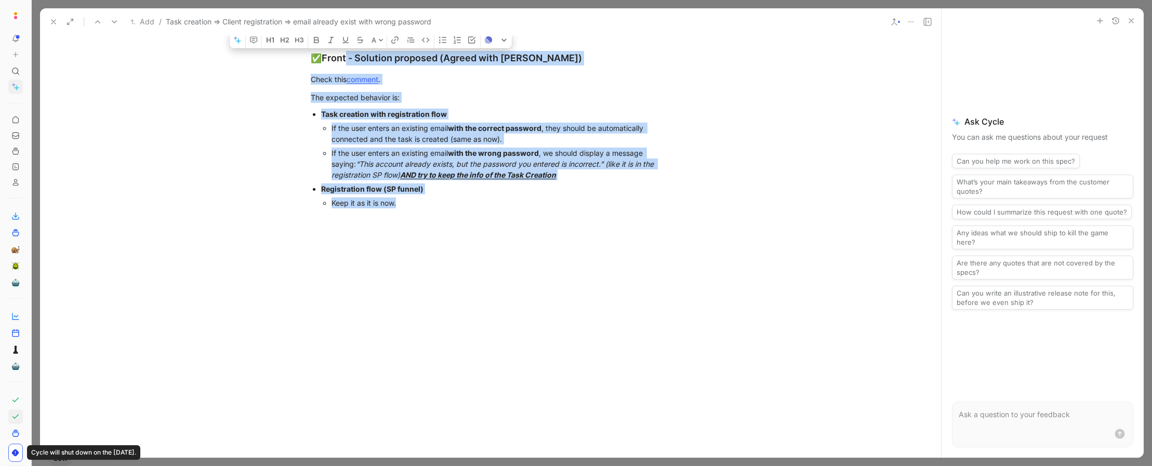
drag, startPoint x: 346, startPoint y: 174, endPoint x: 516, endPoint y: 316, distance: 222.1
click at [516, 208] on div "Keep it as it is now." at bounding box center [500, 202] width 339 height 11
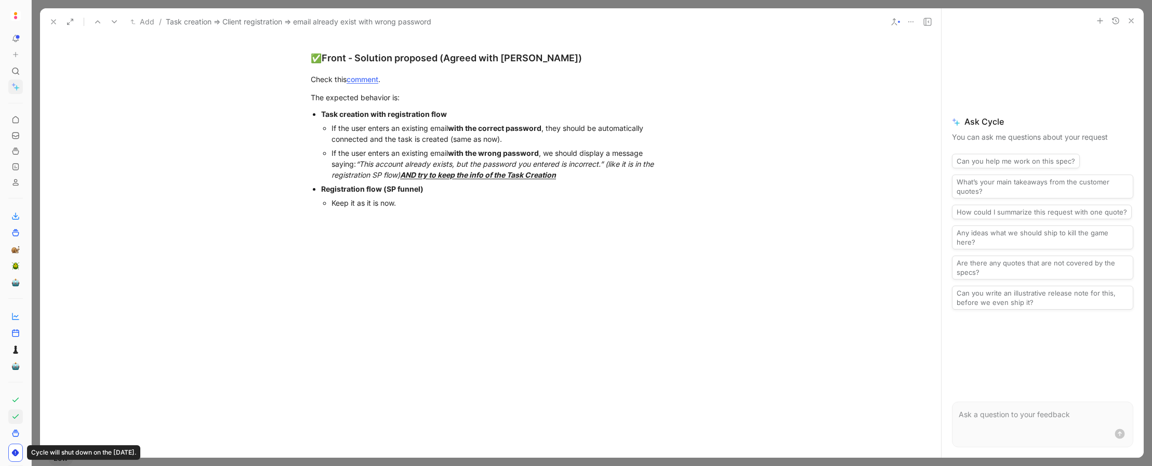
click at [56, 24] on use at bounding box center [53, 22] width 4 height 4
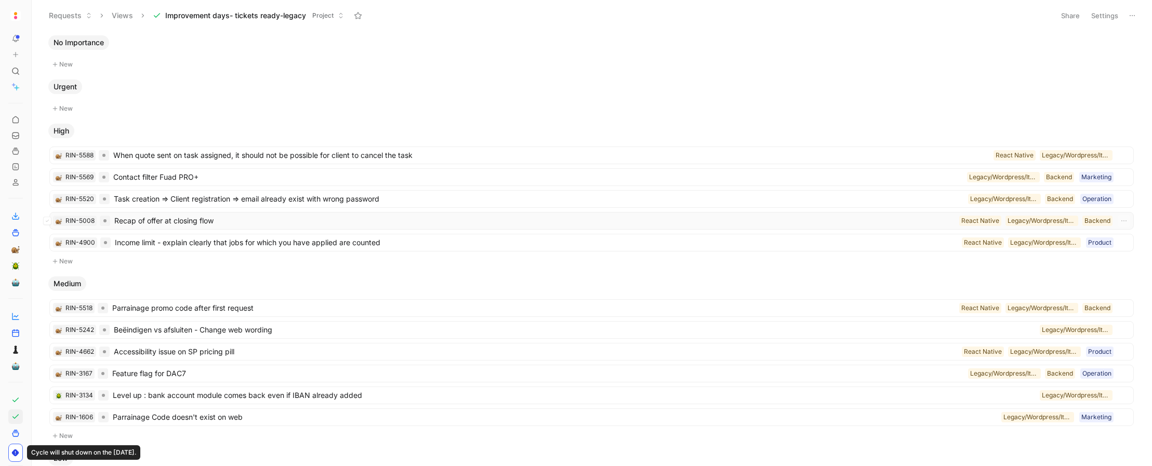
click at [196, 223] on span "Recap of offer at closing flow" at bounding box center [534, 221] width 841 height 12
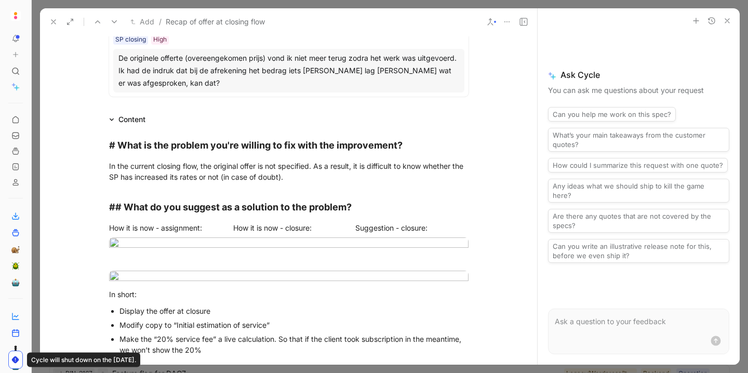
scroll to position [130, 0]
